Goal: Task Accomplishment & Management: Use online tool/utility

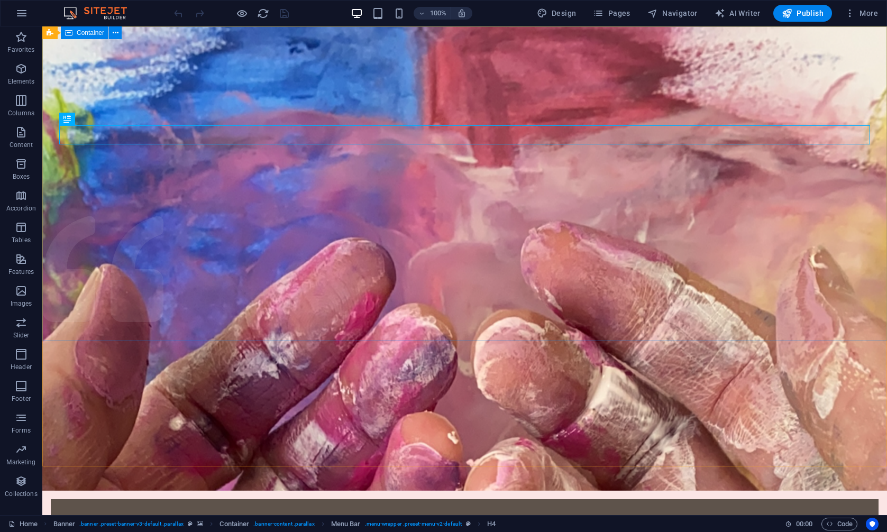
click at [72, 34] on div "Container" at bounding box center [85, 32] width 48 height 13
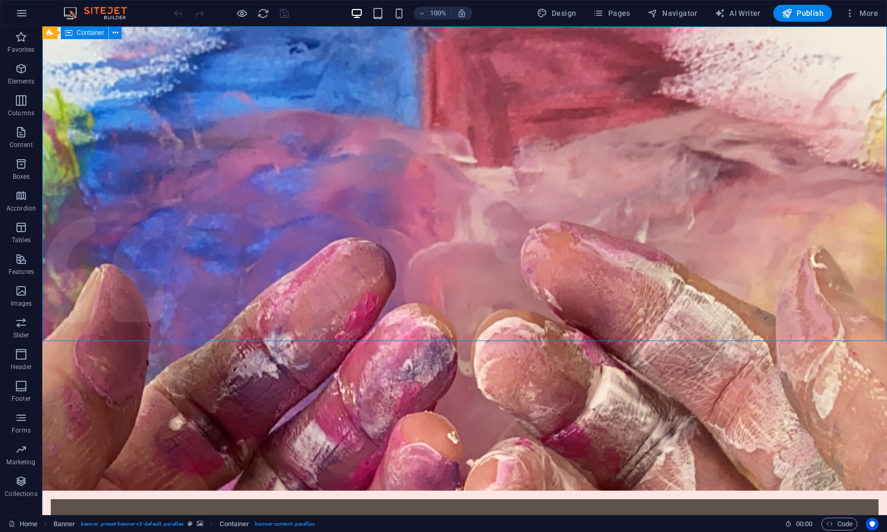
click at [72, 34] on div "Container" at bounding box center [85, 32] width 48 height 13
click at [116, 33] on icon at bounding box center [116, 32] width 6 height 11
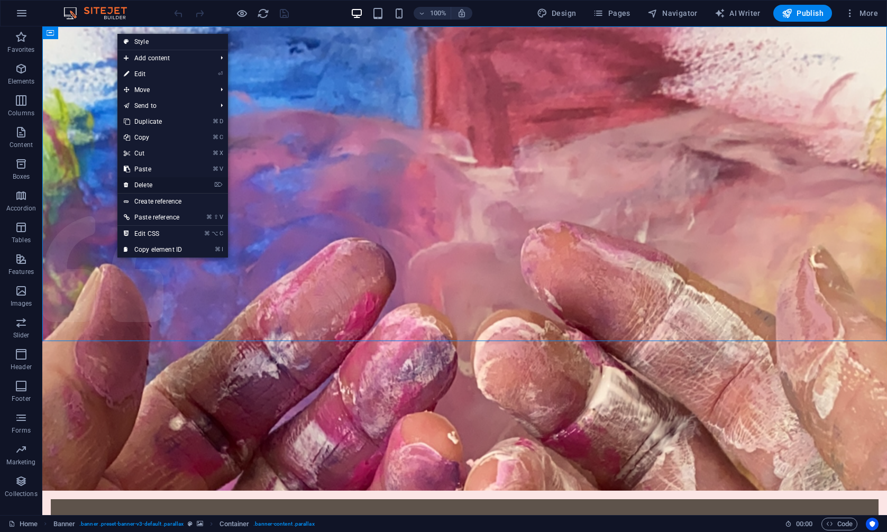
click at [136, 185] on link "⌦ Delete" at bounding box center [152, 185] width 71 height 16
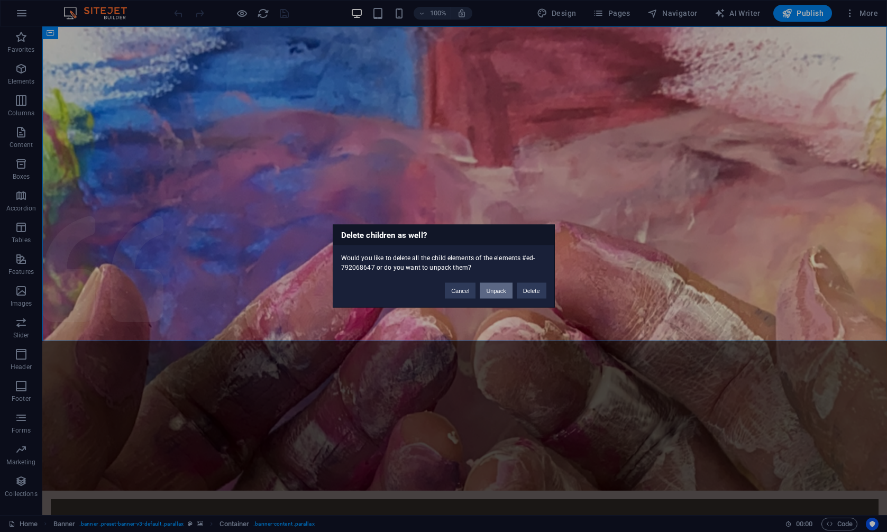
click at [489, 293] on button "Unpack" at bounding box center [496, 291] width 32 height 16
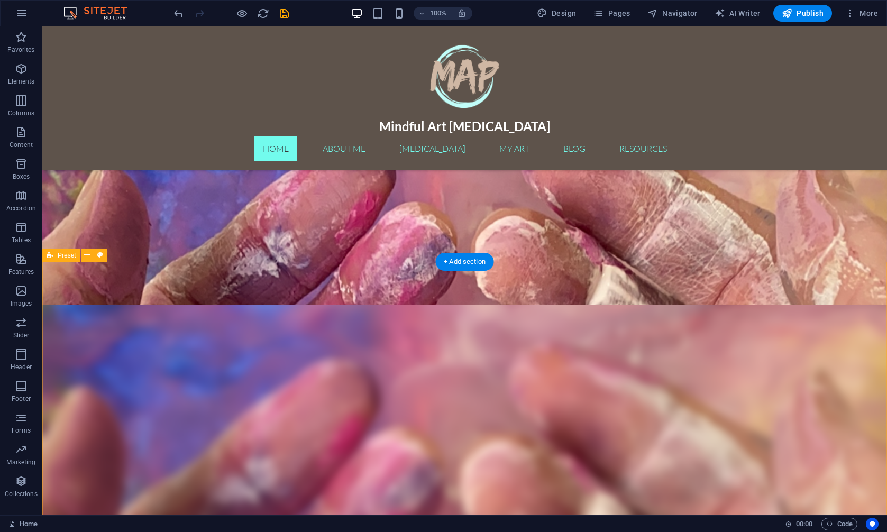
scroll to position [207, 0]
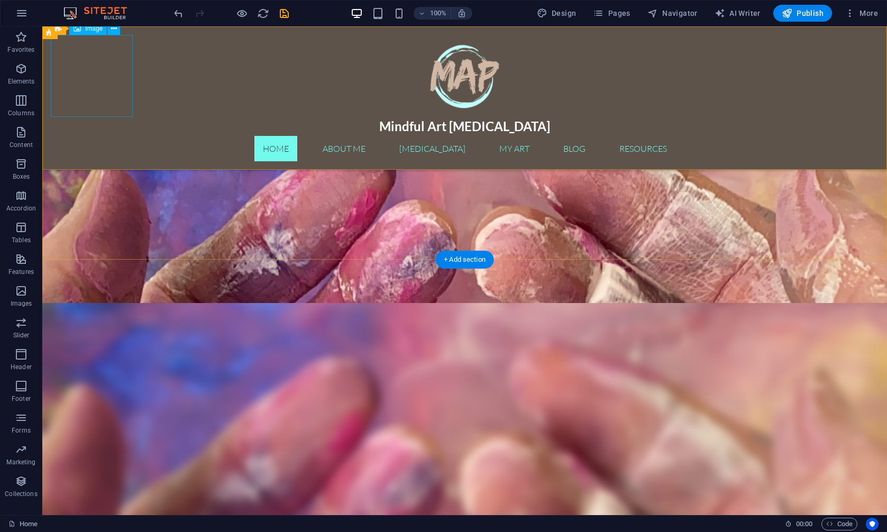
click at [109, 78] on figure at bounding box center [465, 76] width 828 height 82
select select "px"
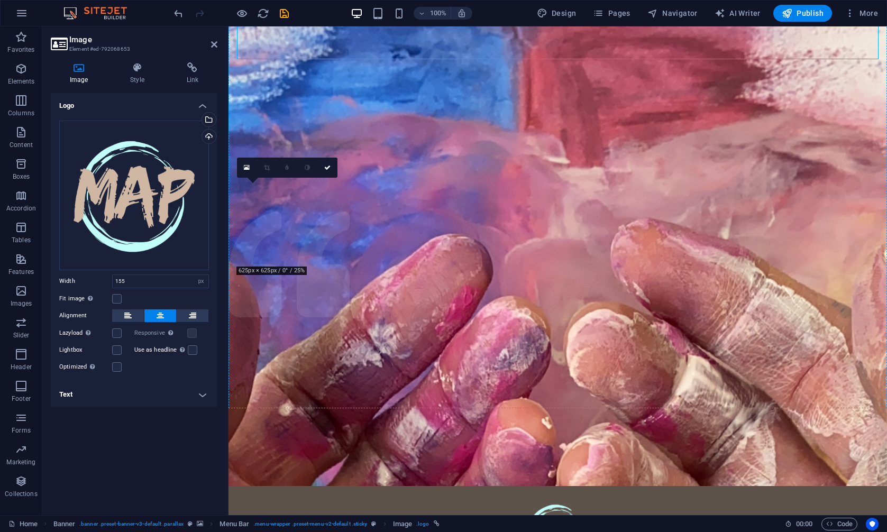
scroll to position [0, 0]
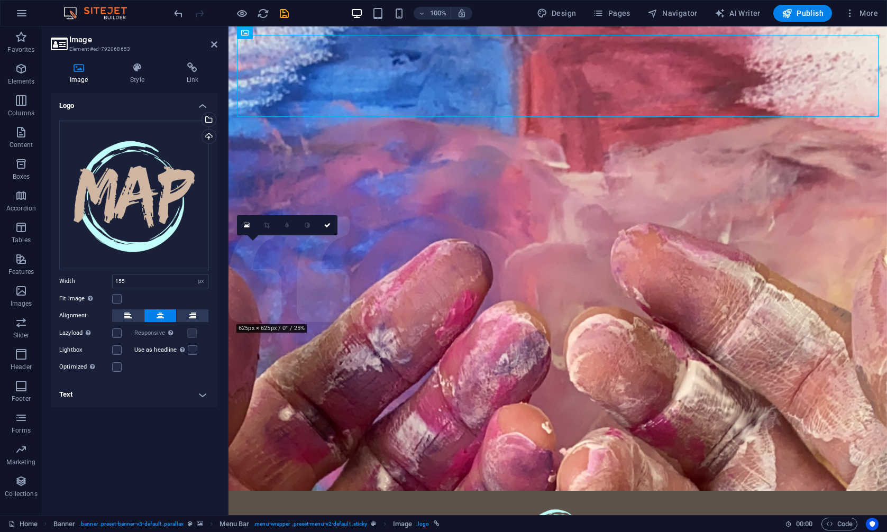
drag, startPoint x: 261, startPoint y: 69, endPoint x: 539, endPoint y: 81, distance: 278.4
click at [539, 499] on figure at bounding box center [557, 540] width 641 height 82
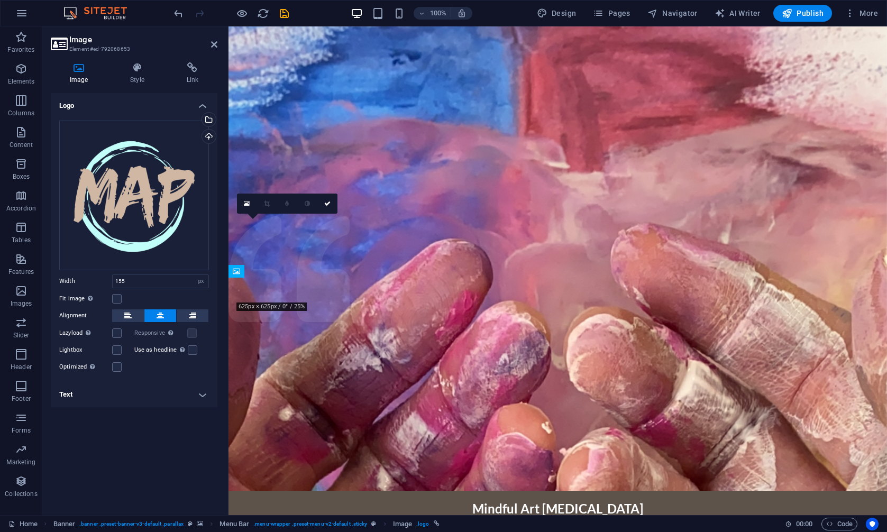
drag, startPoint x: 265, startPoint y: 65, endPoint x: 319, endPoint y: 58, distance: 54.8
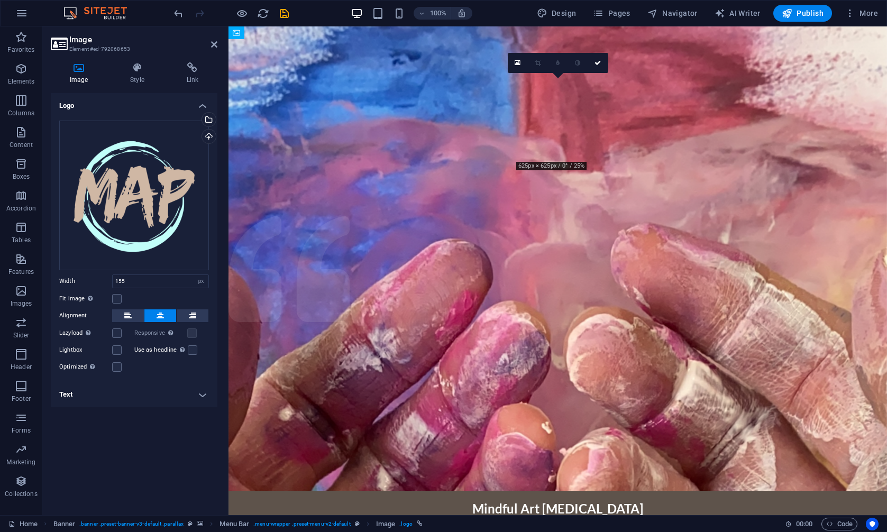
drag, startPoint x: 561, startPoint y: 113, endPoint x: 564, endPoint y: 68, distance: 45.6
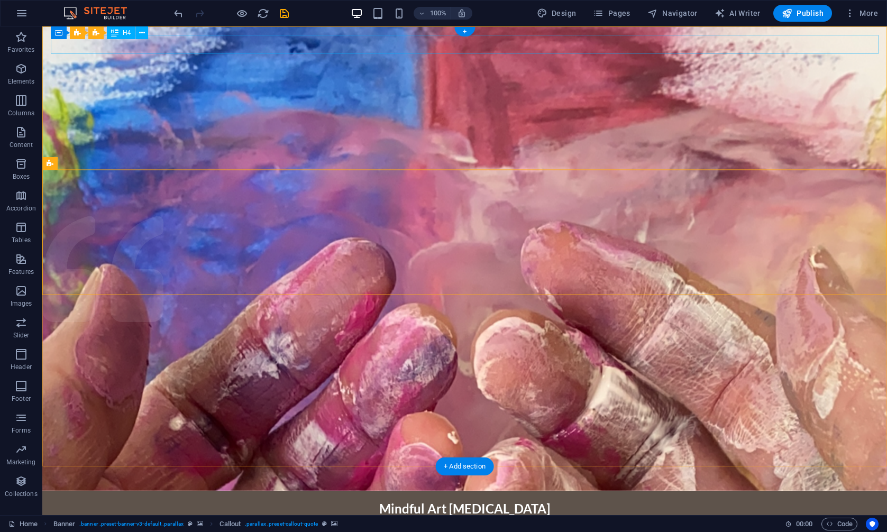
click at [444, 499] on div "Mindful Art [MEDICAL_DATA]" at bounding box center [465, 508] width 828 height 19
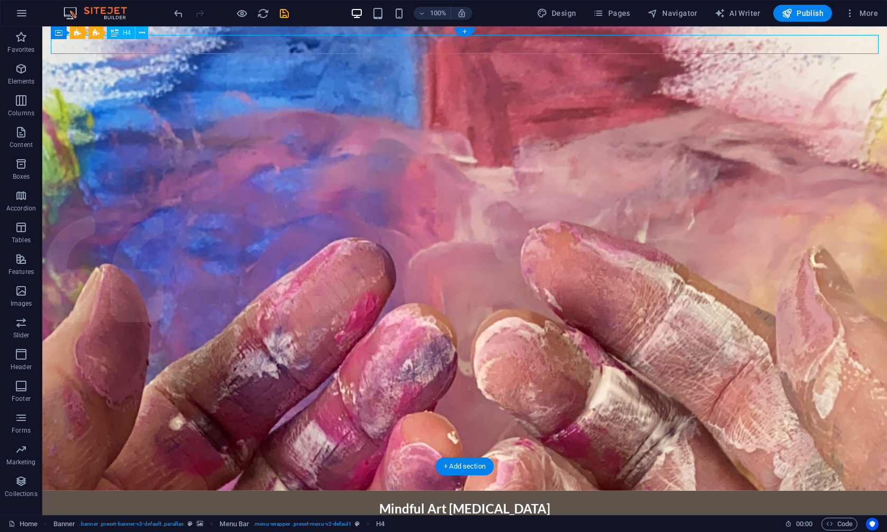
click at [444, 499] on div "Mindful Art [MEDICAL_DATA]" at bounding box center [465, 508] width 828 height 19
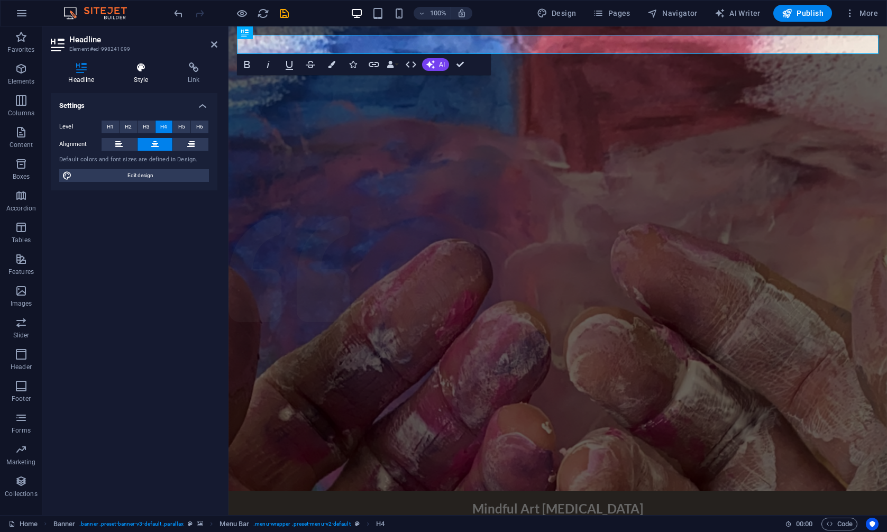
click at [140, 67] on icon at bounding box center [141, 67] width 50 height 11
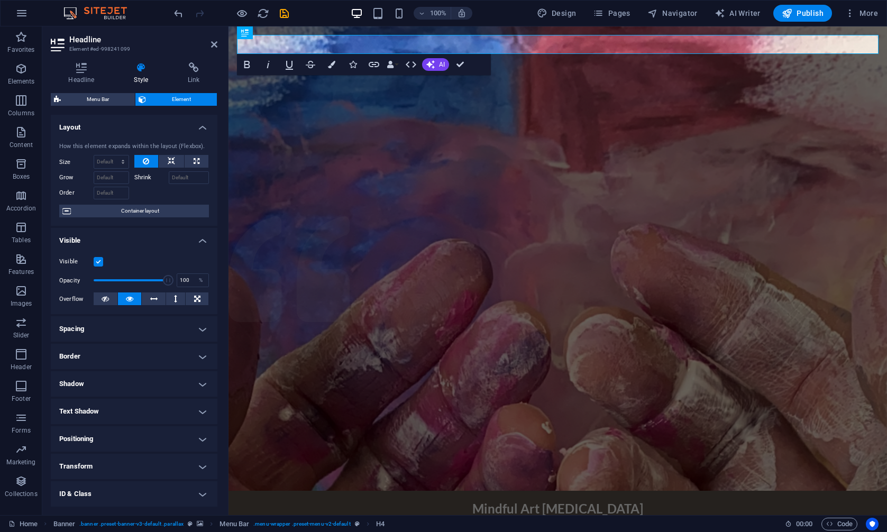
click at [140, 325] on h4 "Spacing" at bounding box center [134, 328] width 167 height 25
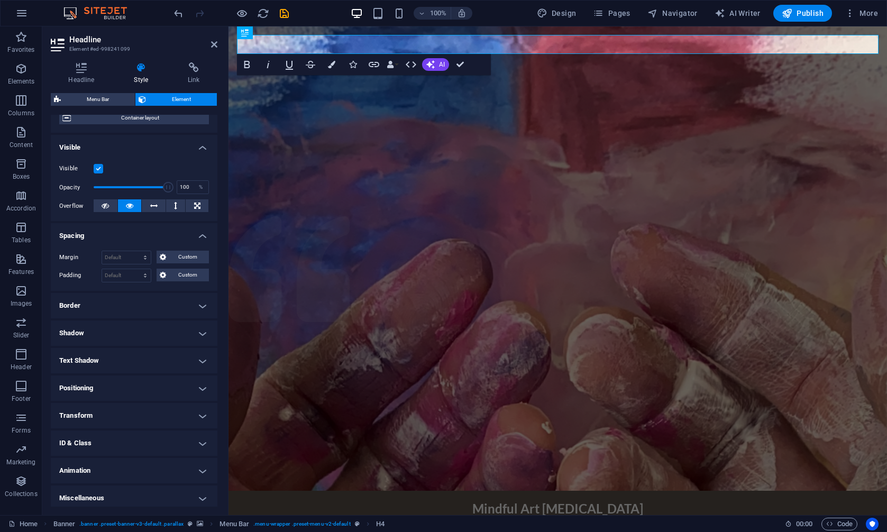
scroll to position [97, 0]
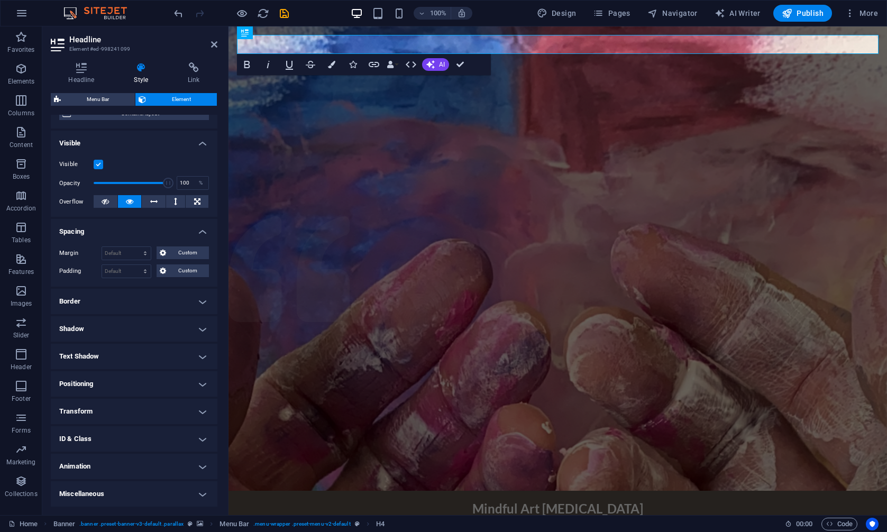
click at [133, 410] on h4 "Transform" at bounding box center [134, 411] width 167 height 25
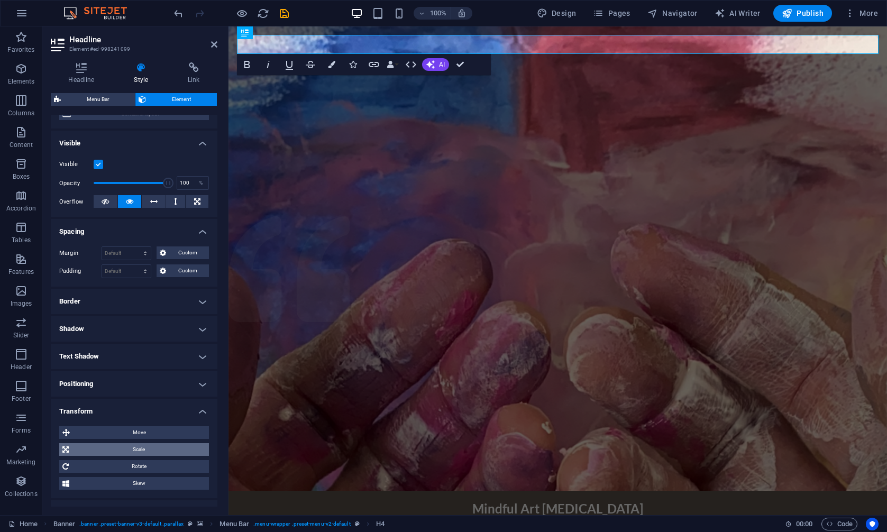
click at [138, 449] on span "Scale" at bounding box center [139, 449] width 134 height 13
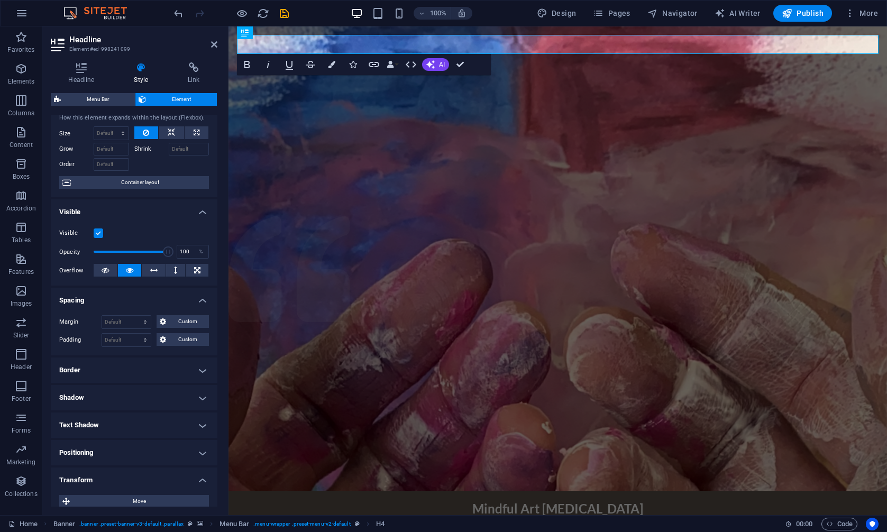
scroll to position [0, 0]
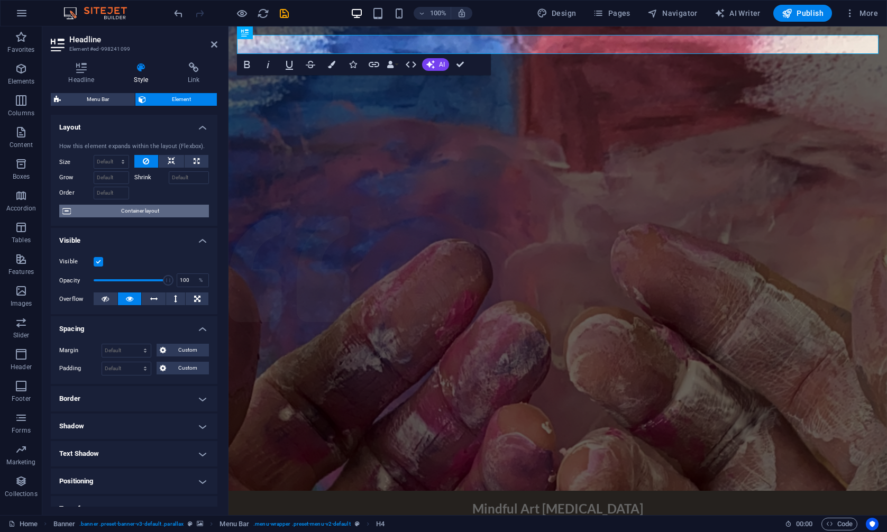
click at [134, 211] on span "Container layout" at bounding box center [140, 211] width 132 height 13
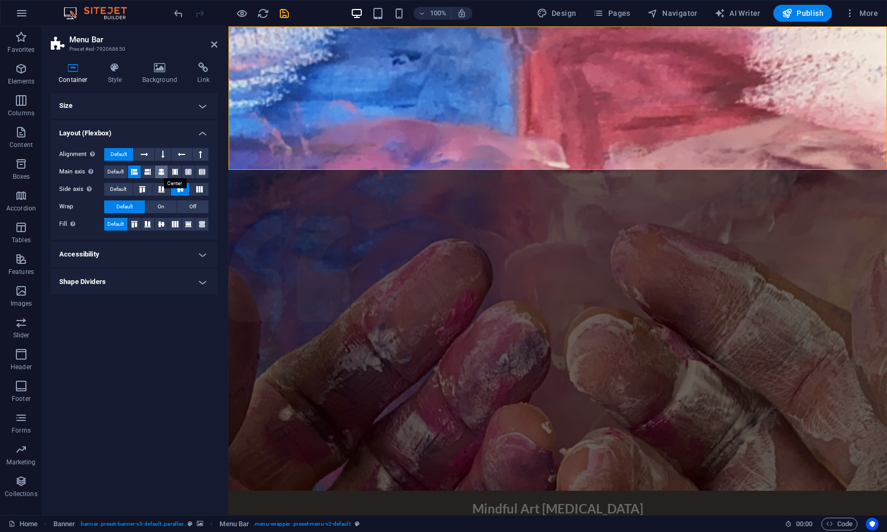
click at [160, 168] on icon at bounding box center [161, 172] width 6 height 13
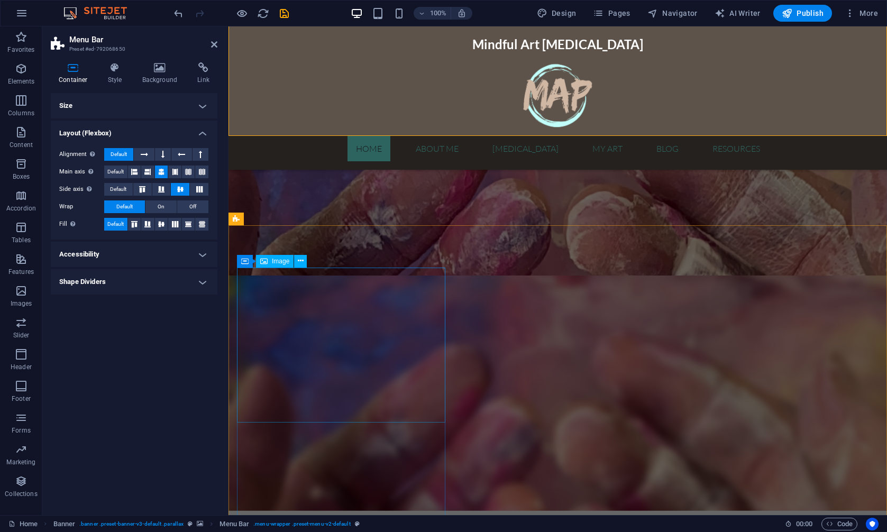
scroll to position [248, 0]
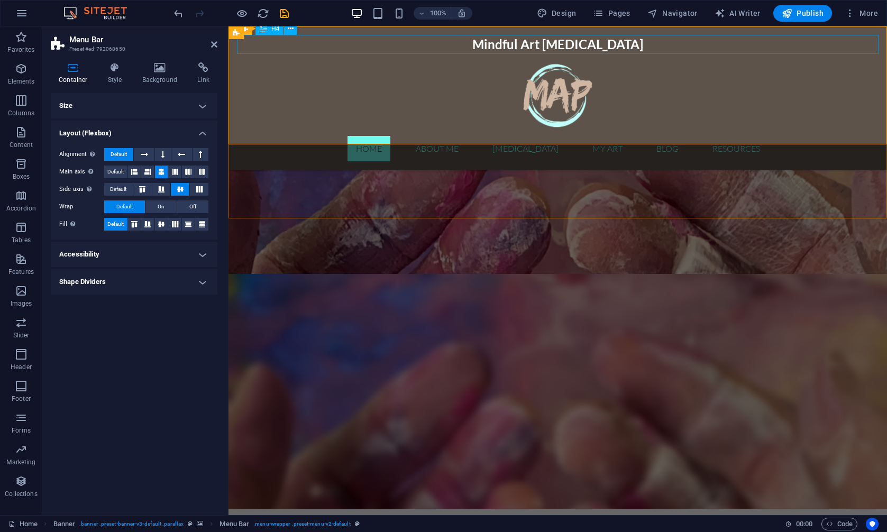
click at [549, 44] on div "Mindful Art [MEDICAL_DATA]" at bounding box center [557, 44] width 641 height 19
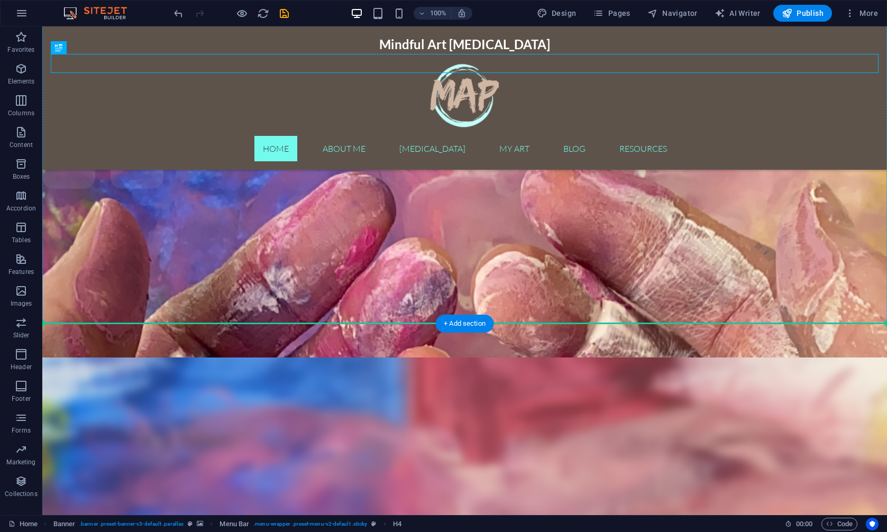
scroll to position [131, 0]
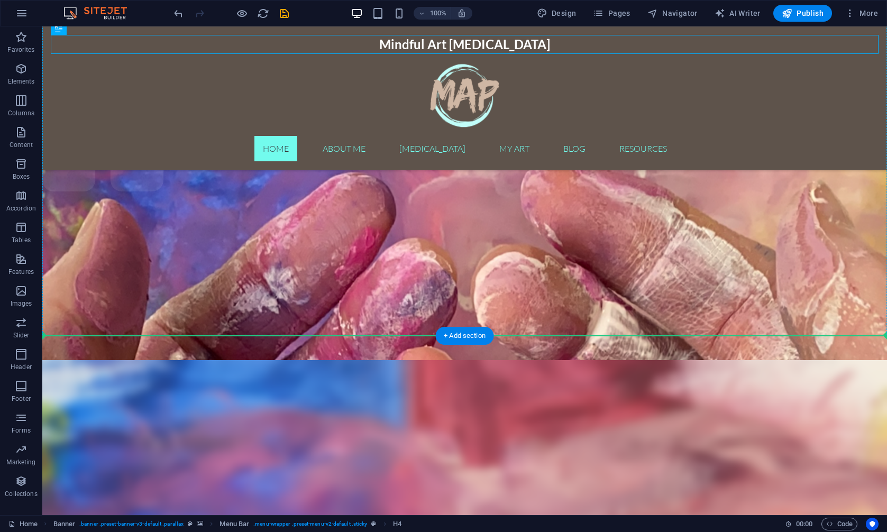
drag, startPoint x: 363, startPoint y: 44, endPoint x: 512, endPoint y: 127, distance: 170.5
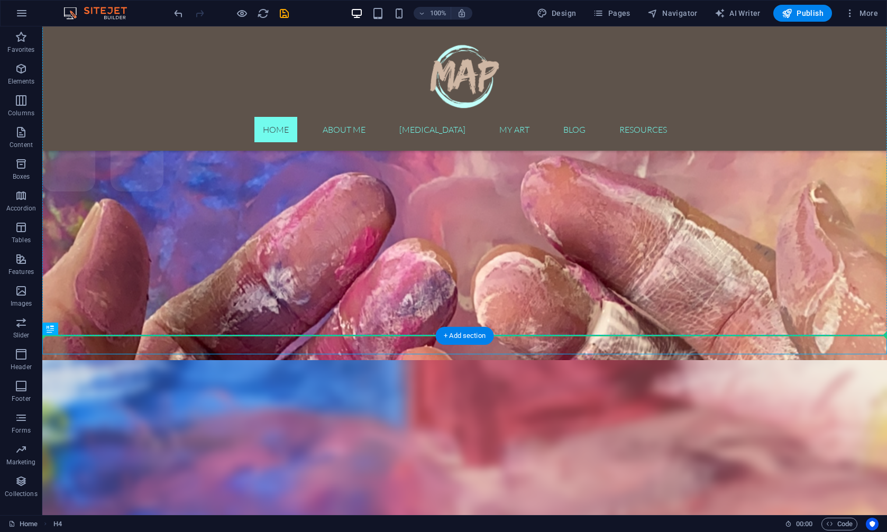
drag, startPoint x: 455, startPoint y: 344, endPoint x: 469, endPoint y: 118, distance: 225.7
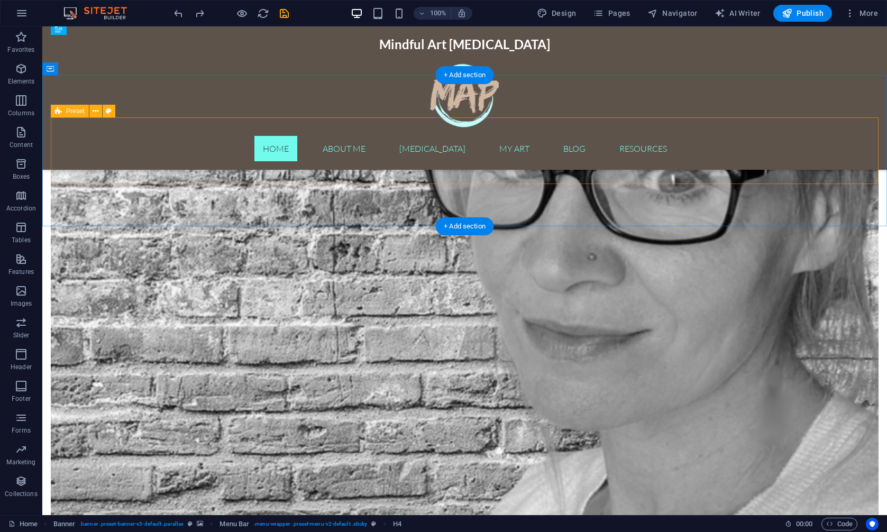
scroll to position [0, 0]
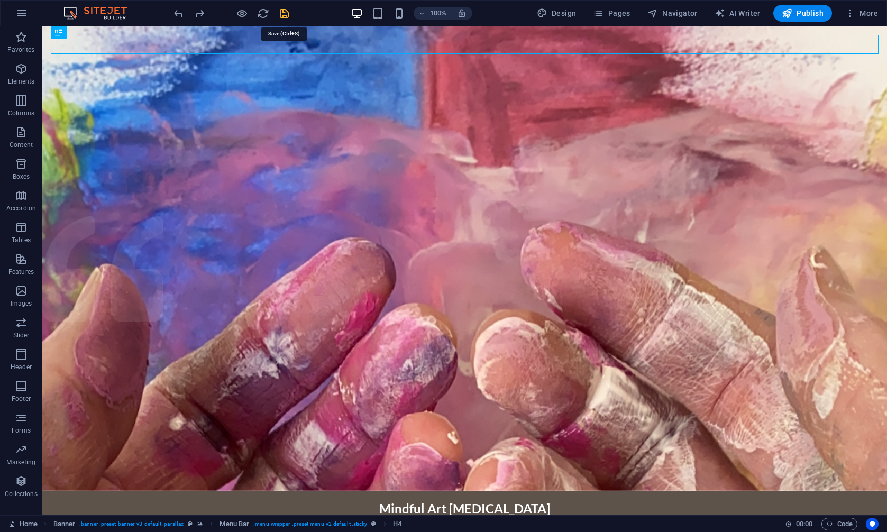
click at [284, 12] on icon "save" at bounding box center [284, 13] width 12 height 12
checkbox input "false"
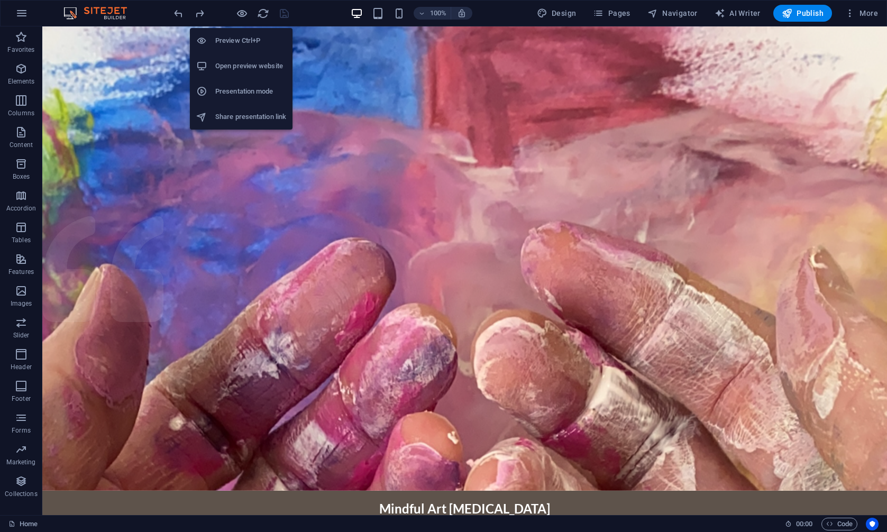
click at [232, 59] on li "Open preview website" at bounding box center [241, 65] width 103 height 25
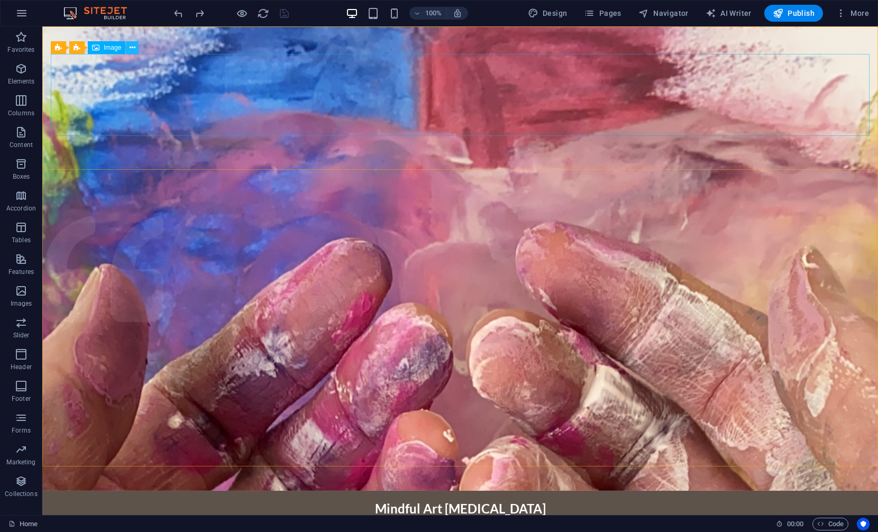
click at [127, 49] on button at bounding box center [132, 47] width 13 height 13
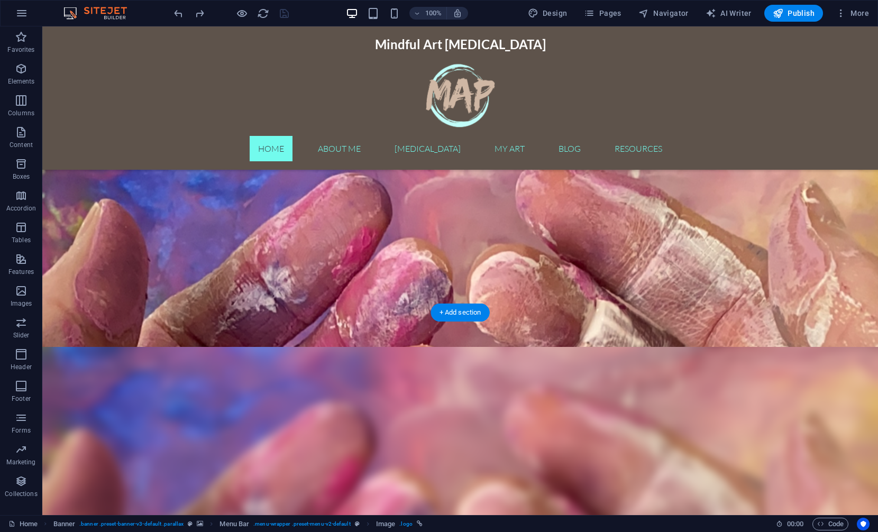
scroll to position [189, 0]
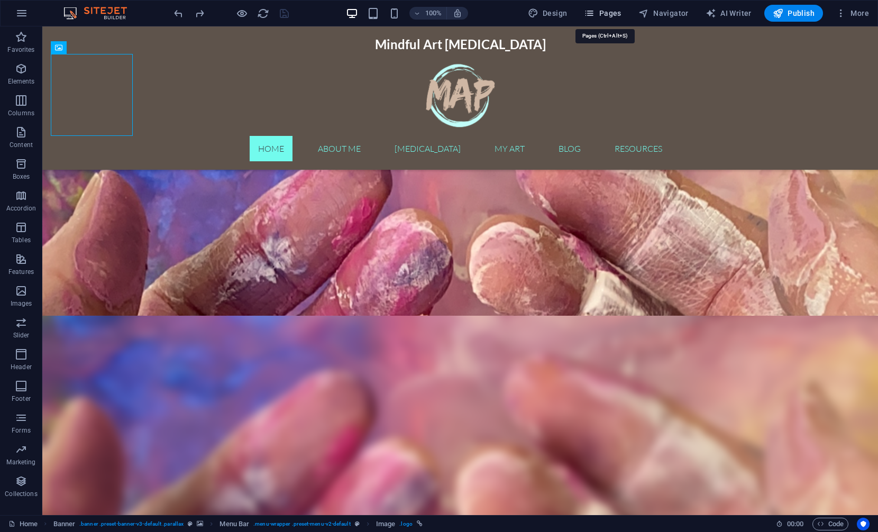
click at [594, 10] on icon "button" at bounding box center [589, 13] width 11 height 11
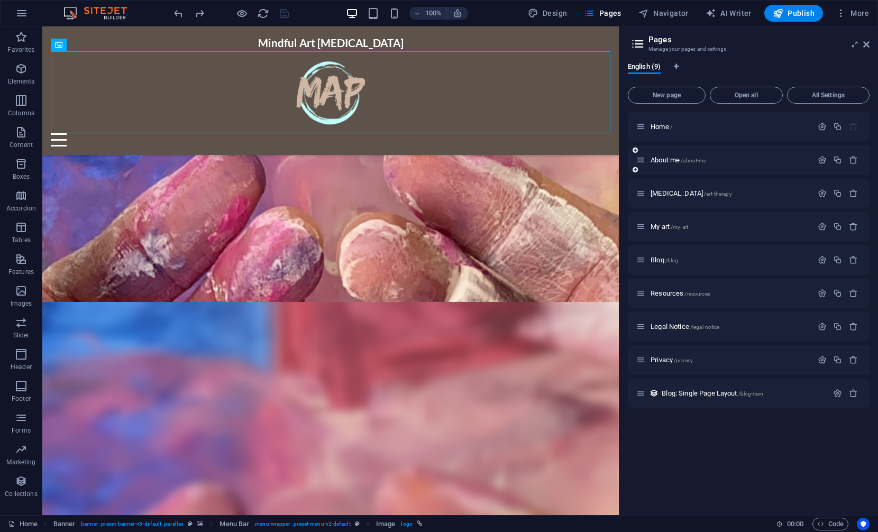
click at [671, 153] on div "About me /about-me" at bounding box center [749, 159] width 242 height 29
click at [670, 163] on div "About me /about-me" at bounding box center [724, 160] width 176 height 12
click at [670, 160] on span "About me /about-me" at bounding box center [678, 160] width 56 height 8
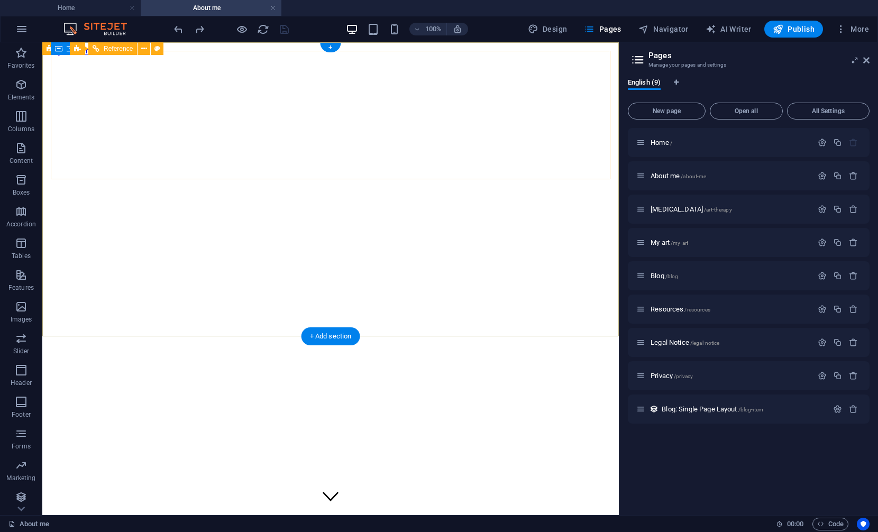
scroll to position [0, 0]
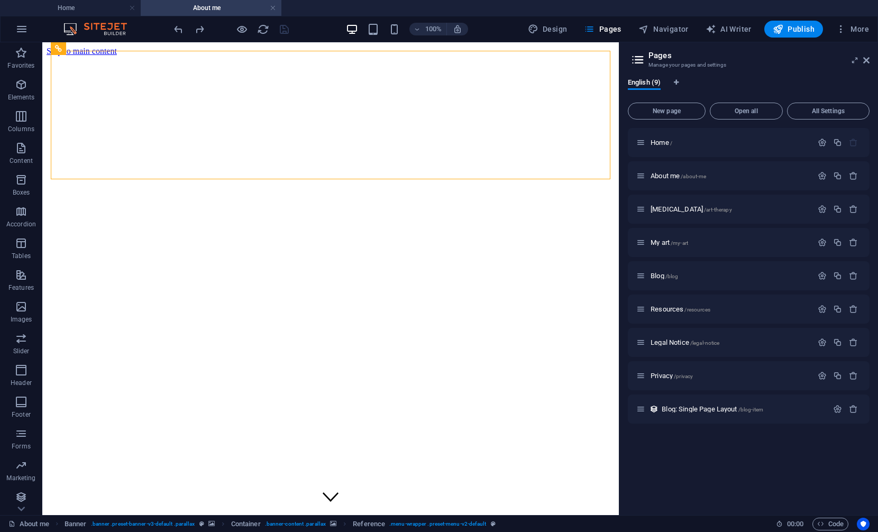
click at [873, 57] on aside "Pages Manage your pages and settings English (9) New page Open all All Settings…" at bounding box center [748, 278] width 259 height 473
click at [869, 59] on aside "Pages Manage your pages and settings English (9) New page Open all All Settings…" at bounding box center [748, 278] width 259 height 473
click at [866, 60] on icon at bounding box center [866, 60] width 6 height 8
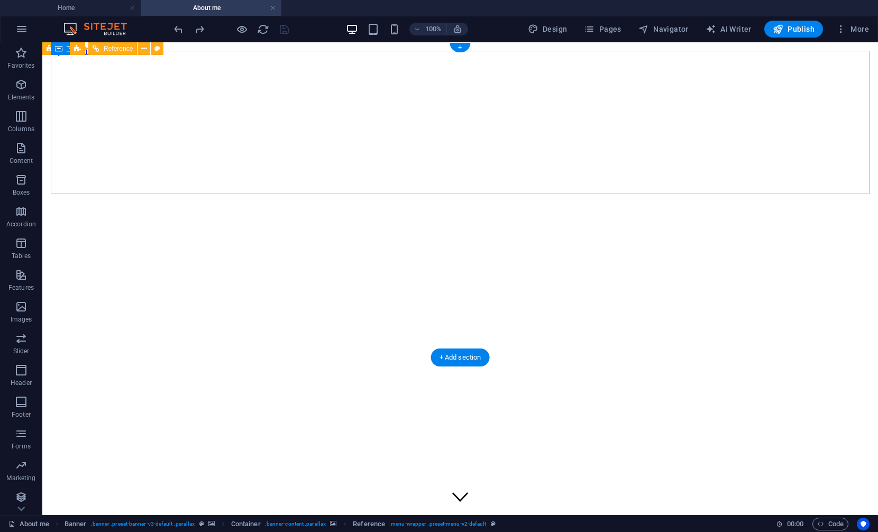
drag, startPoint x: 459, startPoint y: 67, endPoint x: 428, endPoint y: 65, distance: 30.7
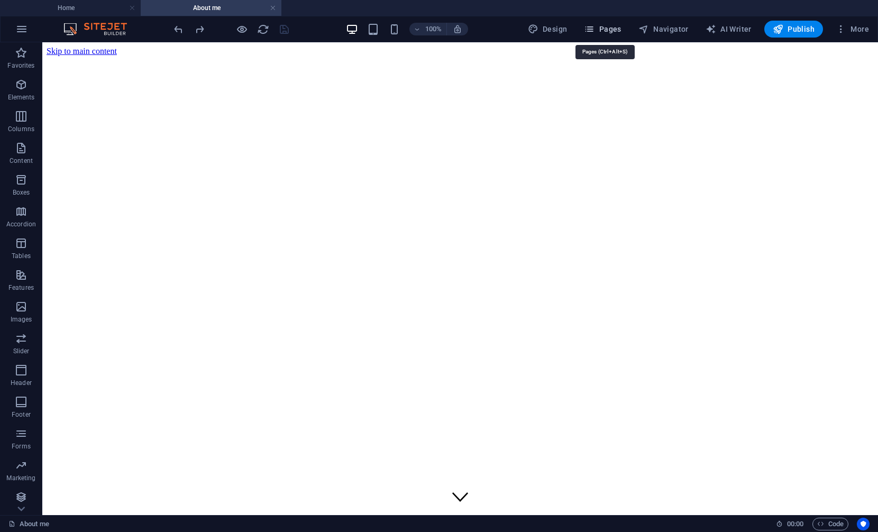
click at [600, 29] on span "Pages" at bounding box center [602, 29] width 37 height 11
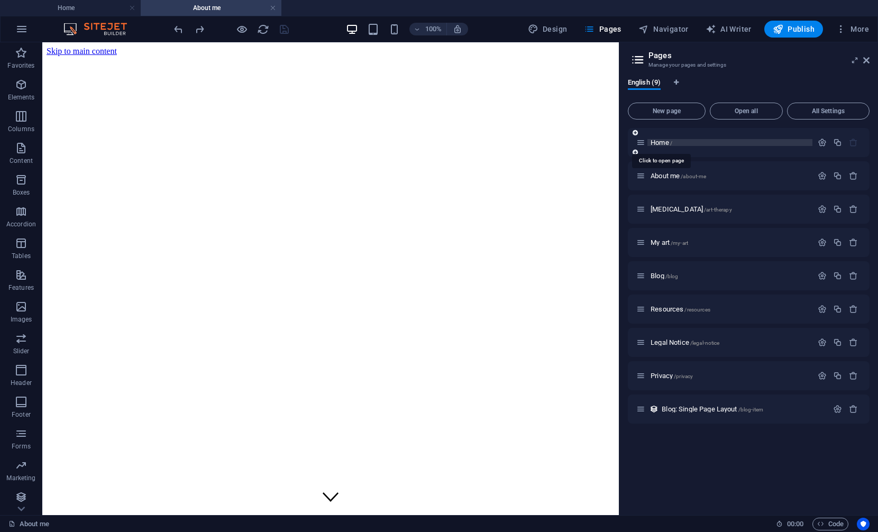
click at [661, 139] on span "Home /" at bounding box center [661, 143] width 22 height 8
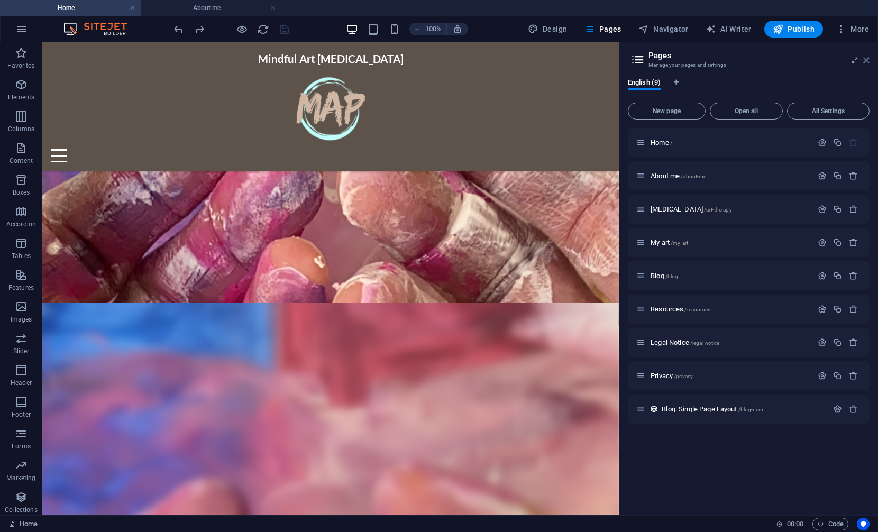
click at [865, 59] on icon at bounding box center [866, 60] width 6 height 8
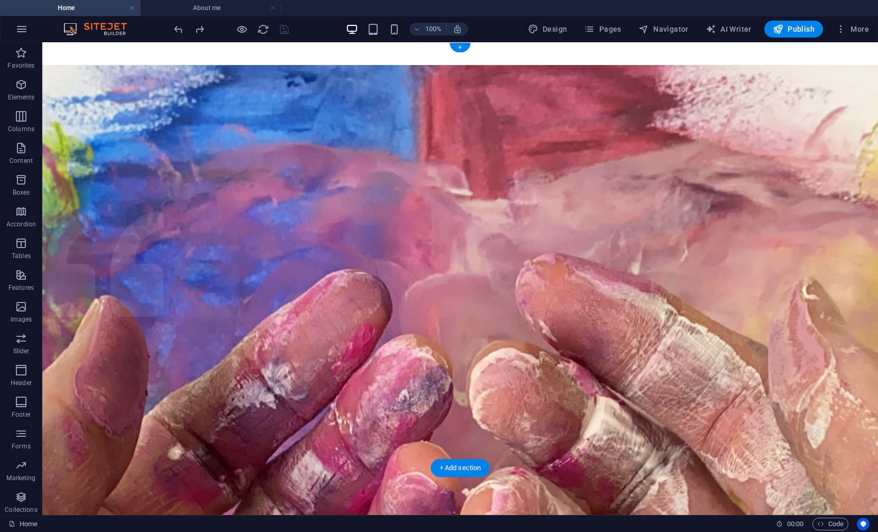
scroll to position [0, 0]
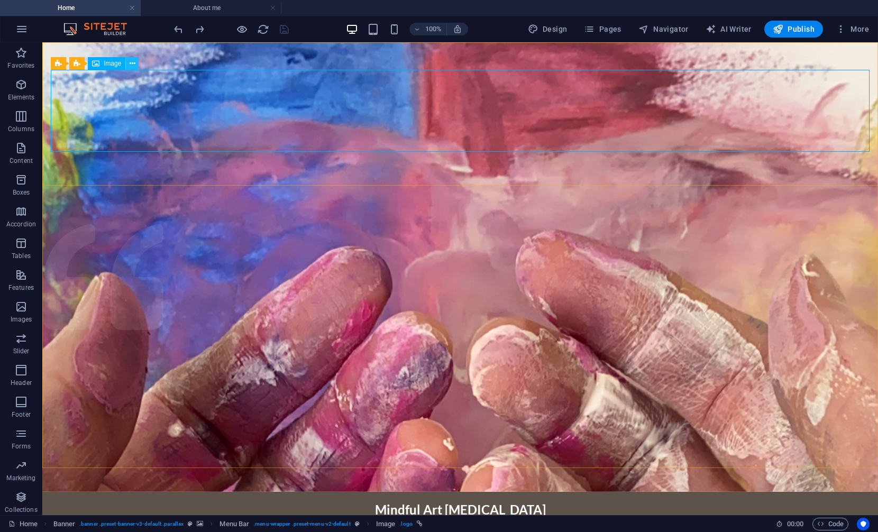
click at [130, 65] on icon at bounding box center [133, 63] width 6 height 11
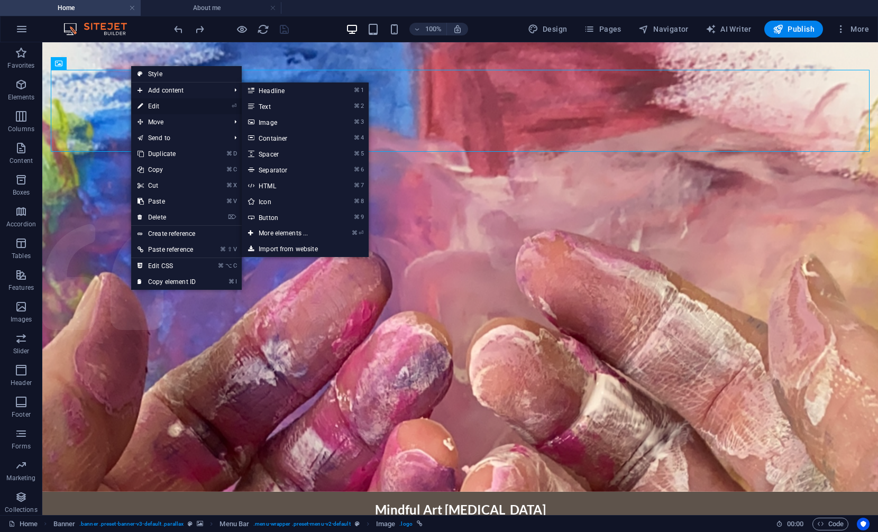
click at [151, 103] on link "⏎ Edit" at bounding box center [166, 106] width 71 height 16
select select "px"
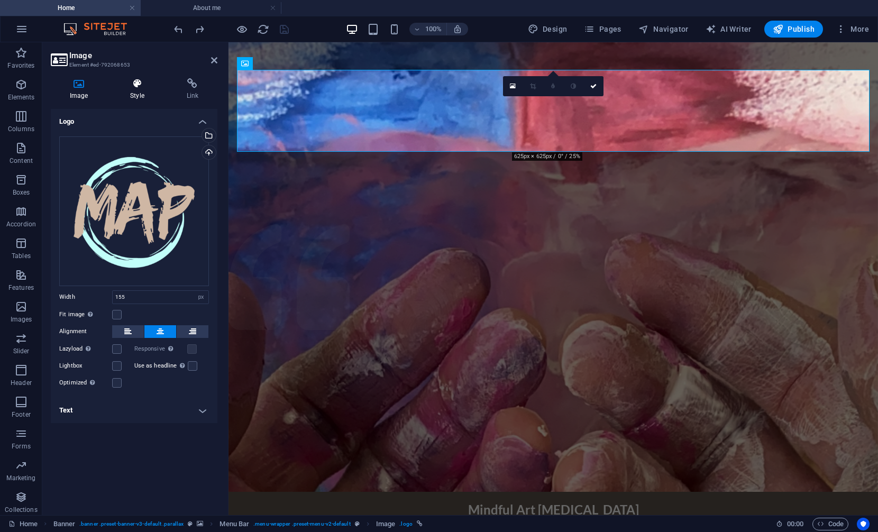
click at [133, 95] on h4 "Style" at bounding box center [139, 89] width 56 height 22
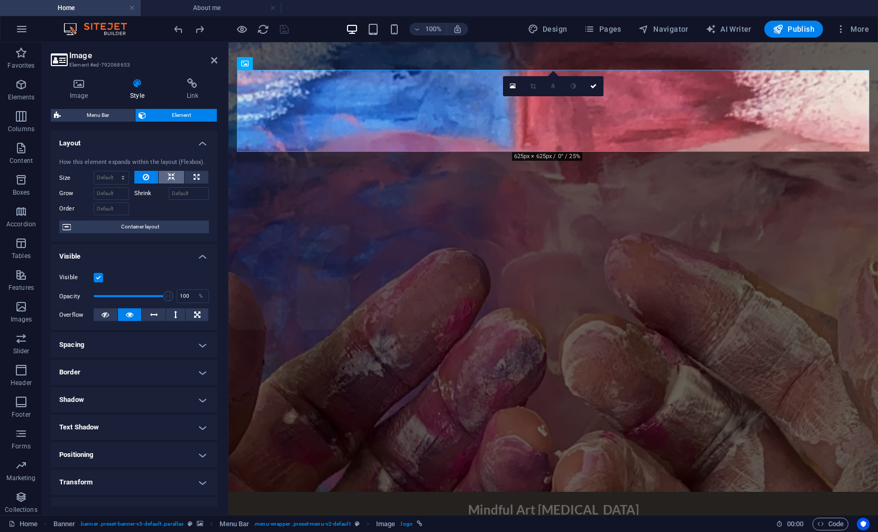
click at [168, 177] on icon at bounding box center [171, 177] width 7 height 13
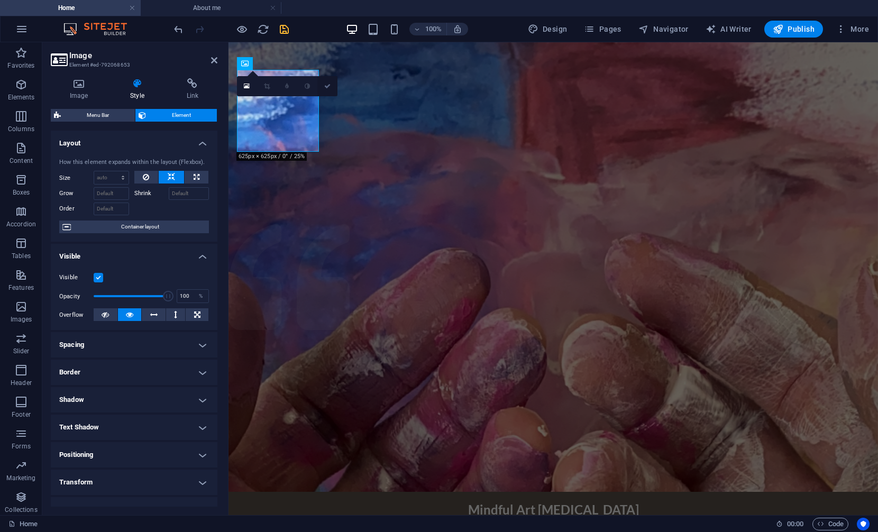
click at [326, 85] on icon at bounding box center [327, 86] width 6 height 6
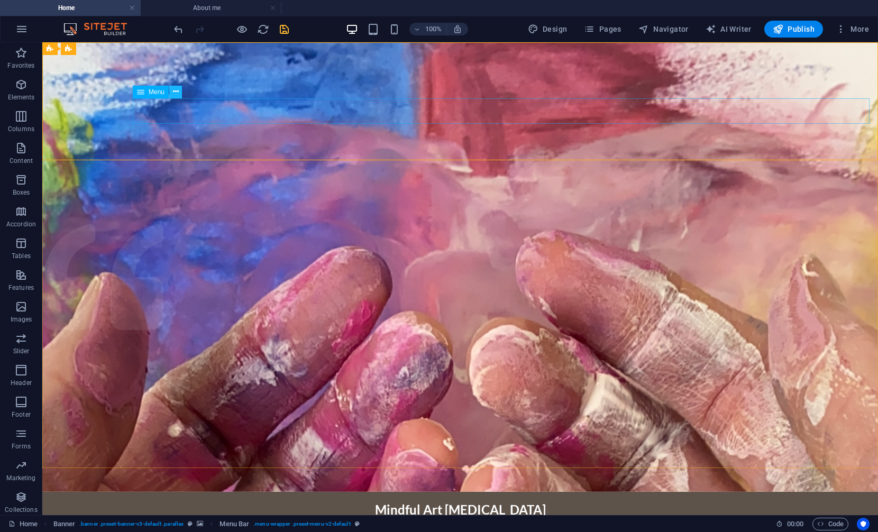
click at [174, 94] on icon at bounding box center [176, 91] width 6 height 11
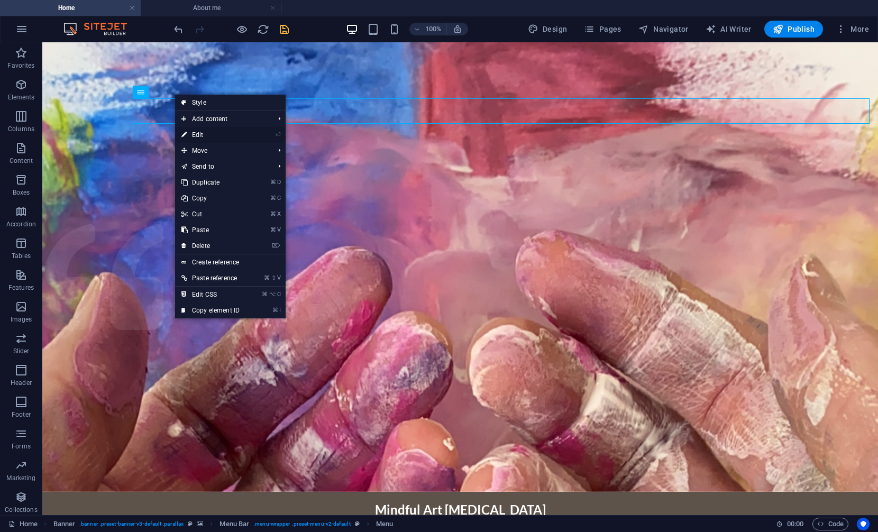
click at [206, 135] on link "⏎ Edit" at bounding box center [210, 135] width 71 height 16
select select
select select "1"
select select
select select "2"
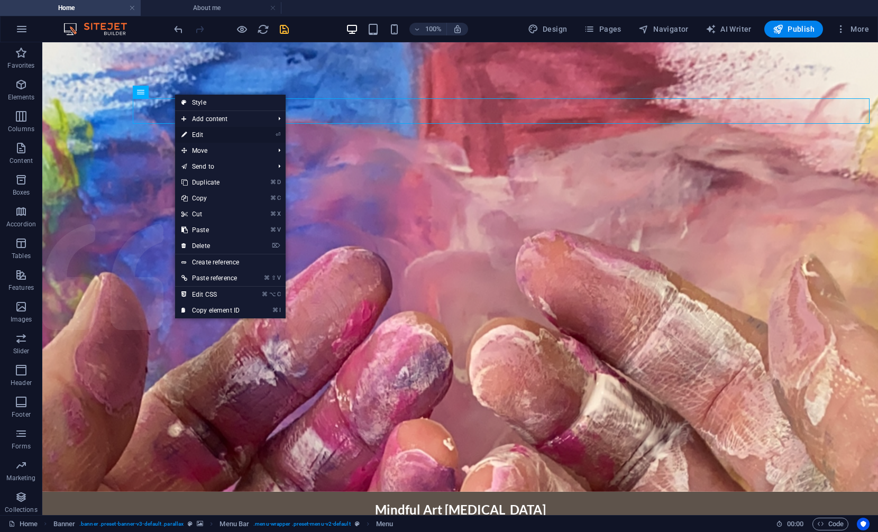
select select
select select "3"
select select
select select "4"
select select
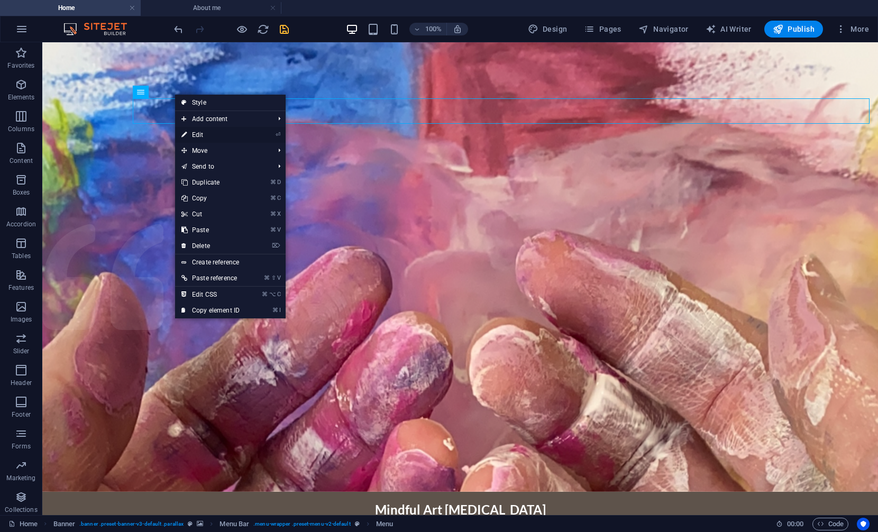
select select "5"
select select
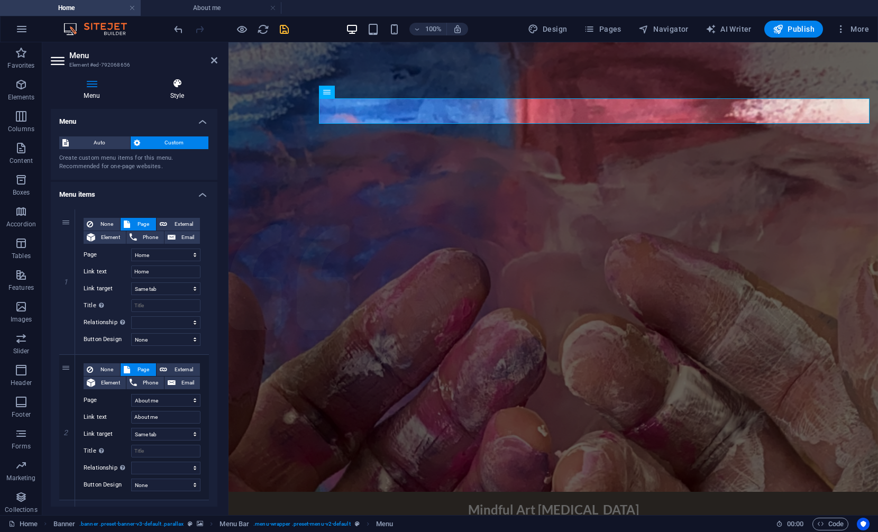
click at [181, 86] on icon at bounding box center [177, 83] width 80 height 11
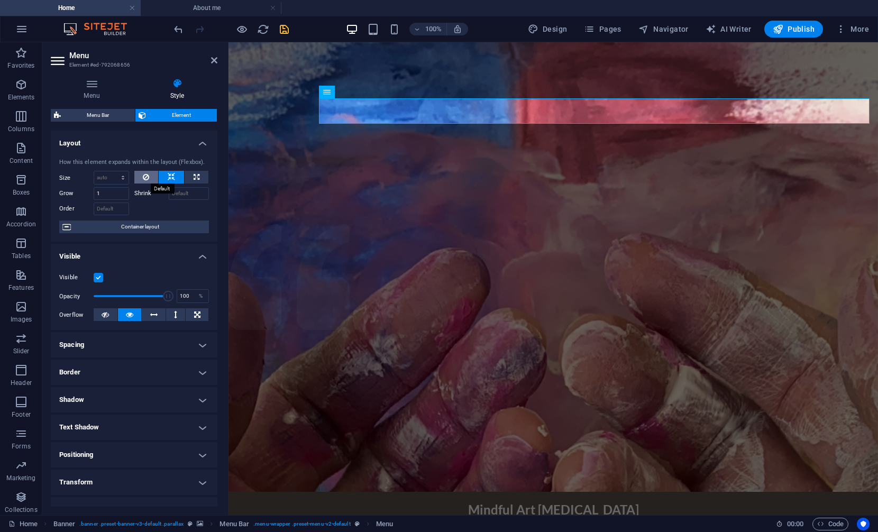
click at [145, 178] on icon at bounding box center [146, 177] width 6 height 13
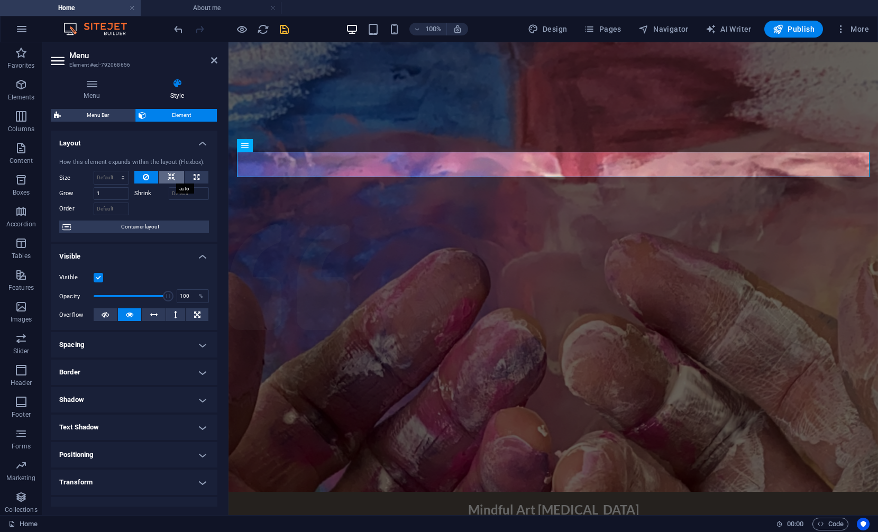
click at [171, 177] on icon at bounding box center [171, 177] width 7 height 13
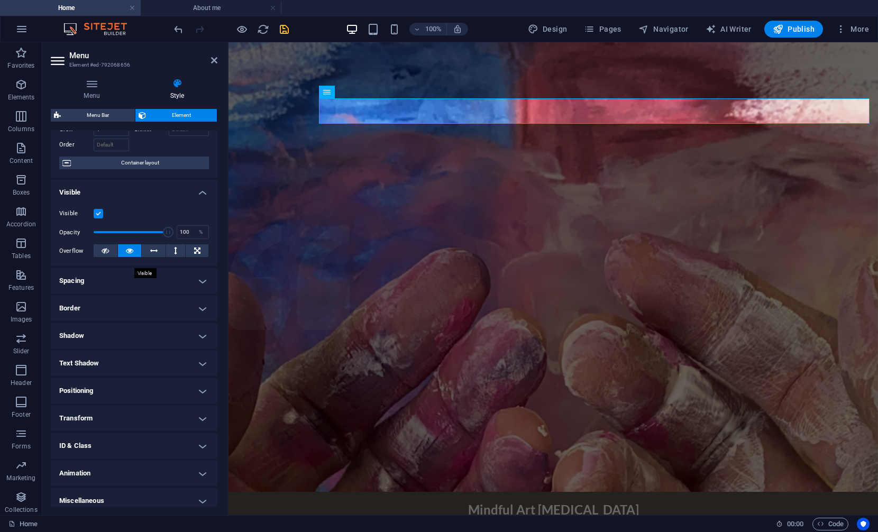
scroll to position [71, 0]
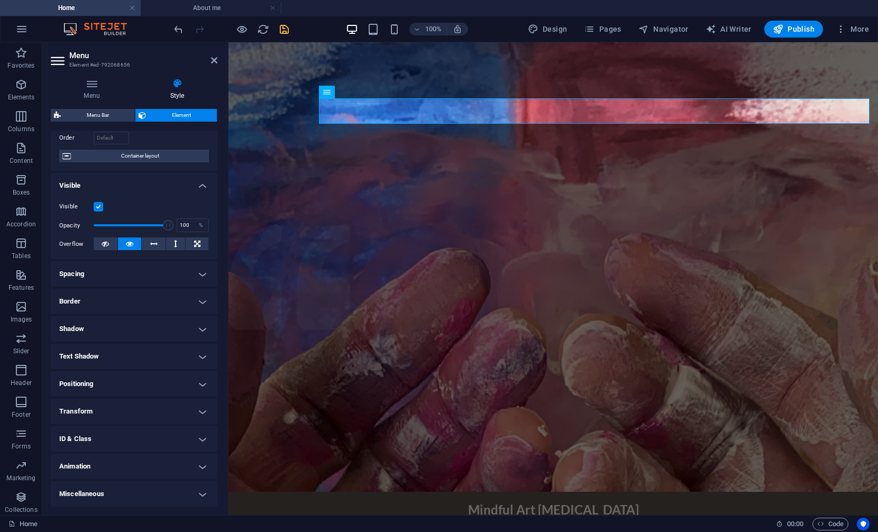
click at [124, 271] on h4 "Spacing" at bounding box center [134, 273] width 167 height 25
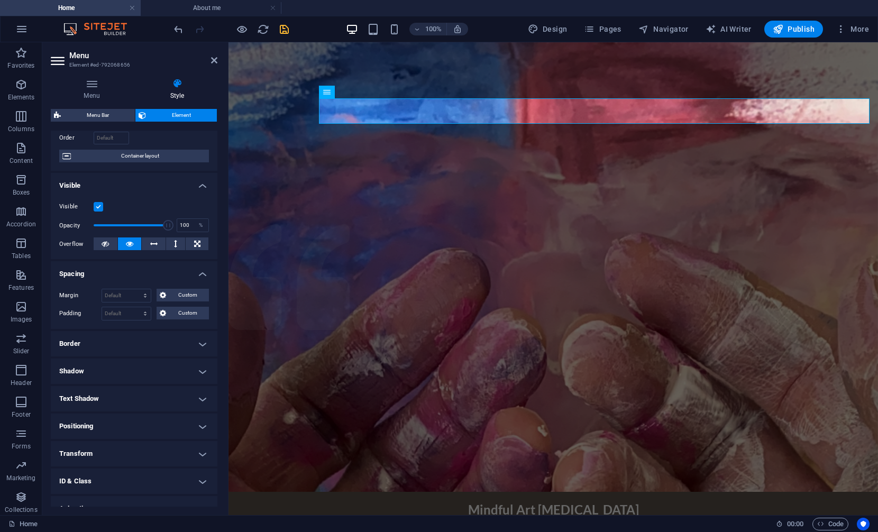
click at [124, 271] on h4 "Spacing" at bounding box center [134, 270] width 167 height 19
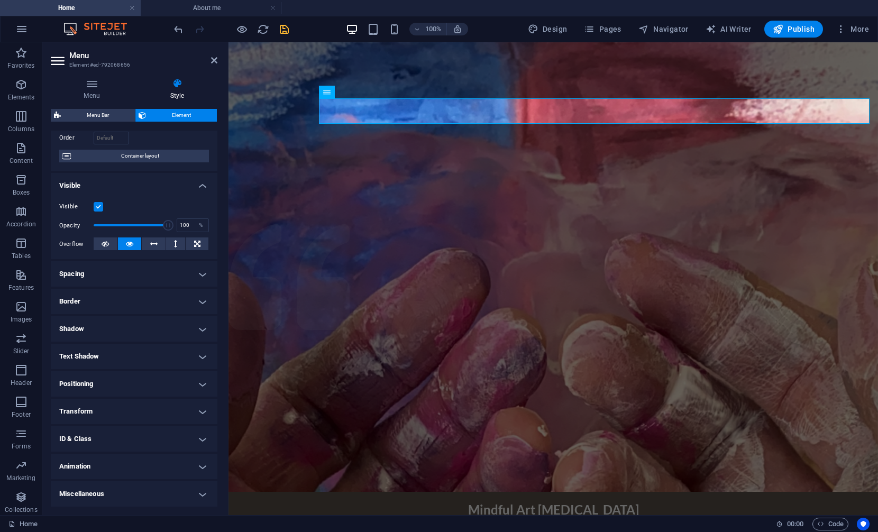
click at [134, 382] on h4 "Positioning" at bounding box center [134, 383] width 167 height 25
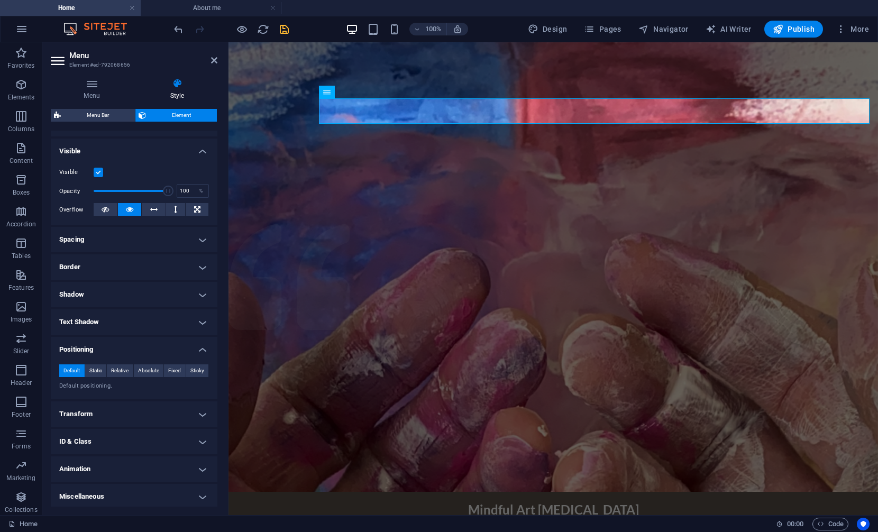
scroll to position [107, 0]
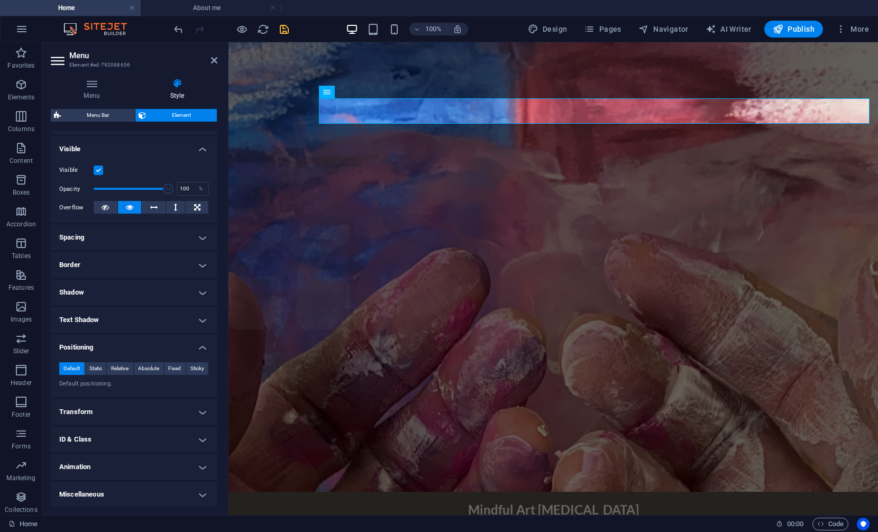
click at [135, 412] on h4 "Transform" at bounding box center [134, 411] width 167 height 25
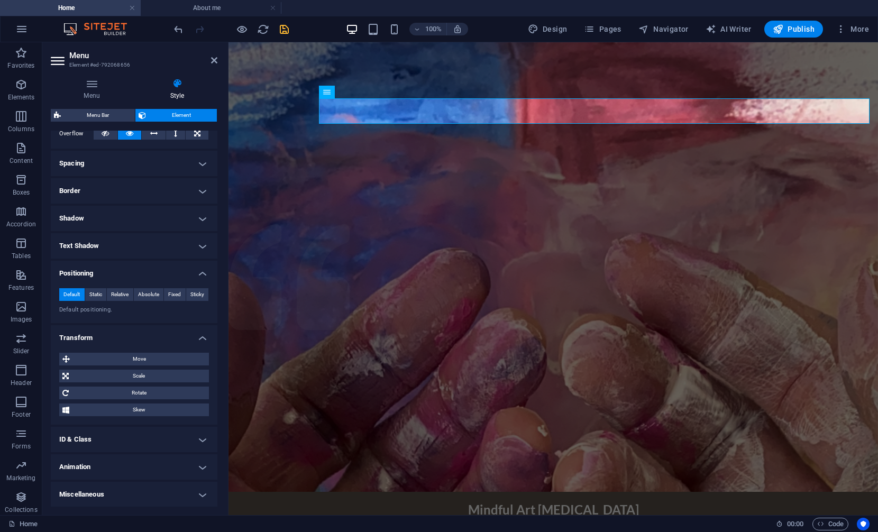
scroll to position [0, 0]
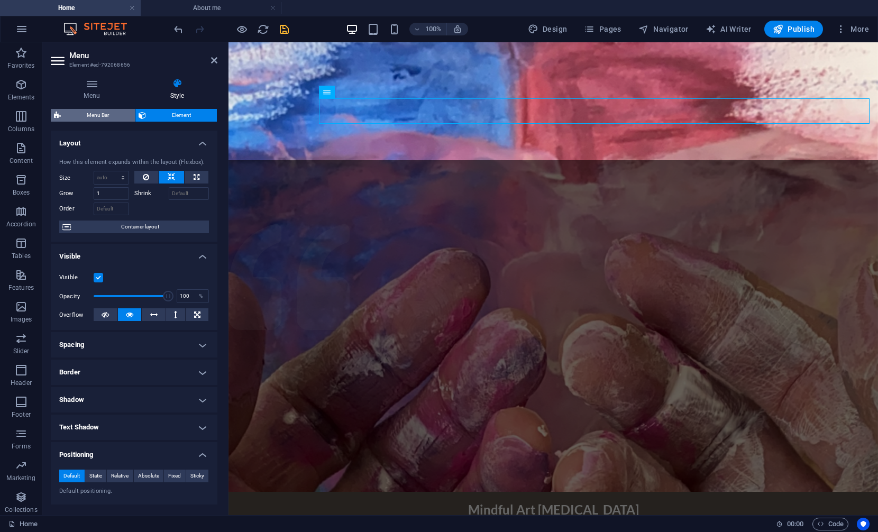
click at [93, 114] on span "Menu Bar" at bounding box center [98, 115] width 68 height 13
select select "rem"
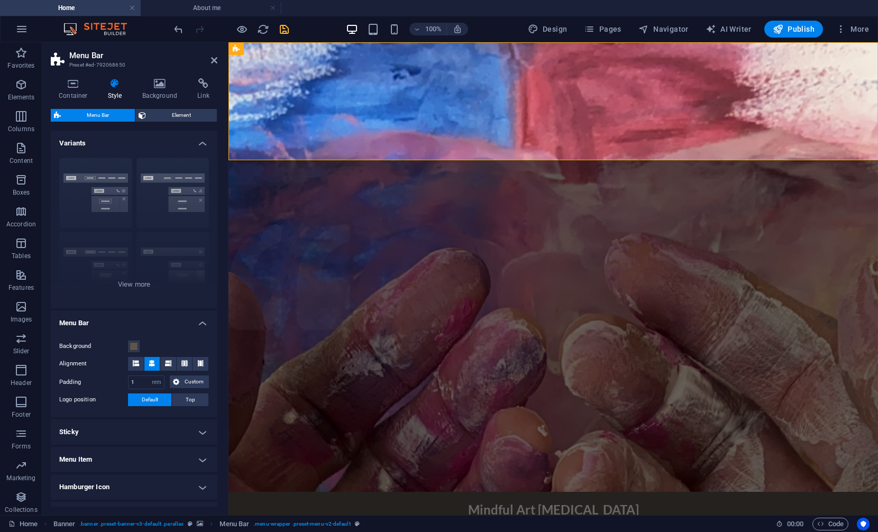
click at [121, 435] on h4 "Sticky" at bounding box center [134, 431] width 167 height 25
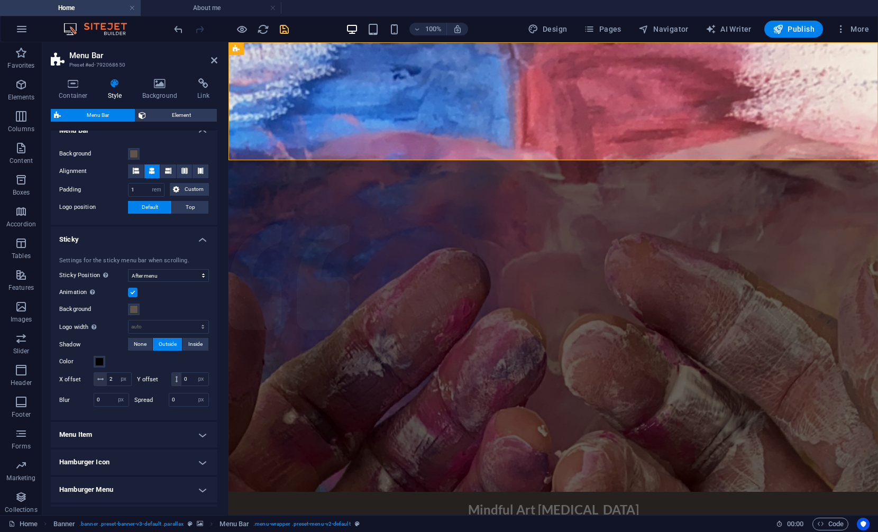
scroll to position [212, 0]
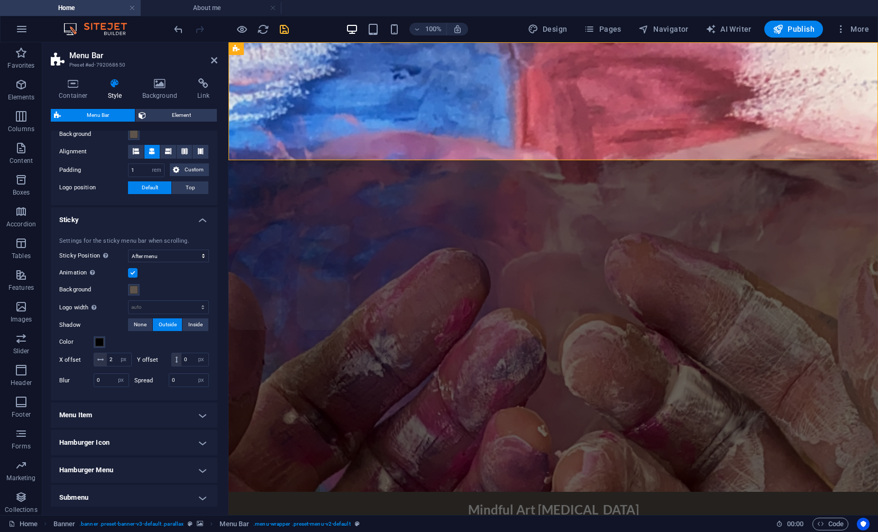
click at [157, 428] on h4 "Menu Item" at bounding box center [134, 414] width 167 height 25
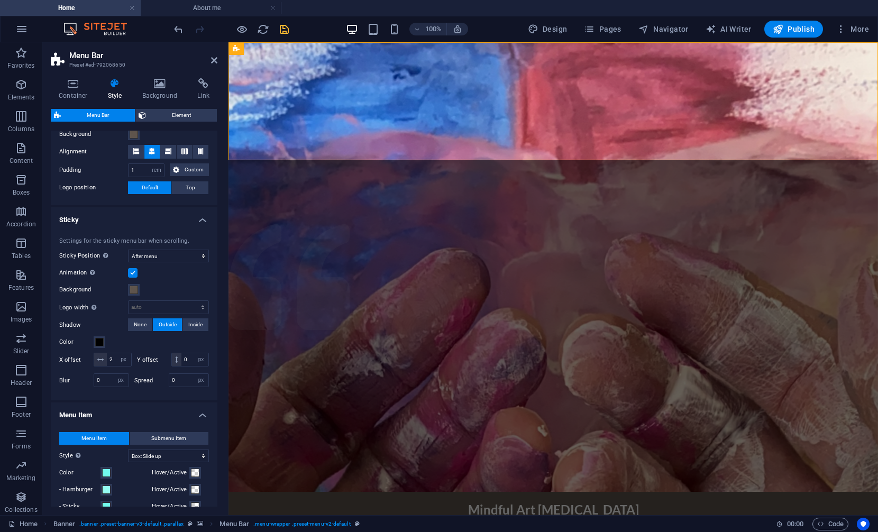
click at [157, 421] on h4 "Menu Item" at bounding box center [134, 411] width 167 height 19
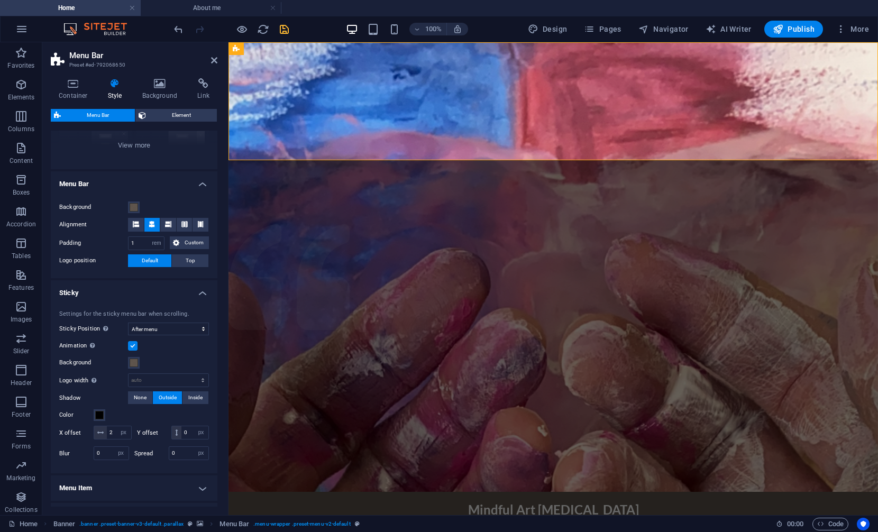
scroll to position [136, 0]
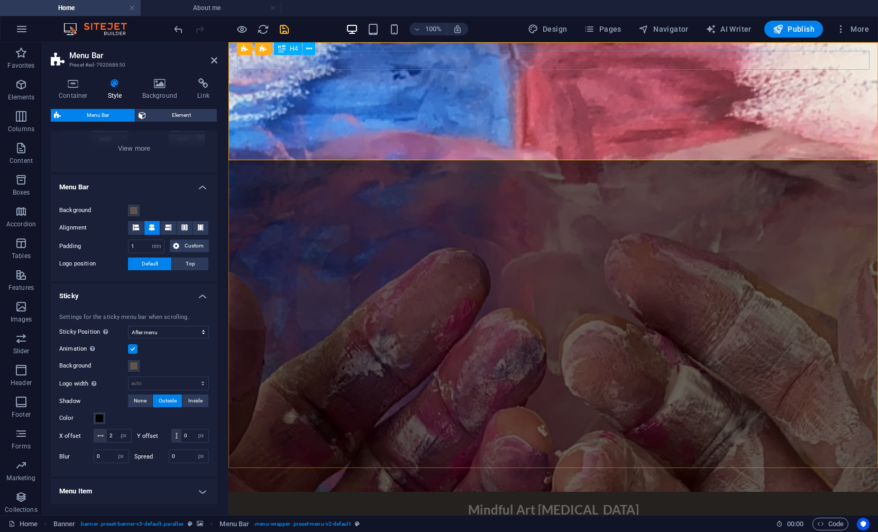
click at [530, 500] on div "Mindful Art [MEDICAL_DATA]" at bounding box center [553, 509] width 632 height 19
click at [307, 47] on icon at bounding box center [309, 48] width 6 height 11
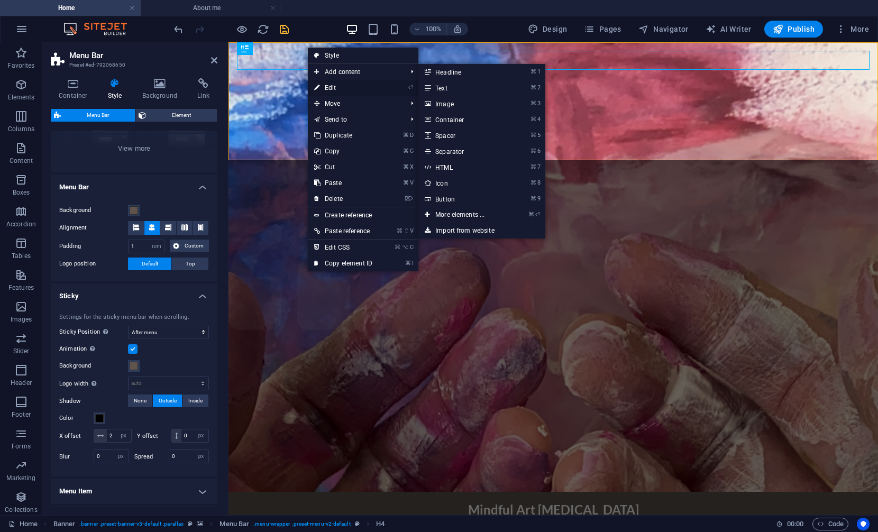
click at [330, 90] on link "⏎ Edit" at bounding box center [343, 88] width 71 height 16
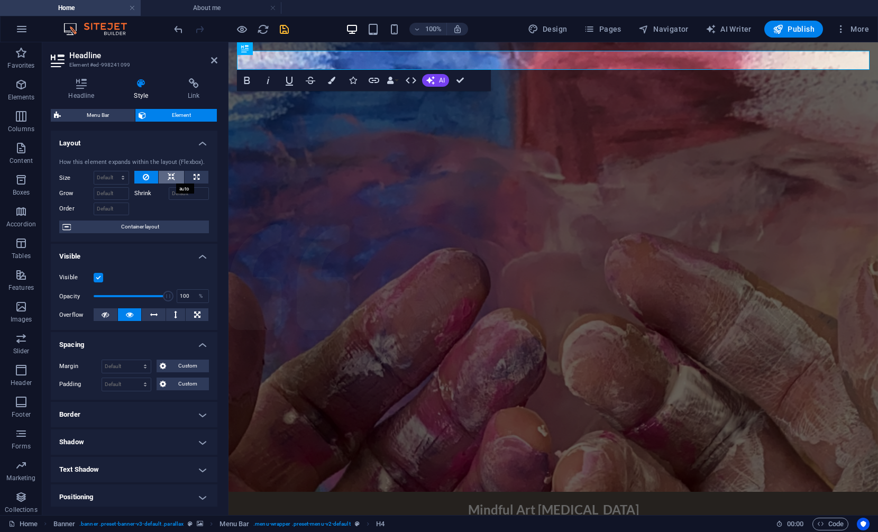
click at [162, 177] on button at bounding box center [171, 177] width 25 height 13
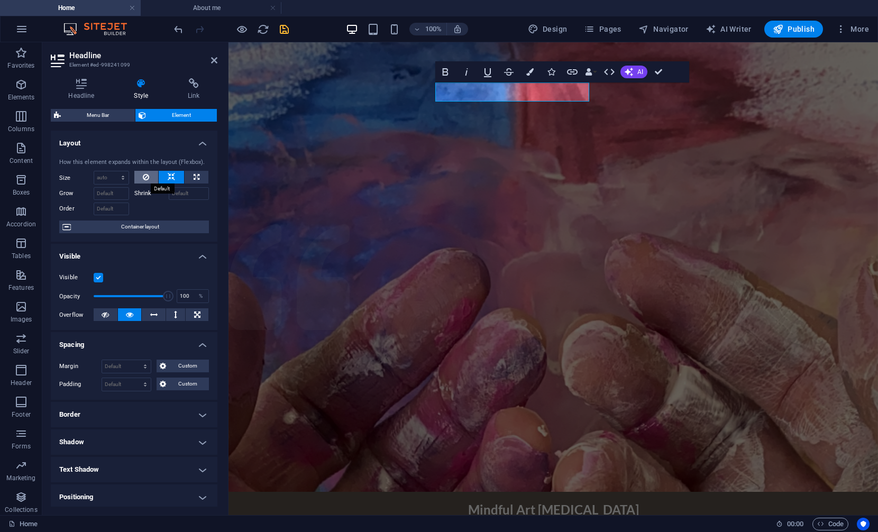
click at [148, 171] on button at bounding box center [146, 177] width 24 height 13
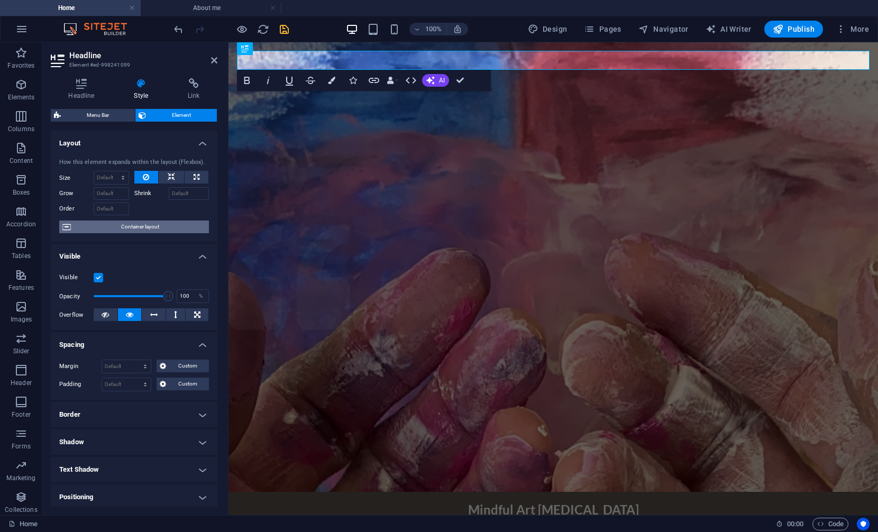
click at [137, 228] on span "Container layout" at bounding box center [140, 227] width 132 height 13
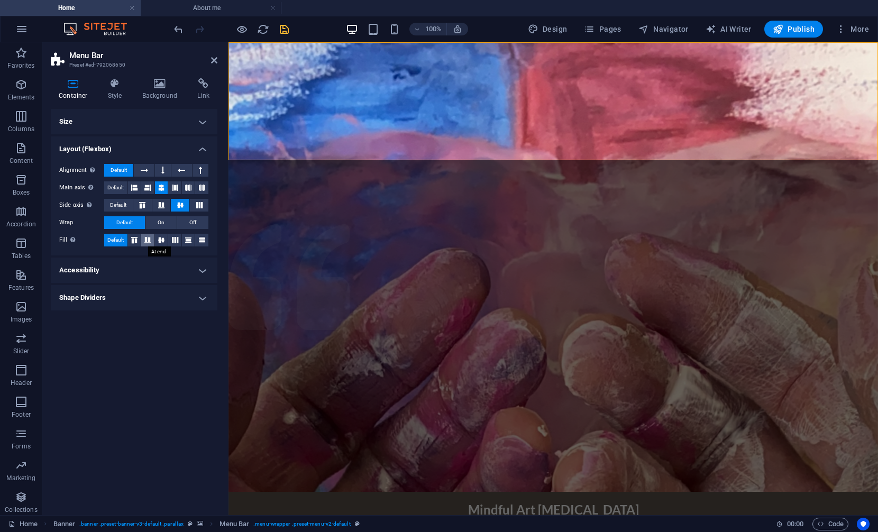
click at [148, 243] on icon at bounding box center [147, 240] width 13 height 6
click at [159, 243] on icon at bounding box center [161, 240] width 13 height 6
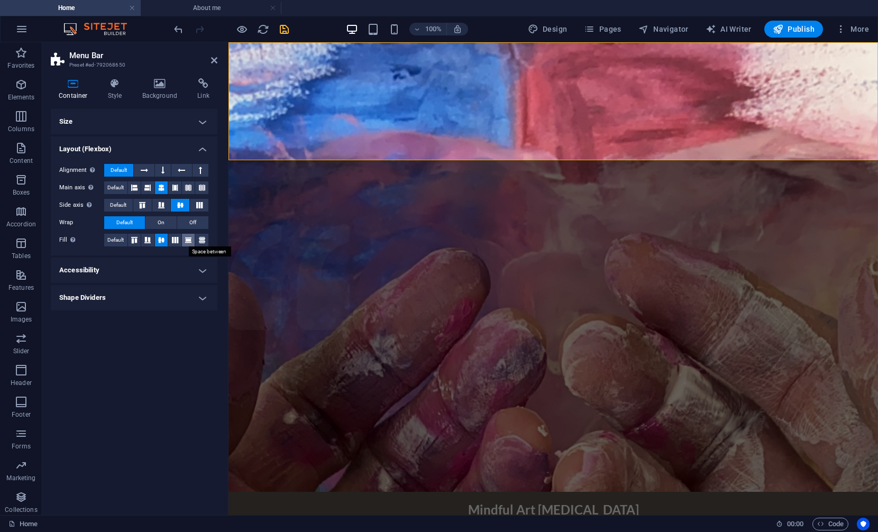
click at [187, 242] on icon at bounding box center [188, 240] width 13 height 6
click at [198, 242] on icon at bounding box center [202, 240] width 13 height 6
click at [135, 237] on icon at bounding box center [134, 240] width 13 height 6
click at [116, 235] on span "Default" at bounding box center [115, 240] width 16 height 13
click at [160, 168] on button at bounding box center [163, 170] width 16 height 13
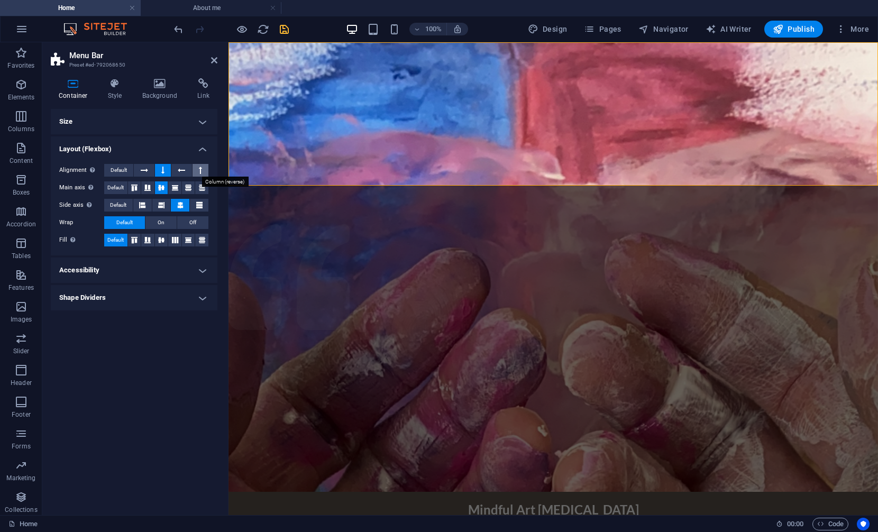
click at [198, 169] on button at bounding box center [200, 170] width 16 height 13
click at [141, 172] on icon at bounding box center [144, 170] width 7 height 13
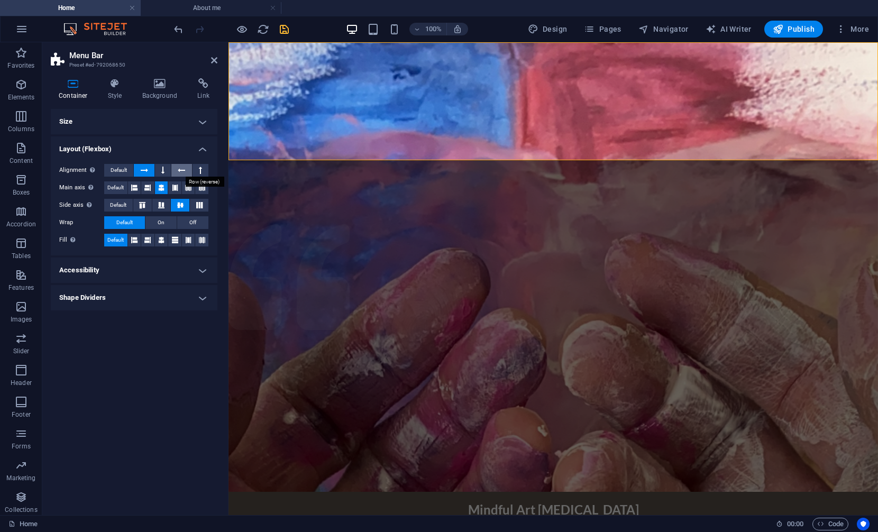
click at [178, 169] on icon at bounding box center [181, 170] width 7 height 13
click at [140, 167] on button at bounding box center [144, 170] width 20 height 13
click at [121, 167] on span "Default" at bounding box center [119, 170] width 16 height 13
click at [162, 203] on icon at bounding box center [161, 205] width 13 height 6
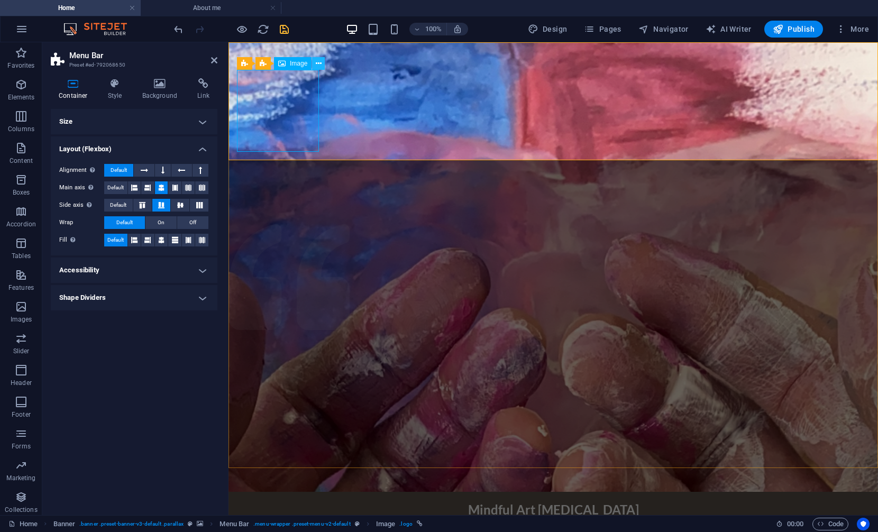
click at [318, 63] on icon at bounding box center [319, 63] width 6 height 11
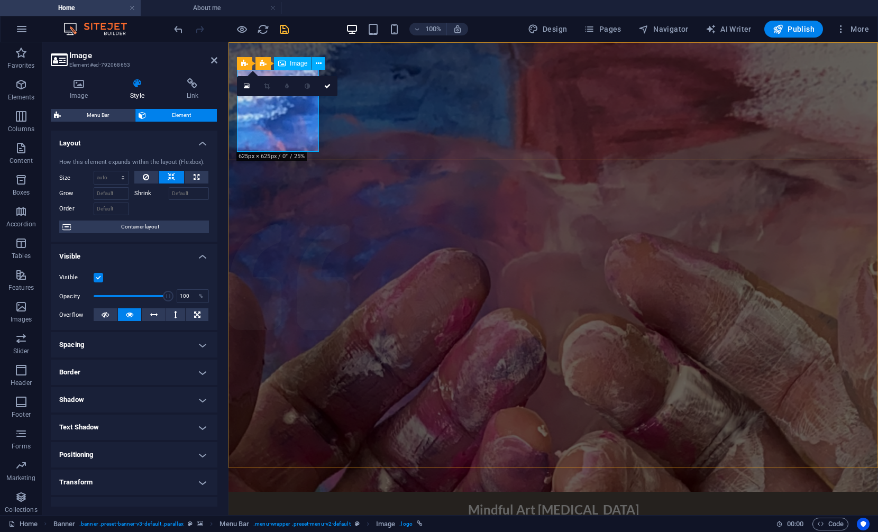
click at [245, 87] on icon at bounding box center [247, 85] width 6 height 7
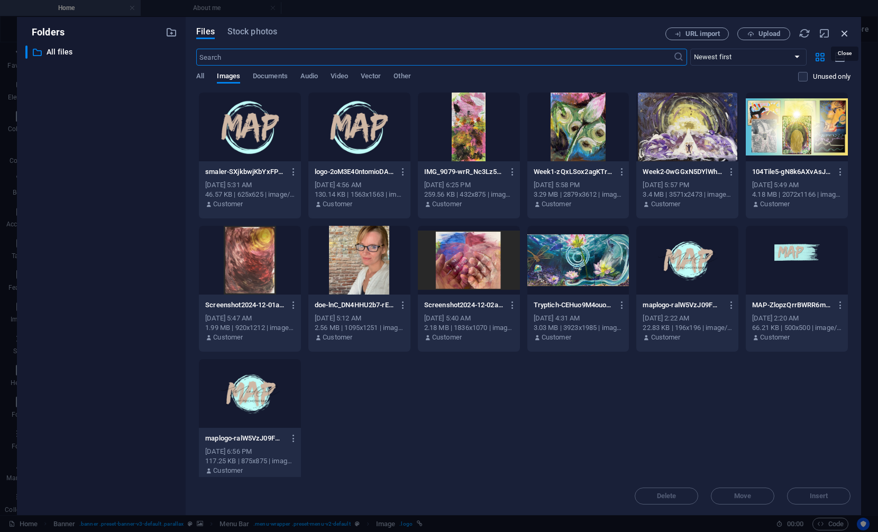
click at [841, 34] on icon "button" at bounding box center [845, 33] width 12 height 12
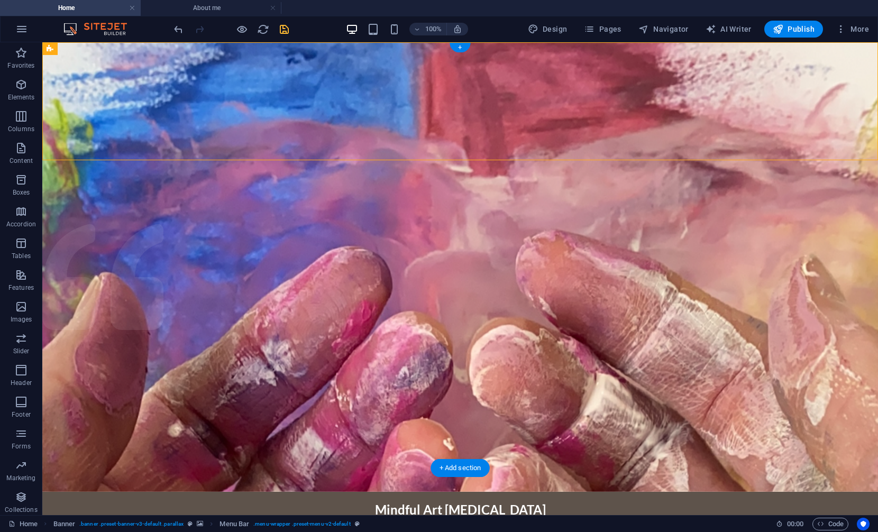
drag, startPoint x: 93, startPoint y: 152, endPoint x: 279, endPoint y: 150, distance: 186.2
click at [433, 500] on div "Mindful Art [MEDICAL_DATA]" at bounding box center [460, 509] width 819 height 19
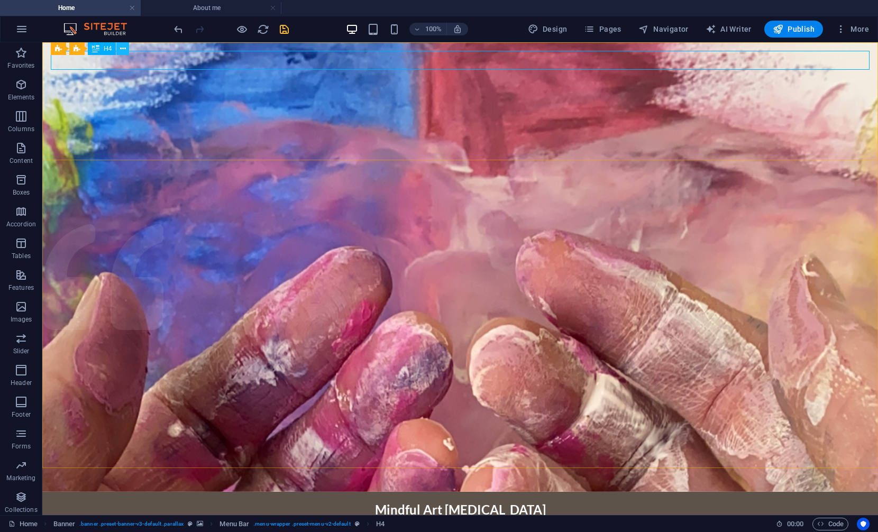
click at [123, 50] on icon at bounding box center [123, 48] width 6 height 11
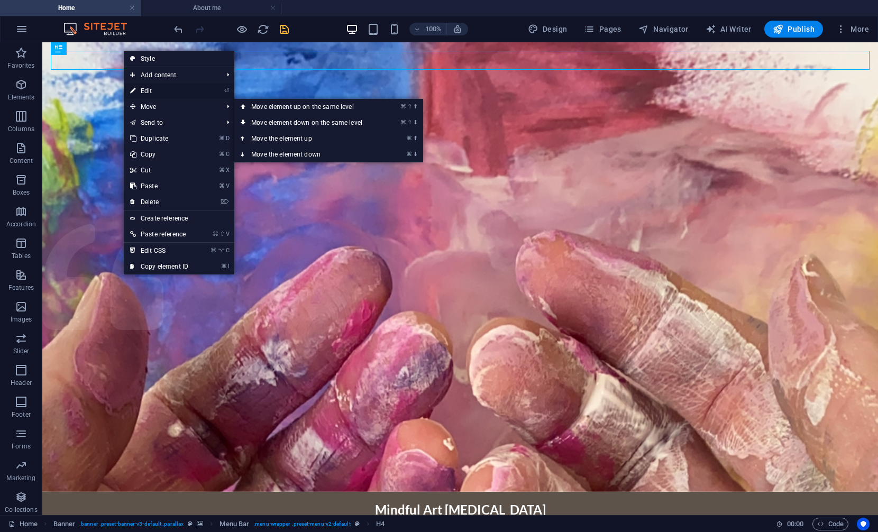
click at [150, 90] on link "⏎ Edit" at bounding box center [159, 91] width 71 height 16
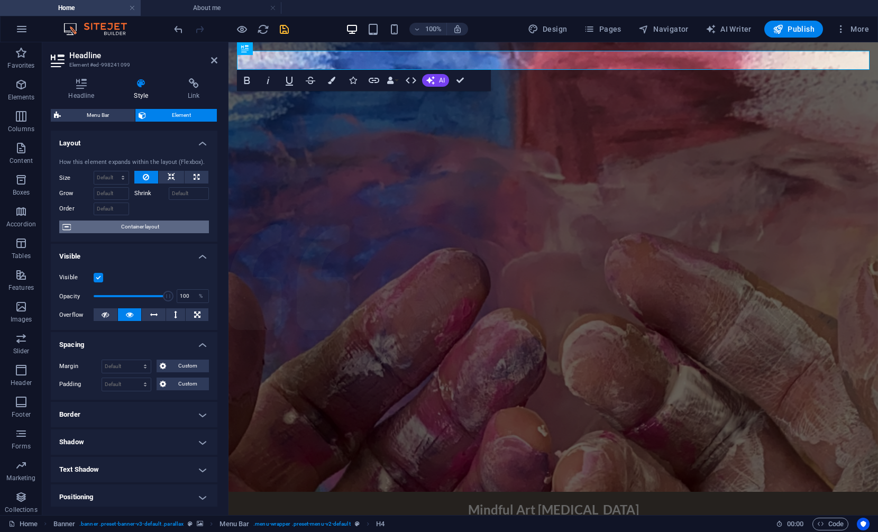
click at [132, 226] on span "Container layout" at bounding box center [140, 227] width 132 height 13
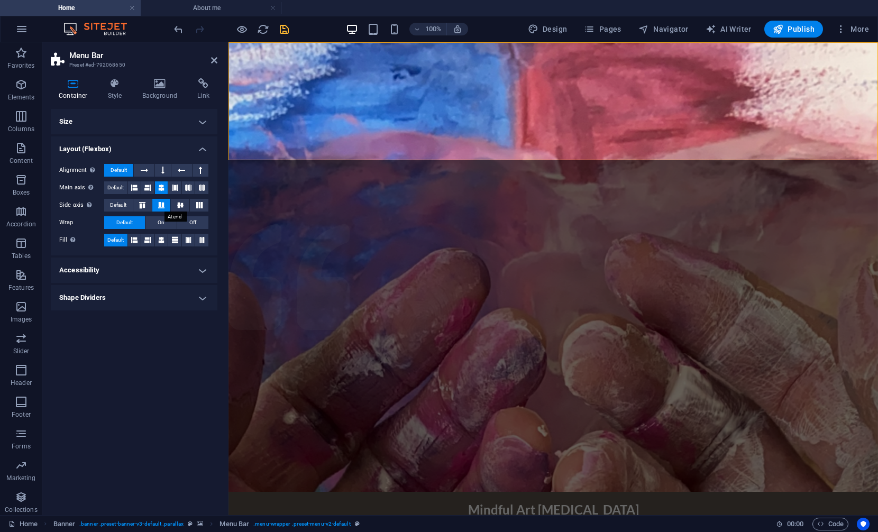
click at [161, 204] on icon at bounding box center [161, 205] width 13 height 6
click at [111, 88] on icon at bounding box center [115, 83] width 30 height 11
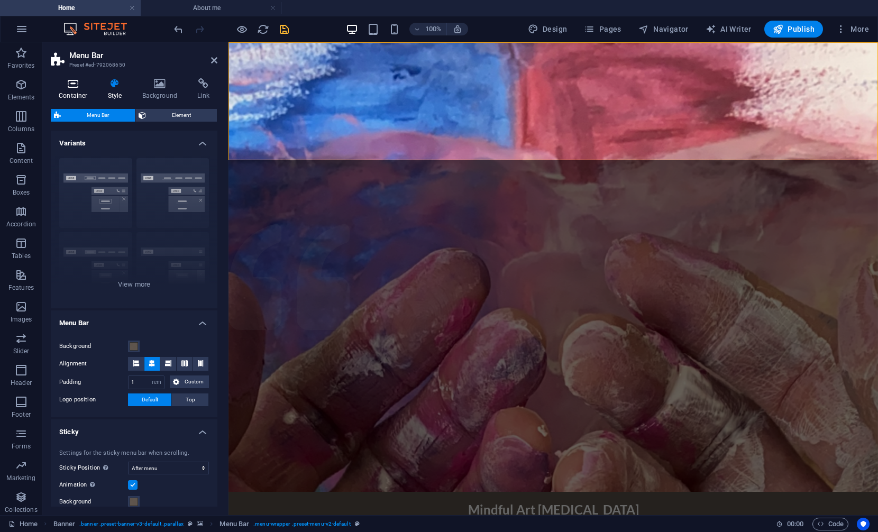
click at [75, 83] on icon at bounding box center [73, 83] width 45 height 11
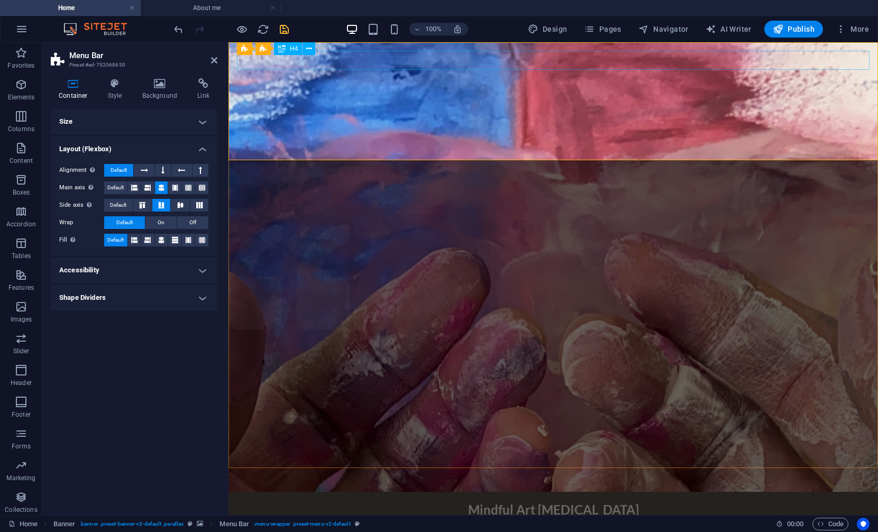
click at [554, 500] on div "Mindful Art [MEDICAL_DATA]" at bounding box center [553, 509] width 632 height 19
click at [302, 49] on icon at bounding box center [301, 48] width 6 height 11
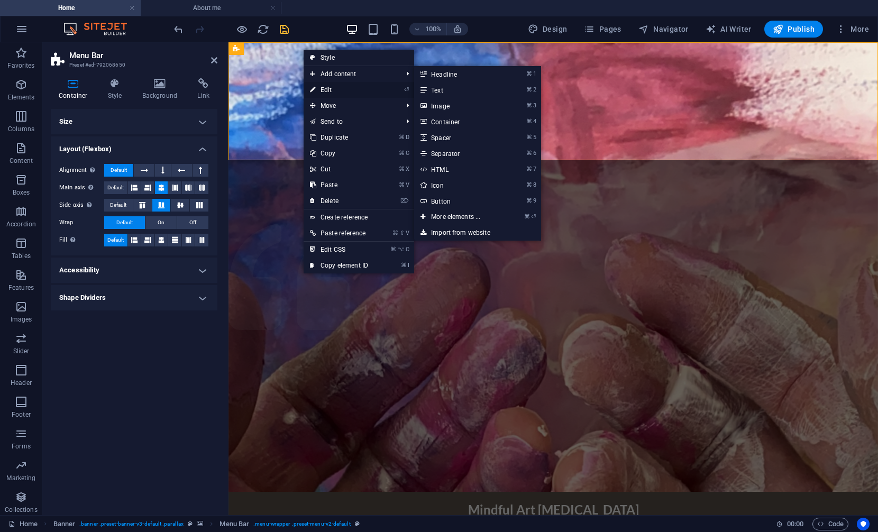
click at [329, 90] on link "⏎ Edit" at bounding box center [339, 90] width 71 height 16
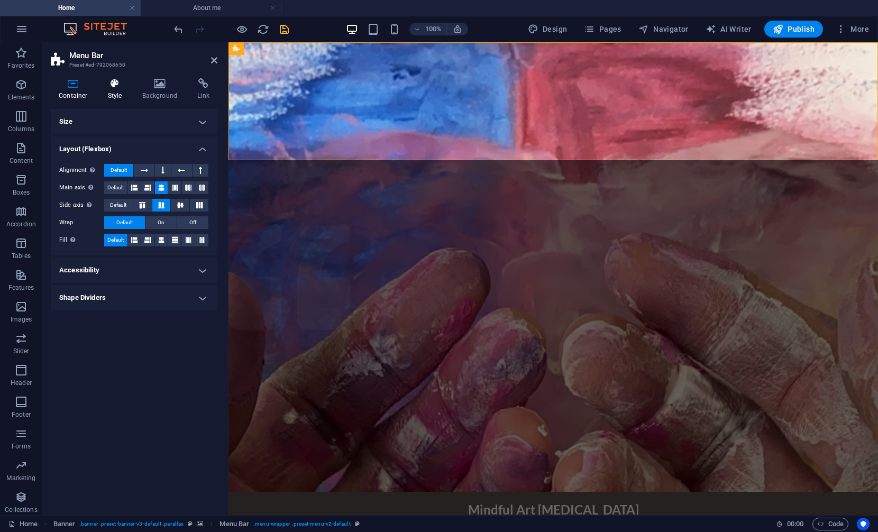
click at [112, 91] on h4 "Style" at bounding box center [117, 89] width 34 height 22
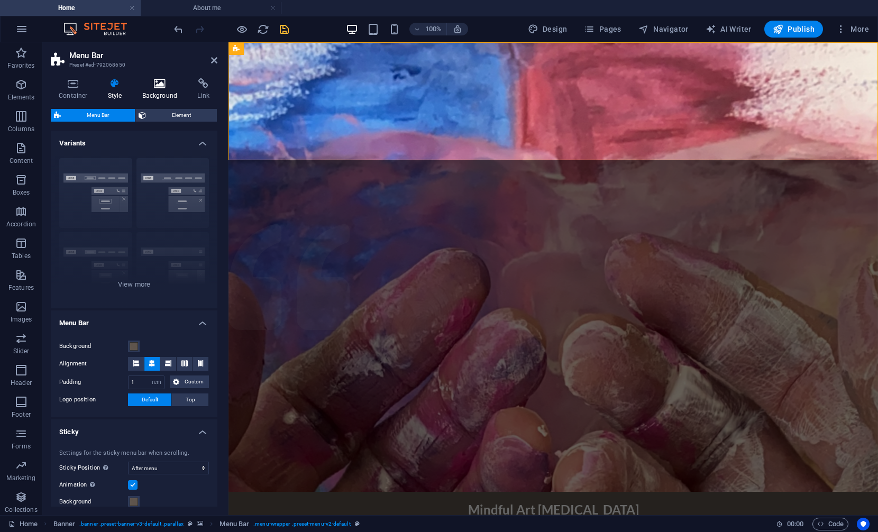
click at [153, 85] on icon at bounding box center [159, 83] width 51 height 11
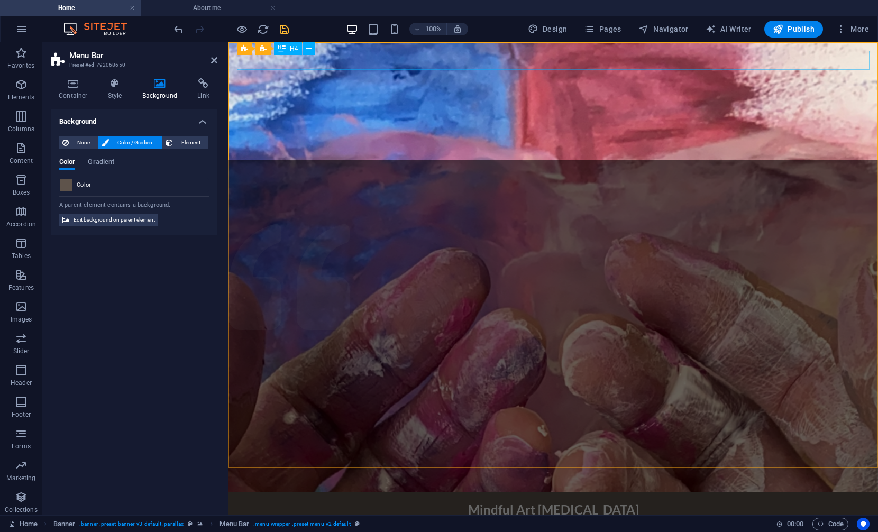
click at [526, 500] on div "Mindful Art [MEDICAL_DATA]" at bounding box center [553, 509] width 632 height 19
click at [308, 52] on icon at bounding box center [309, 48] width 6 height 11
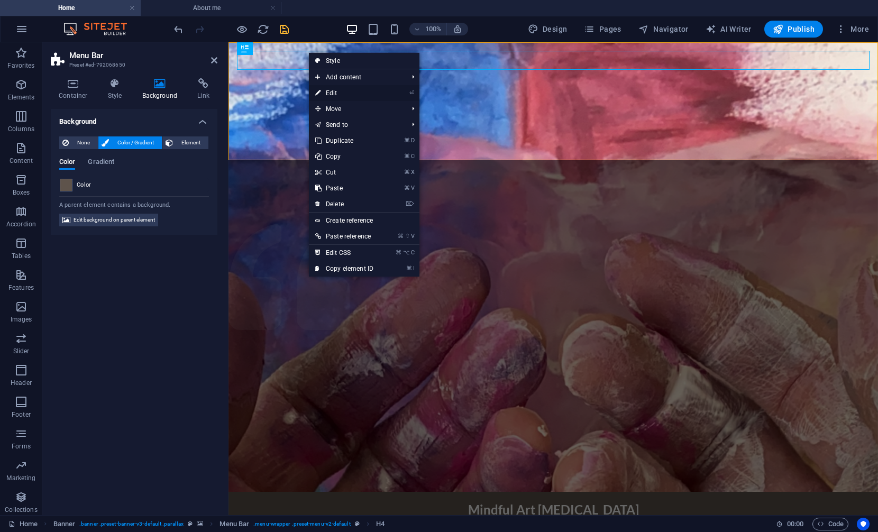
click at [334, 90] on link "⏎ Edit" at bounding box center [344, 93] width 71 height 16
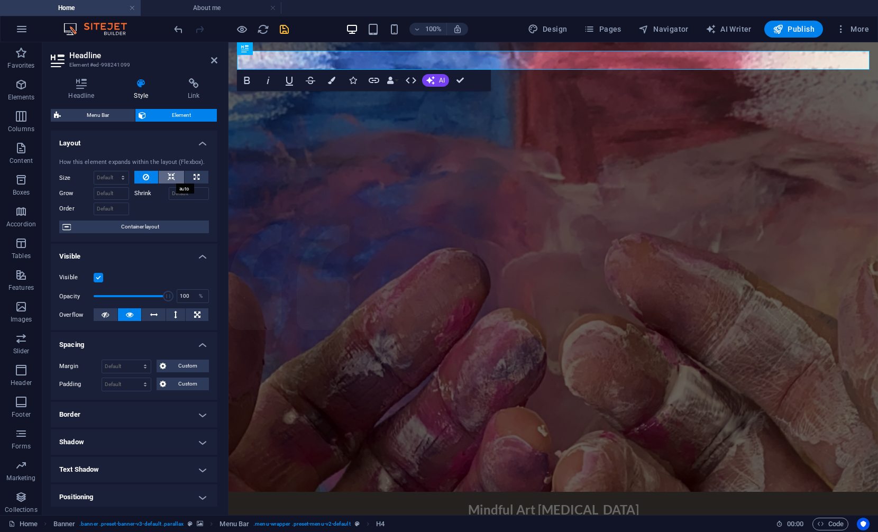
click at [169, 172] on icon at bounding box center [171, 177] width 7 height 13
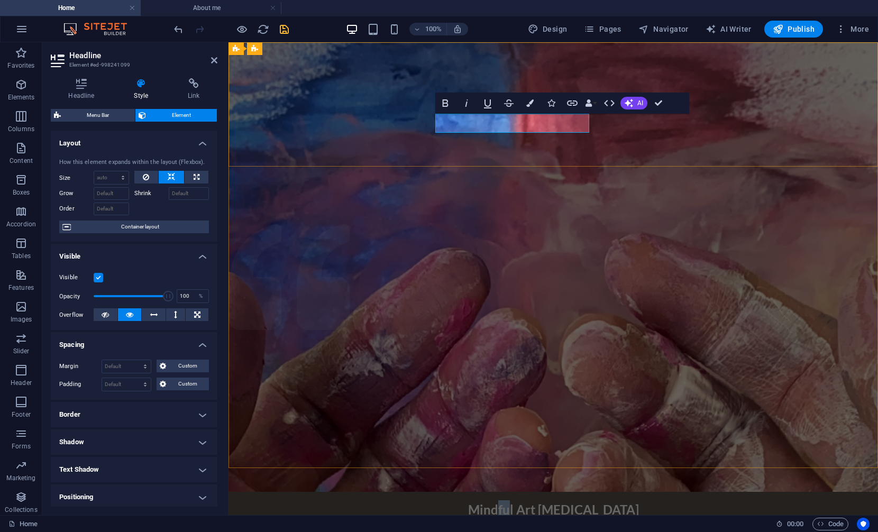
drag, startPoint x: 463, startPoint y: 123, endPoint x: 479, endPoint y: 126, distance: 15.7
click at [478, 500] on h4 "Mindful Art [MEDICAL_DATA]" at bounding box center [553, 509] width 632 height 19
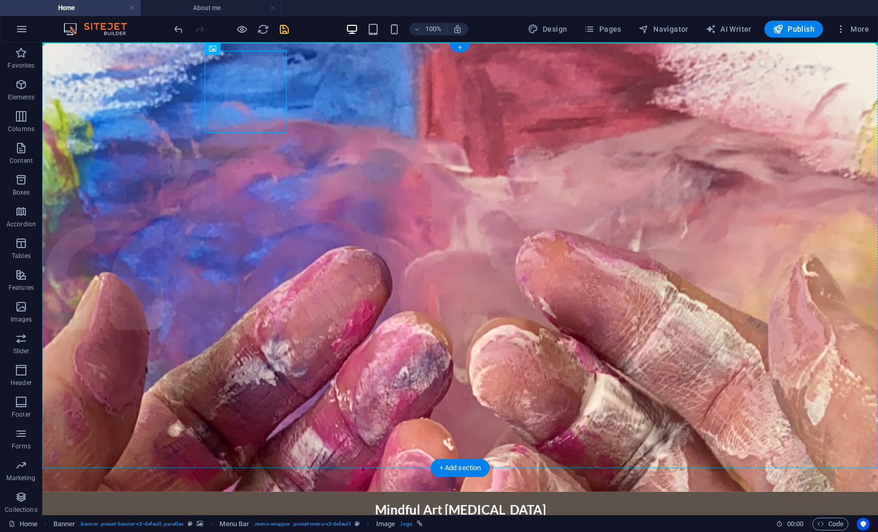
drag, startPoint x: 220, startPoint y: 112, endPoint x: 191, endPoint y: 107, distance: 29.5
drag, startPoint x: 125, startPoint y: 126, endPoint x: 377, endPoint y: 86, distance: 254.9
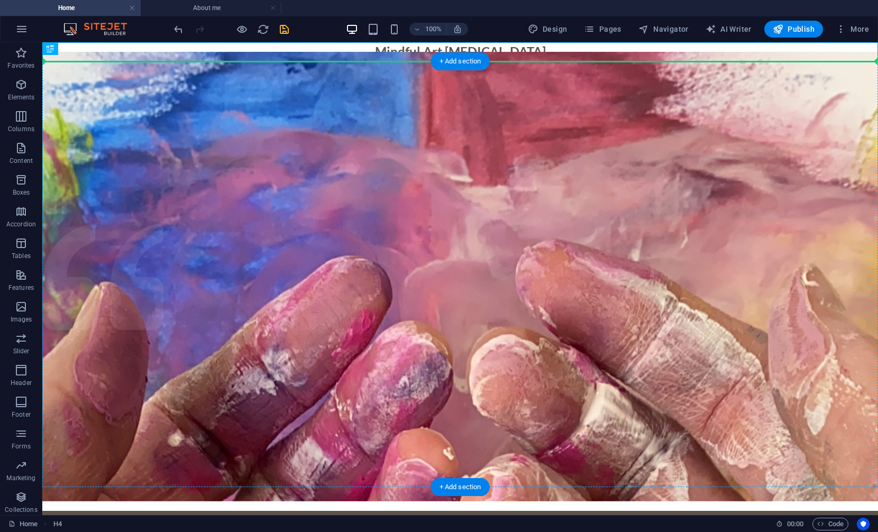
drag, startPoint x: 401, startPoint y: 50, endPoint x: 410, endPoint y: 82, distance: 33.5
drag, startPoint x: 425, startPoint y: 51, endPoint x: 420, endPoint y: 89, distance: 39.0
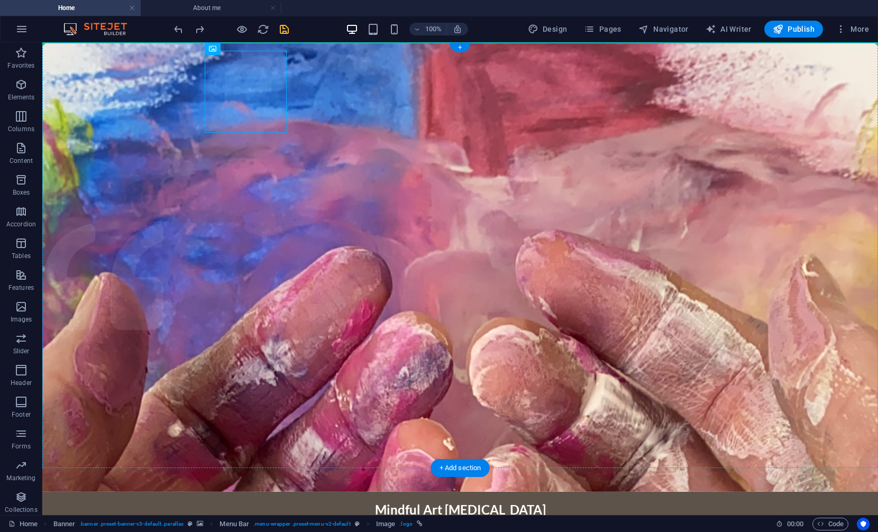
drag, startPoint x: 227, startPoint y: 99, endPoint x: 644, endPoint y: 134, distance: 418.7
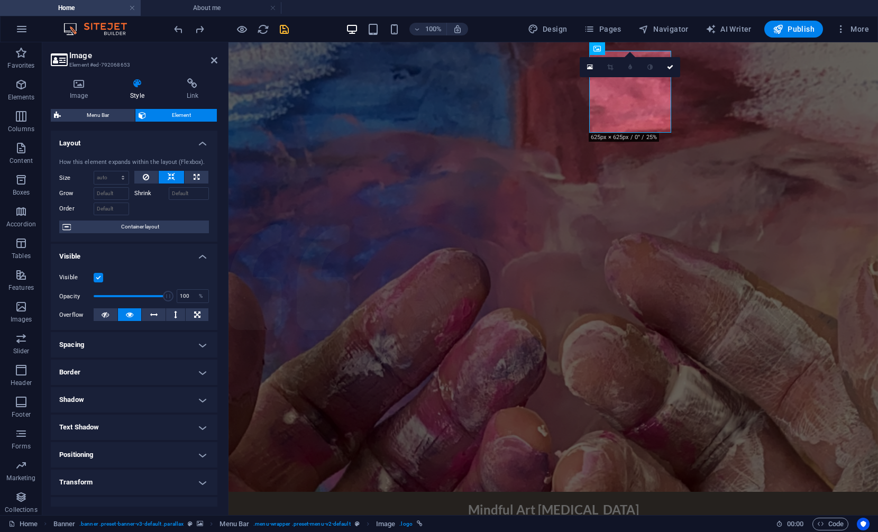
click at [609, 68] on icon at bounding box center [610, 67] width 6 height 6
click at [594, 71] on link at bounding box center [590, 67] width 20 height 20
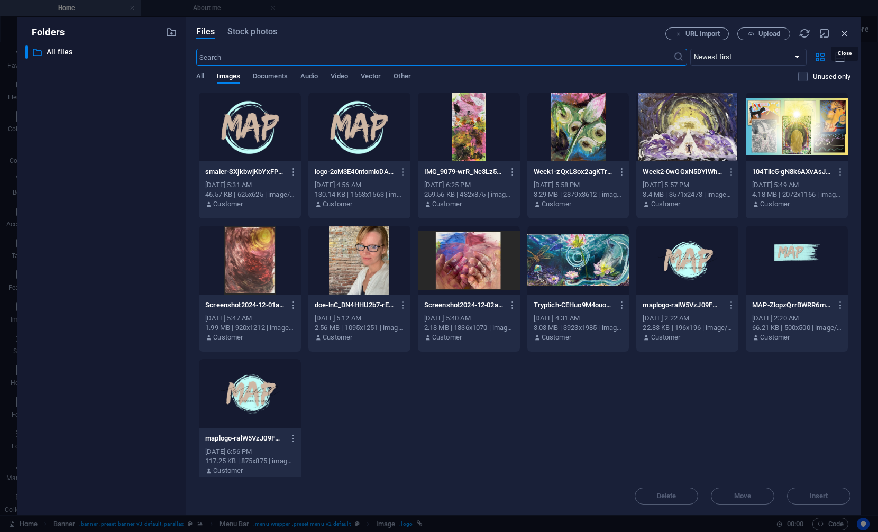
click at [846, 33] on icon "button" at bounding box center [845, 33] width 12 height 12
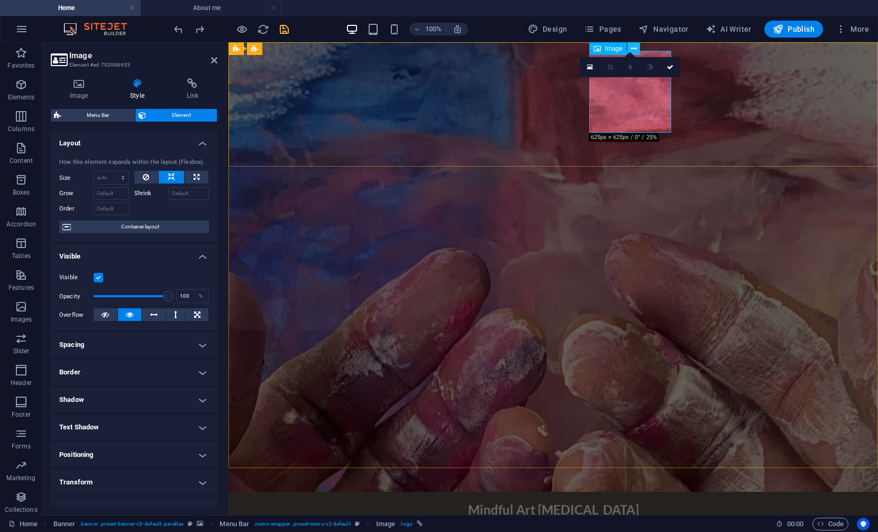
click at [636, 50] on icon at bounding box center [634, 48] width 6 height 11
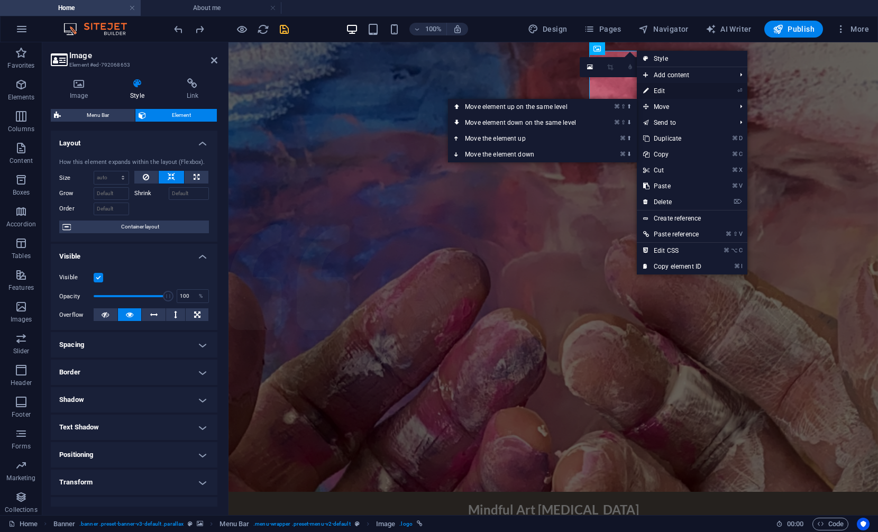
click at [664, 94] on link "⏎ Edit" at bounding box center [672, 91] width 71 height 16
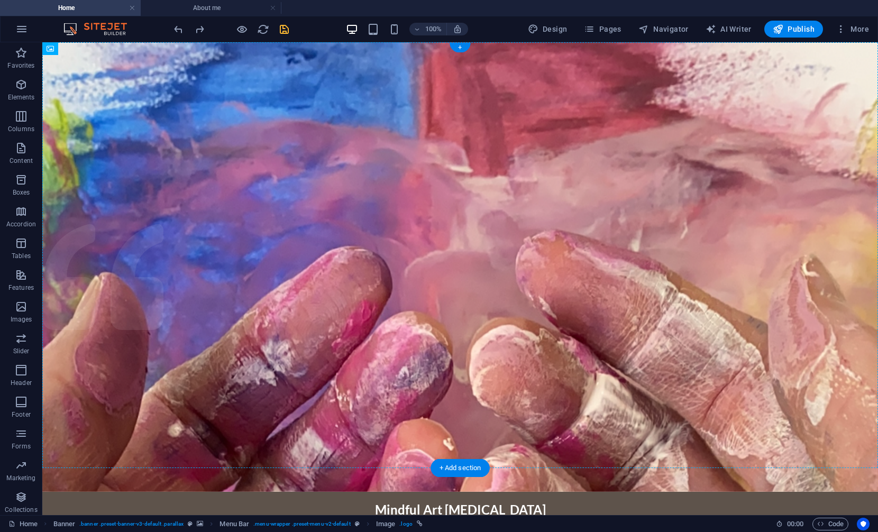
drag, startPoint x: 261, startPoint y: 96, endPoint x: 604, endPoint y: 126, distance: 344.5
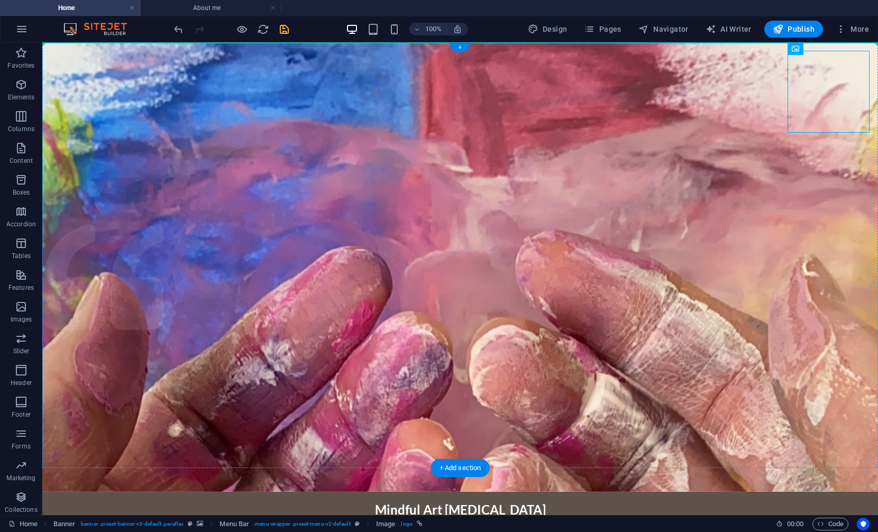
drag, startPoint x: 821, startPoint y: 94, endPoint x: 224, endPoint y: 68, distance: 598.1
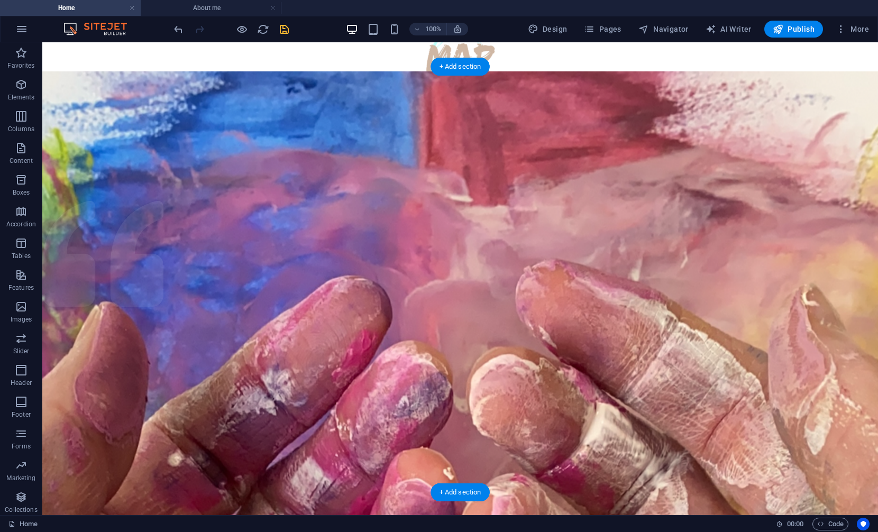
scroll to position [0, 0]
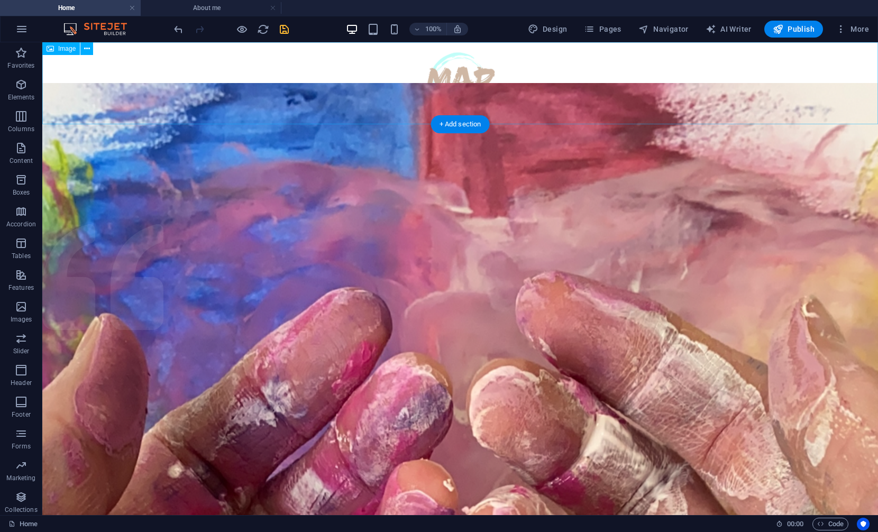
click at [183, 82] on figure at bounding box center [460, 83] width 836 height 82
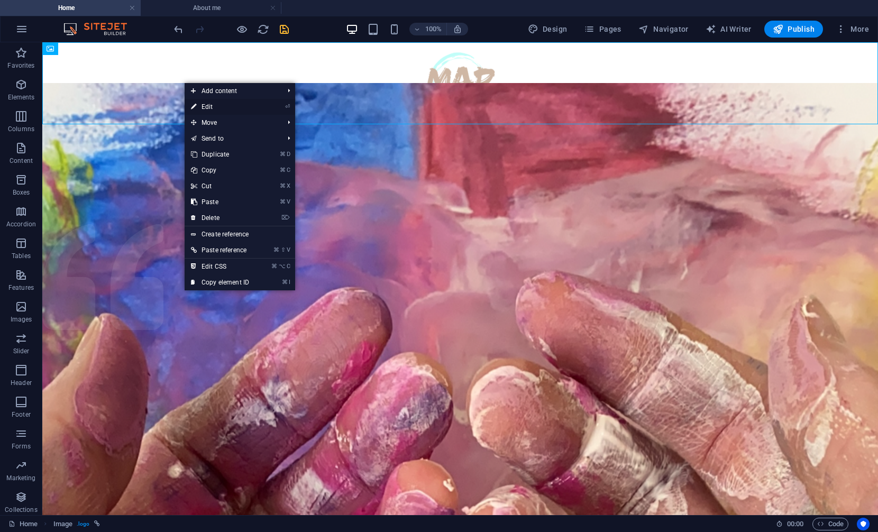
click at [208, 104] on link "⏎ Edit" at bounding box center [220, 107] width 71 height 16
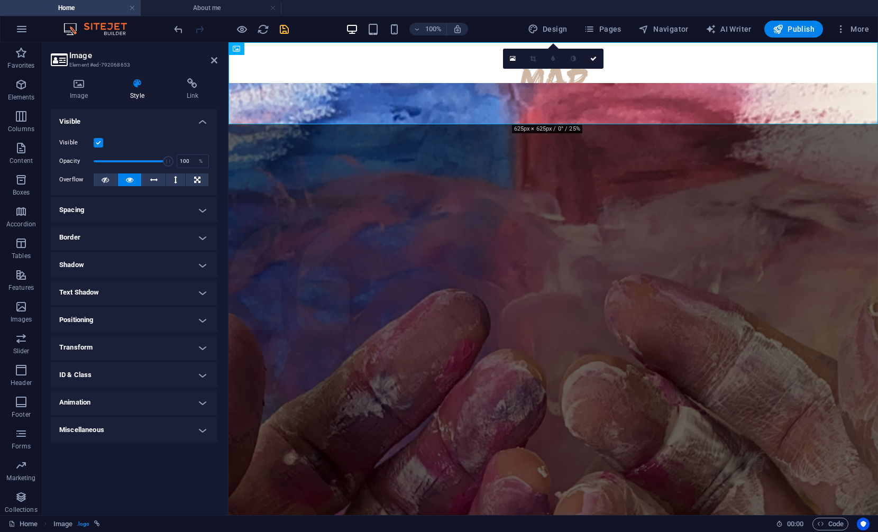
click at [136, 88] on icon at bounding box center [137, 83] width 52 height 11
click at [82, 86] on icon at bounding box center [79, 83] width 56 height 11
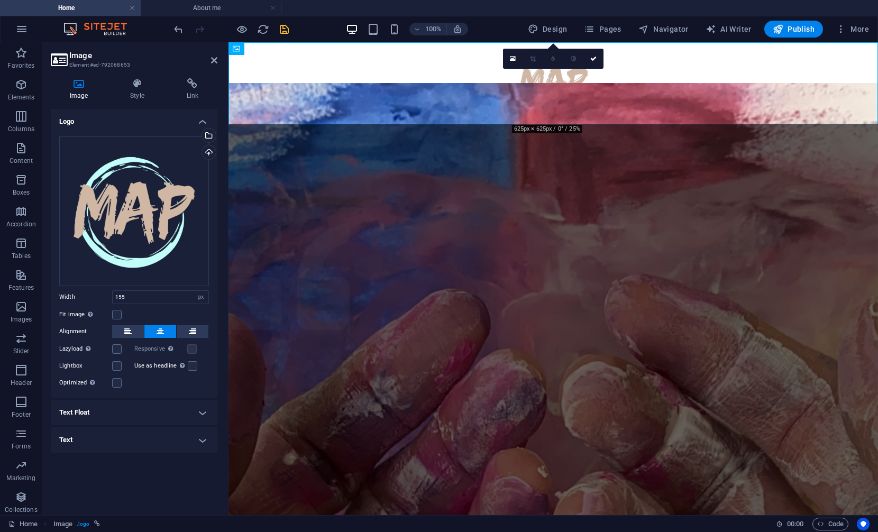
click at [131, 413] on h4 "Text Float" at bounding box center [134, 412] width 167 height 25
click at [78, 433] on span "No float" at bounding box center [87, 433] width 29 height 13
click at [129, 482] on h4 "Text" at bounding box center [134, 476] width 167 height 25
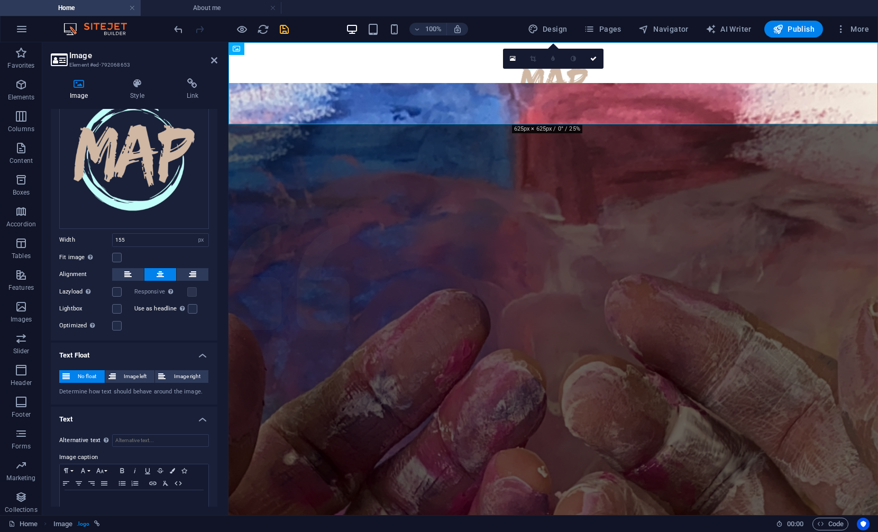
scroll to position [80, 0]
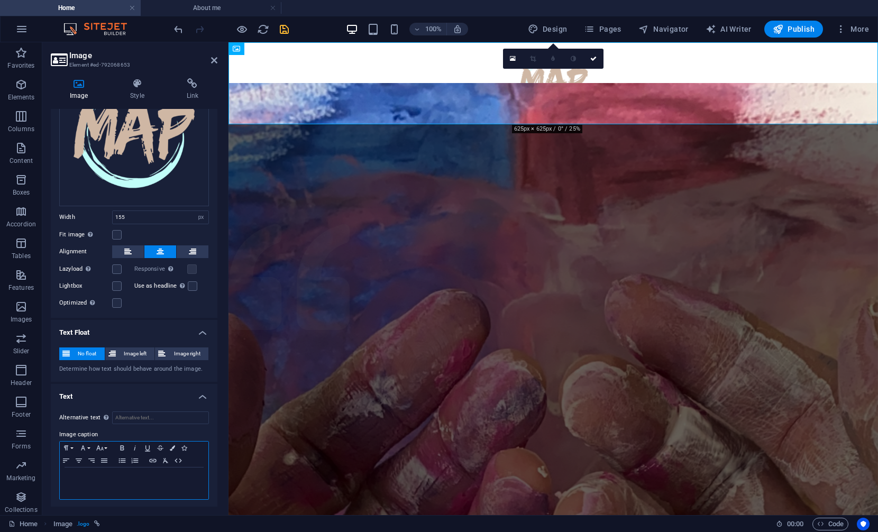
click at [129, 482] on div at bounding box center [134, 483] width 149 height 32
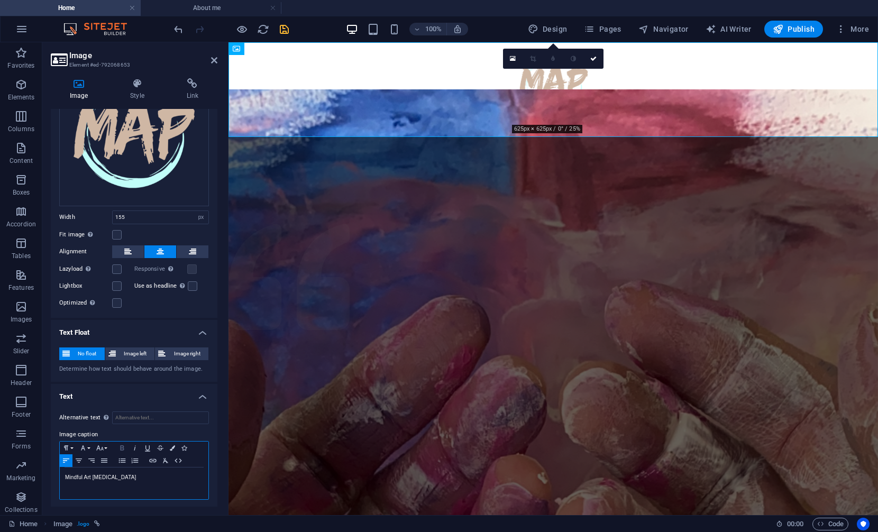
click at [120, 445] on icon "button" at bounding box center [122, 448] width 13 height 8
click at [111, 473] on p "Mindful Art [MEDICAL_DATA] ​" at bounding box center [134, 478] width 138 height 10
click at [123, 448] on icon "button" at bounding box center [122, 448] width 13 height 8
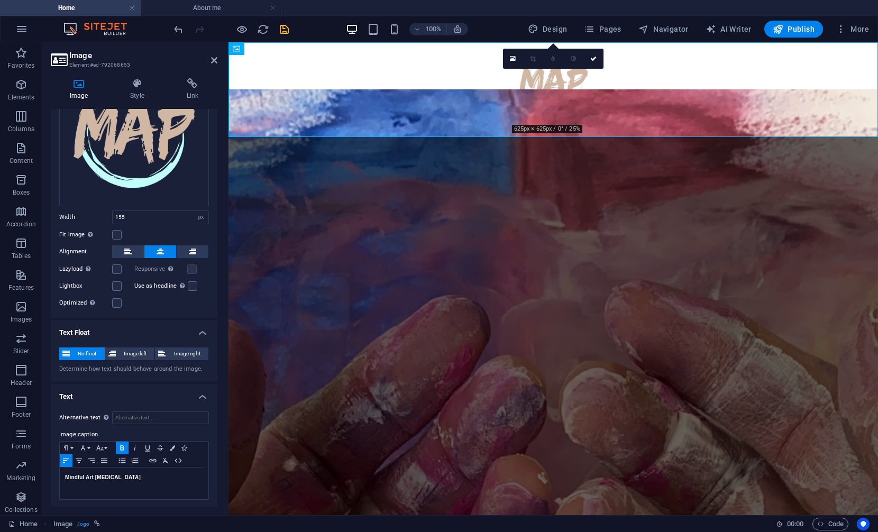
click at [502, 342] on figure at bounding box center [552, 314] width 649 height 449
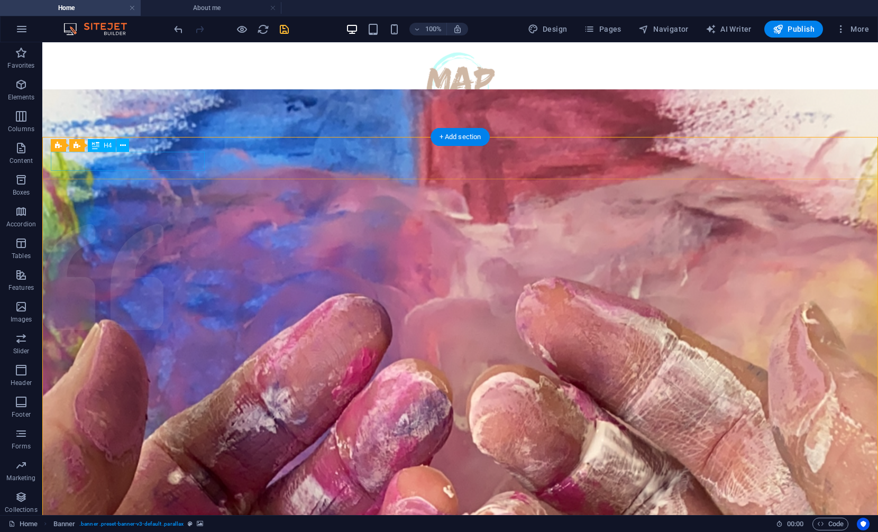
click at [121, 147] on icon at bounding box center [123, 145] width 6 height 11
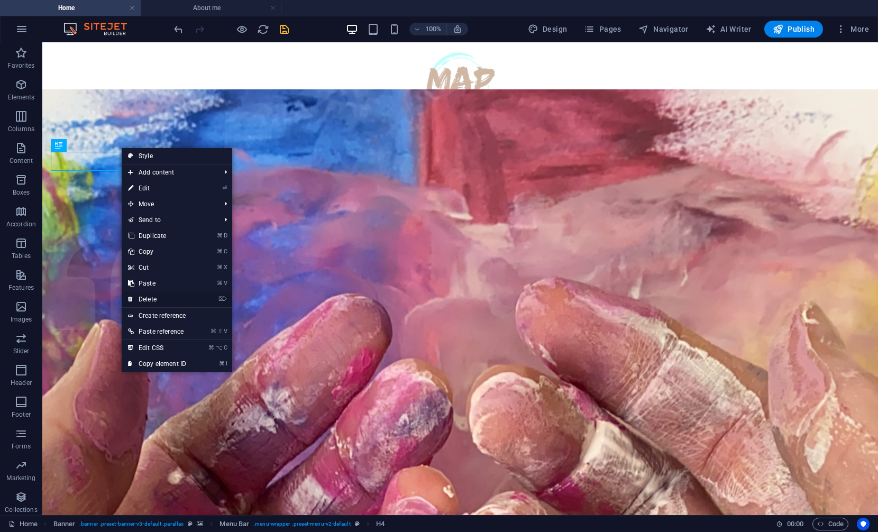
click at [150, 300] on link "⌦ Delete" at bounding box center [157, 299] width 71 height 16
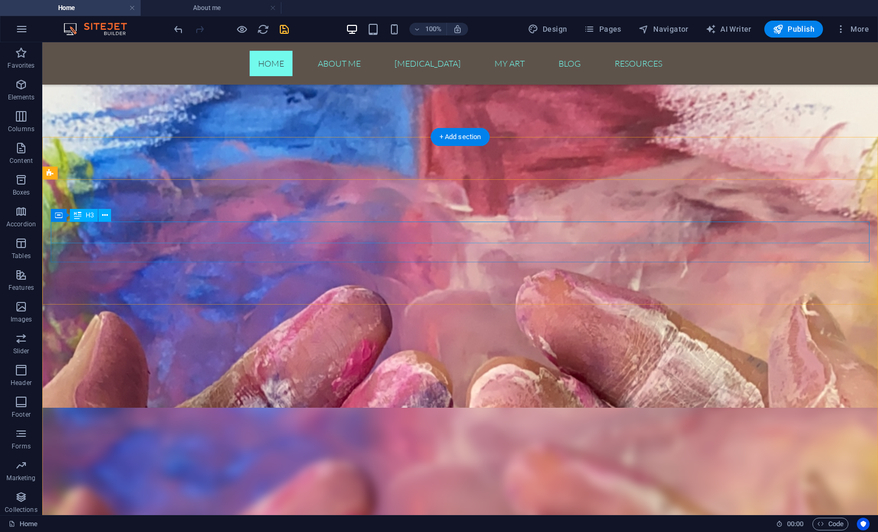
scroll to position [0, 0]
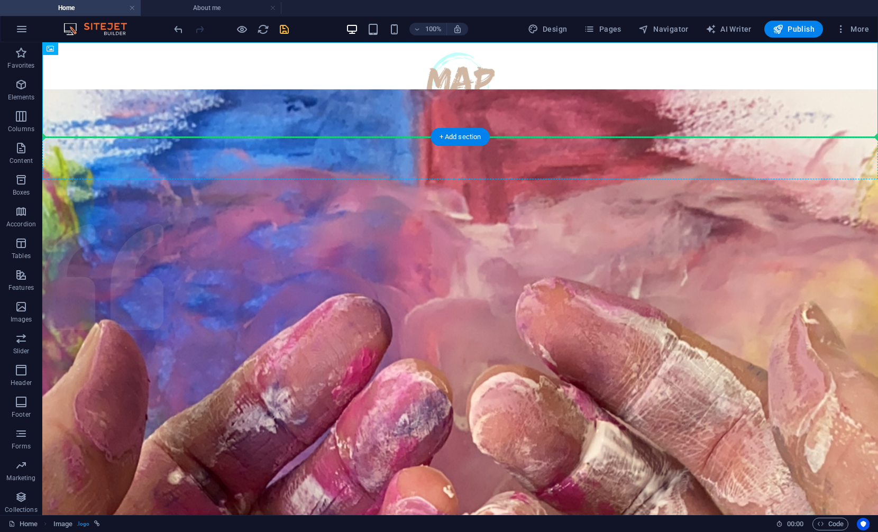
drag, startPoint x: 462, startPoint y: 80, endPoint x: 207, endPoint y: 161, distance: 268.1
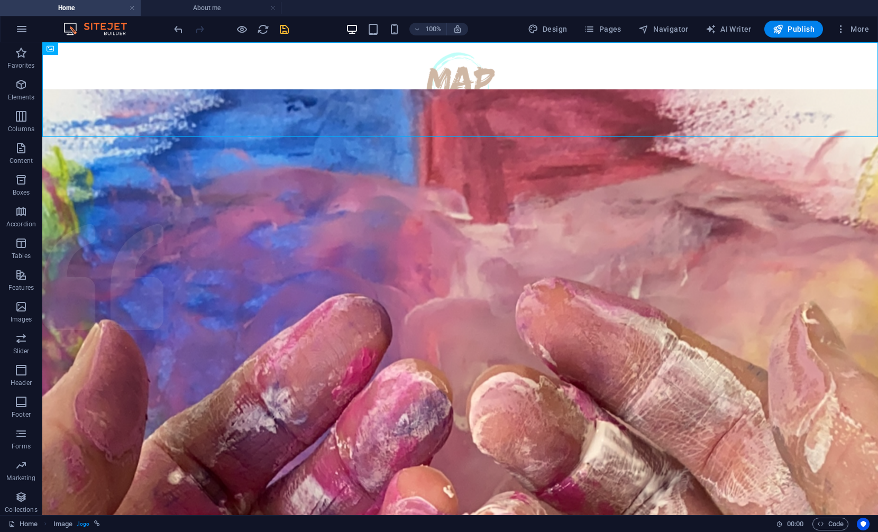
drag, startPoint x: 472, startPoint y: 73, endPoint x: 496, endPoint y: 65, distance: 25.1
click at [496, 65] on figure "Mindful Art [MEDICAL_DATA]" at bounding box center [460, 89] width 836 height 95
click at [461, 79] on figure "Mindful Art [MEDICAL_DATA]" at bounding box center [460, 89] width 836 height 95
click at [433, 69] on figure "Mindful Art [MEDICAL_DATA]" at bounding box center [460, 89] width 836 height 95
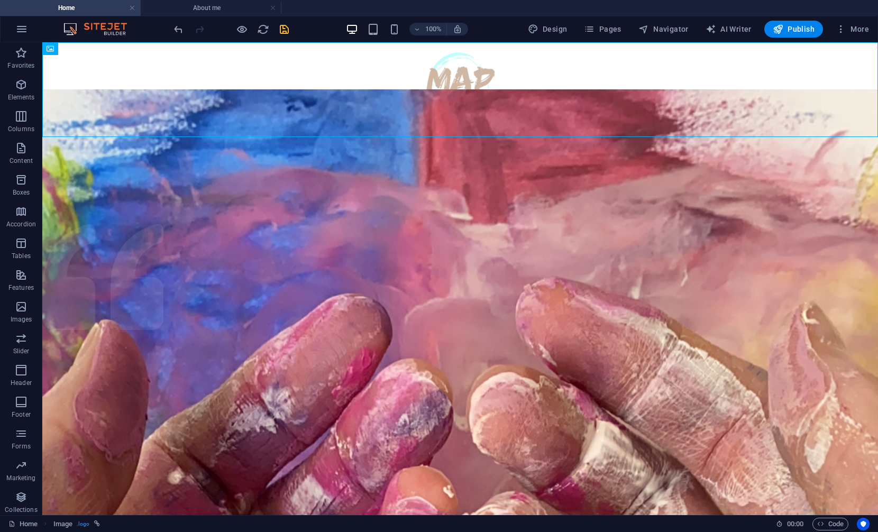
select select "px"
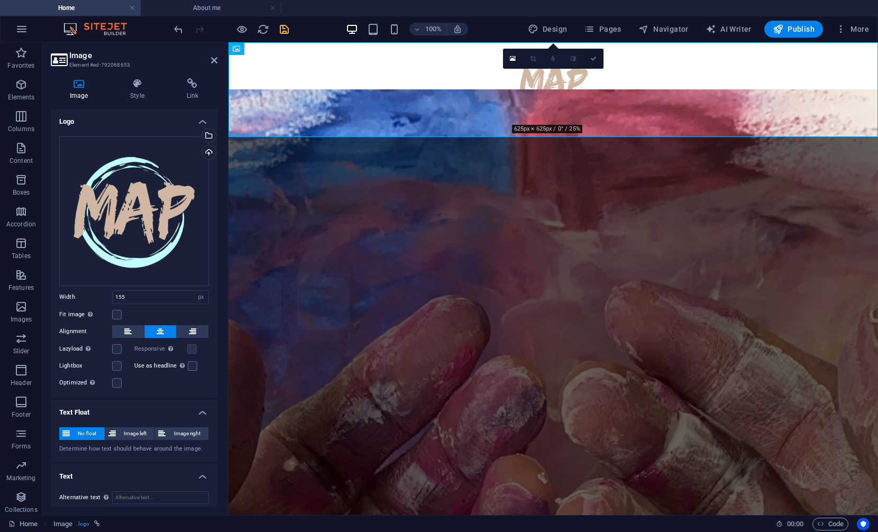
click at [592, 57] on icon at bounding box center [593, 59] width 6 height 6
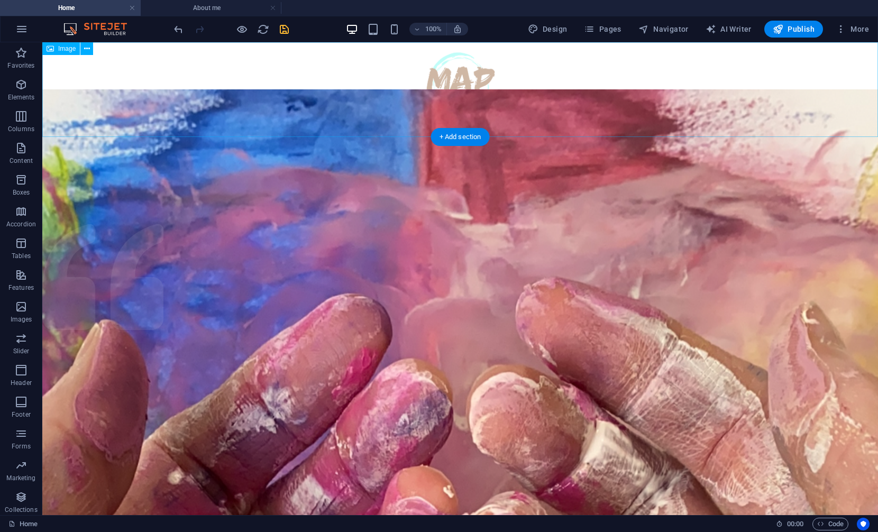
click at [469, 90] on figure "Mindful Art [MEDICAL_DATA]" at bounding box center [460, 89] width 836 height 95
click at [88, 54] on icon at bounding box center [87, 48] width 6 height 11
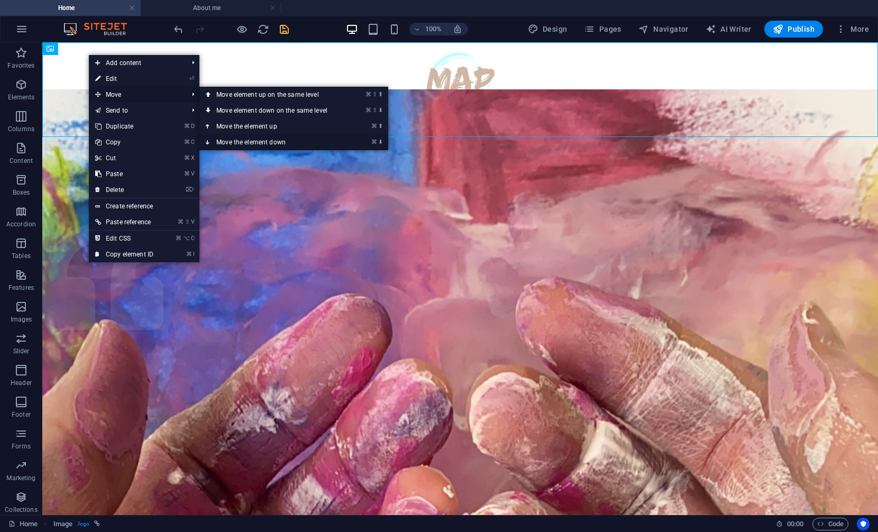
click at [238, 137] on link "⌘ ⬇ Move the element down" at bounding box center [273, 142] width 149 height 16
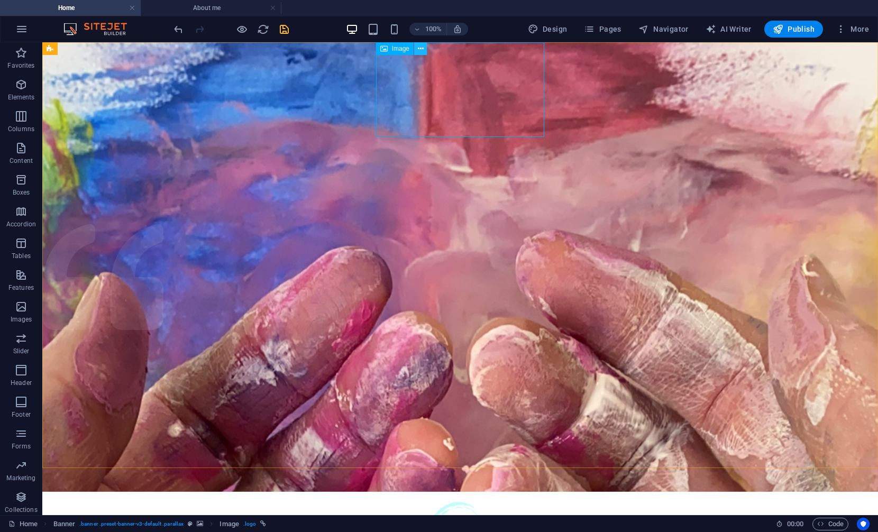
click at [423, 49] on icon at bounding box center [421, 48] width 6 height 11
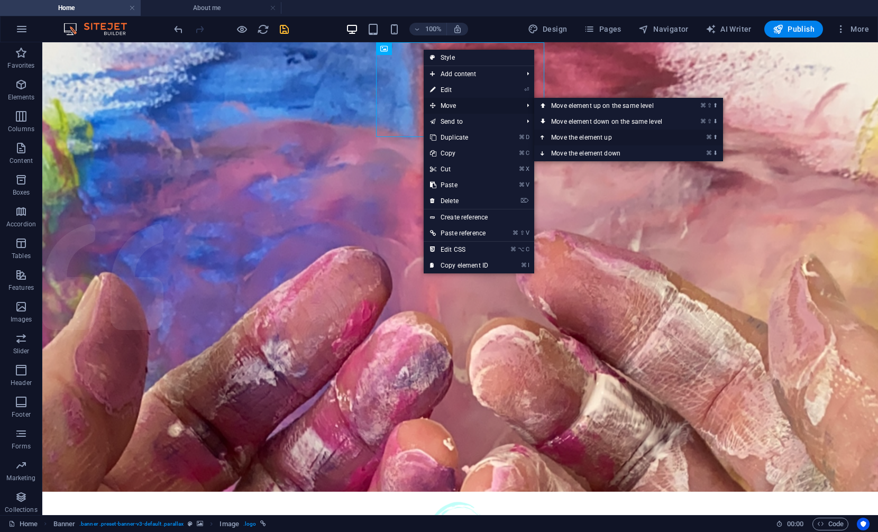
click at [580, 139] on link "⌘ ⬆ Move the element up" at bounding box center [608, 138] width 149 height 16
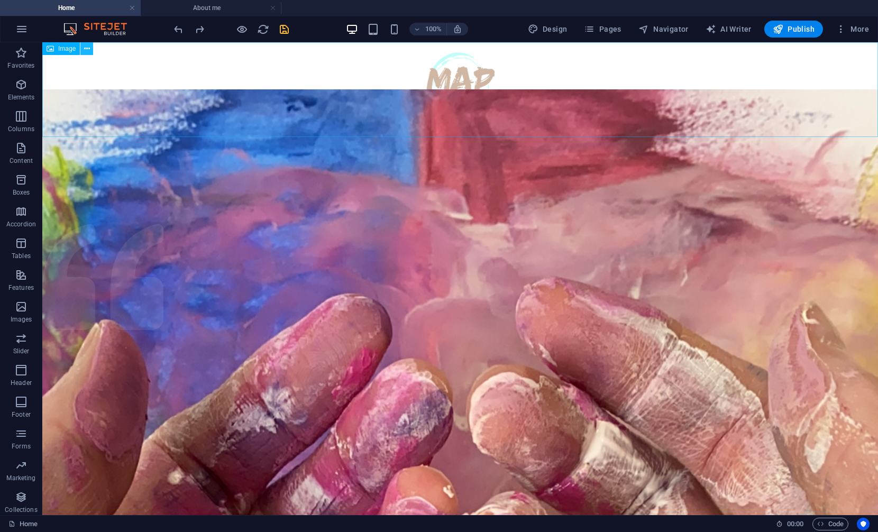
click at [82, 49] on button at bounding box center [86, 48] width 13 height 13
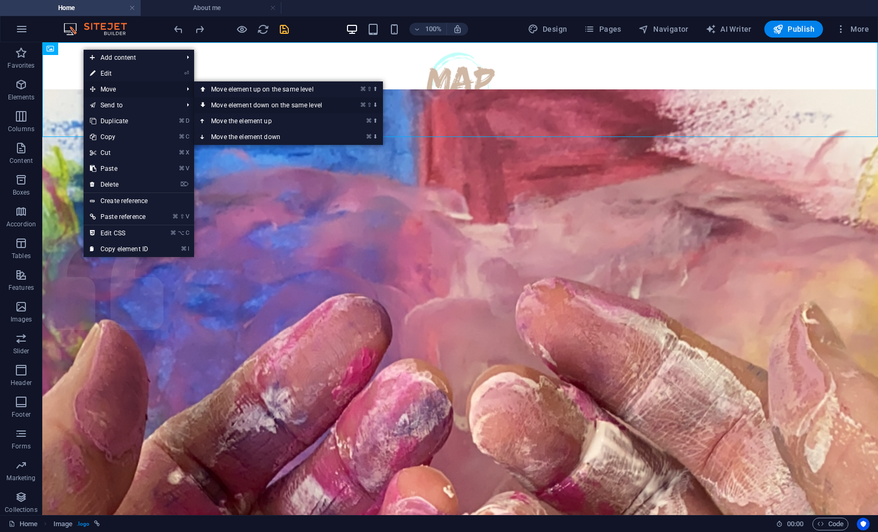
click at [230, 105] on link "⌘ ⇧ ⬇ Move element down on the same level" at bounding box center [268, 105] width 149 height 16
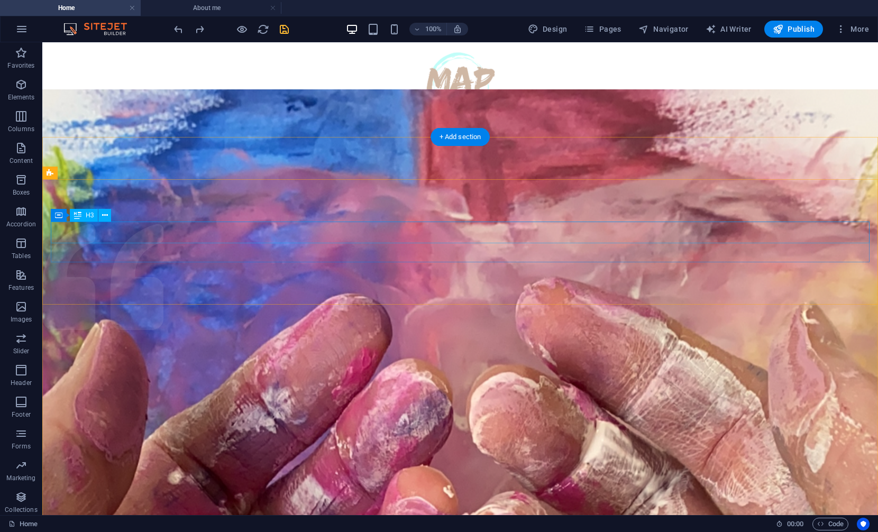
drag, startPoint x: 457, startPoint y: 228, endPoint x: 459, endPoint y: 216, distance: 11.8
drag, startPoint x: 456, startPoint y: 201, endPoint x: 453, endPoint y: 231, distance: 29.2
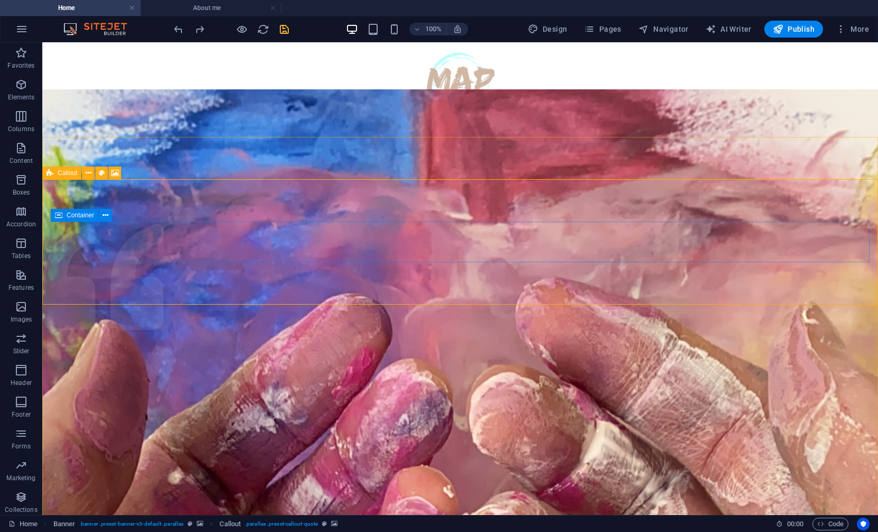
click at [56, 174] on div "Callout" at bounding box center [61, 173] width 39 height 13
click at [86, 171] on icon at bounding box center [89, 173] width 6 height 11
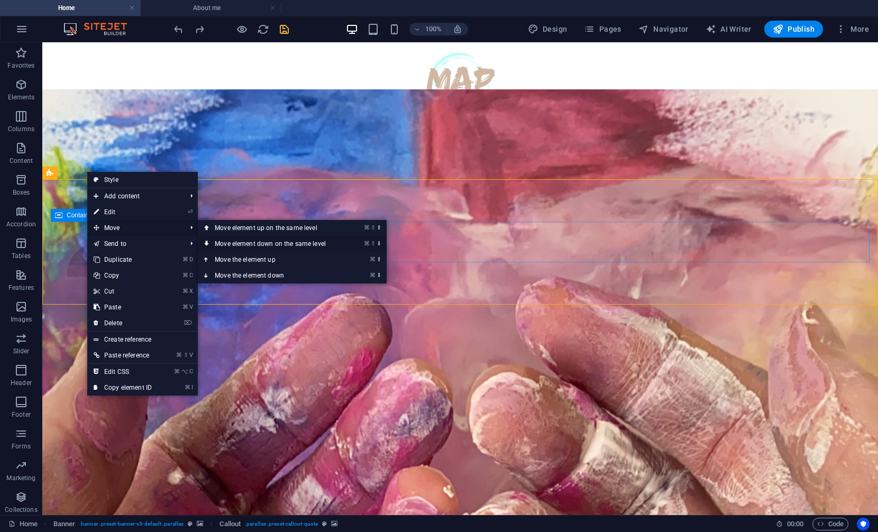
click at [227, 244] on link "⌘ ⇧ ⬇ Move element down on the same level" at bounding box center [272, 244] width 149 height 16
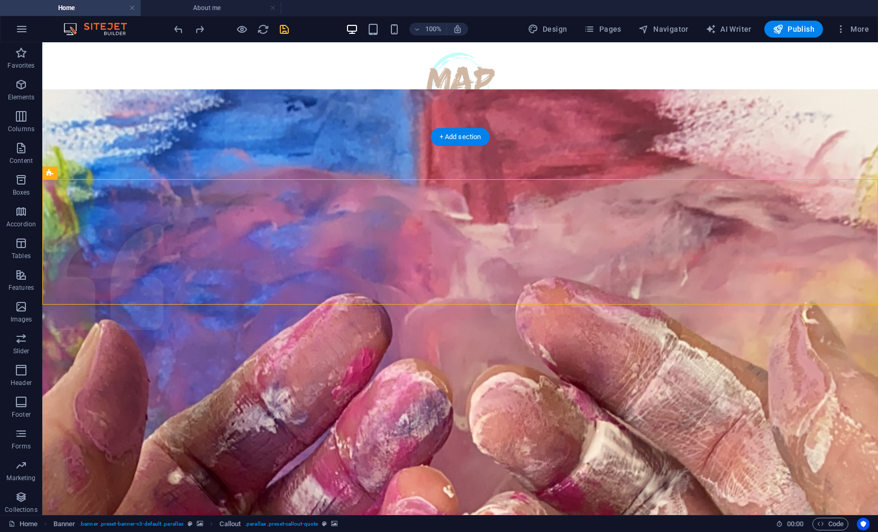
click at [553, 460] on figure at bounding box center [460, 314] width 836 height 449
click at [122, 79] on figure "Mindful Art [MEDICAL_DATA]" at bounding box center [460, 89] width 836 height 95
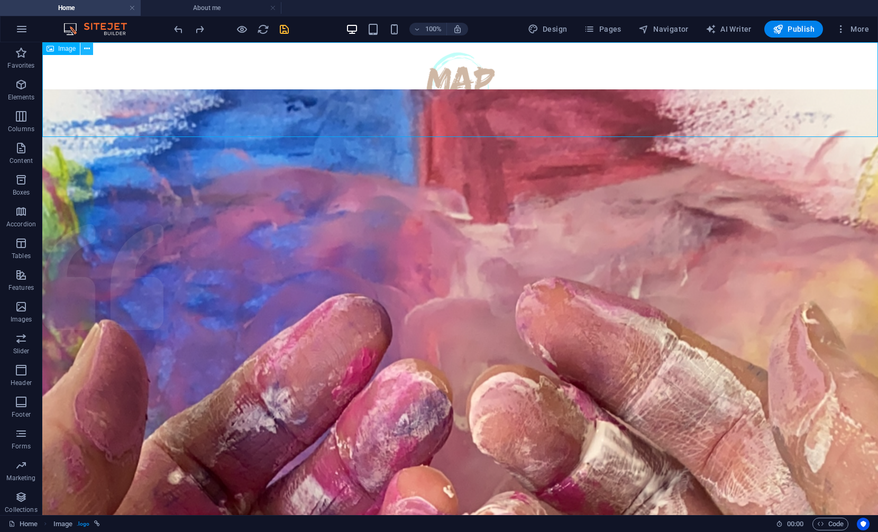
click at [85, 49] on icon at bounding box center [87, 48] width 6 height 11
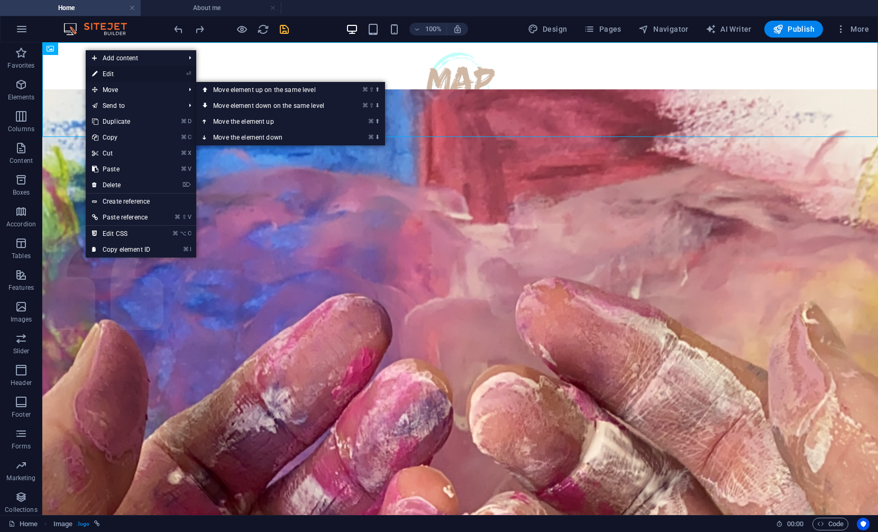
click at [120, 74] on link "⏎ Edit" at bounding box center [121, 74] width 71 height 16
select select "px"
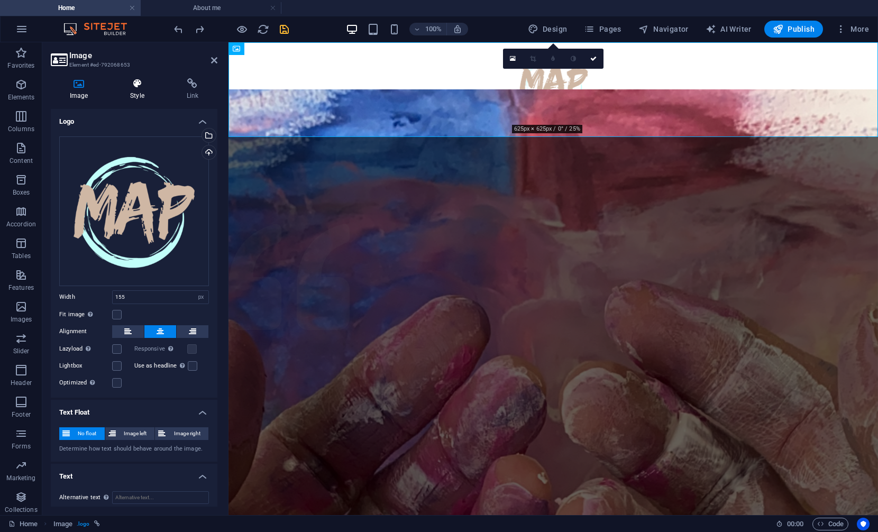
click at [140, 91] on h4 "Style" at bounding box center [139, 89] width 56 height 22
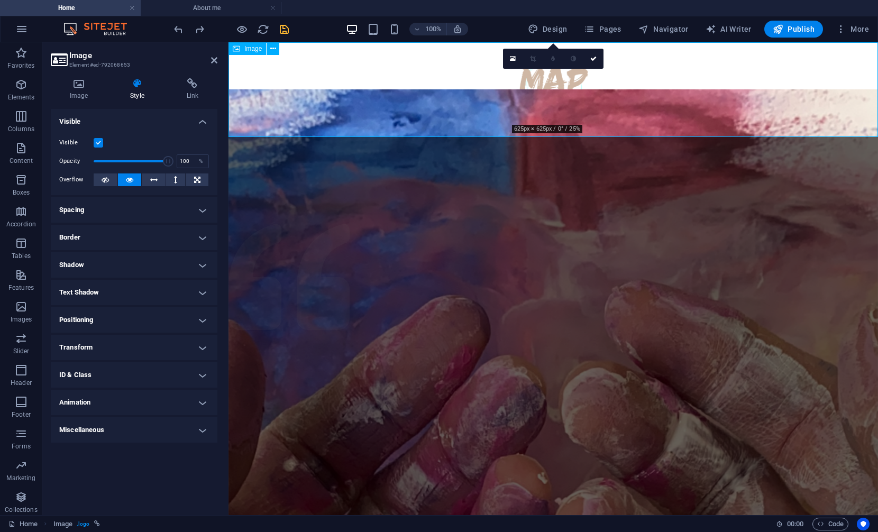
click at [285, 105] on figure "Mindful Art [MEDICAL_DATA]" at bounding box center [552, 89] width 649 height 95
click at [139, 86] on icon at bounding box center [137, 83] width 52 height 11
click at [74, 87] on icon at bounding box center [79, 83] width 56 height 11
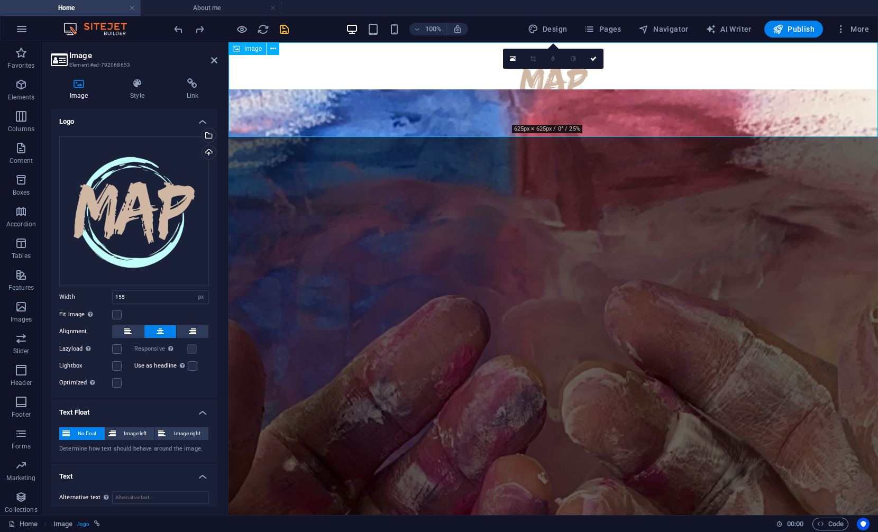
click at [271, 108] on figure "Mindful Art [MEDICAL_DATA]" at bounding box center [552, 89] width 649 height 95
click at [267, 106] on figure "Mindful Art [MEDICAL_DATA]" at bounding box center [552, 89] width 649 height 95
click at [272, 50] on icon at bounding box center [273, 48] width 6 height 11
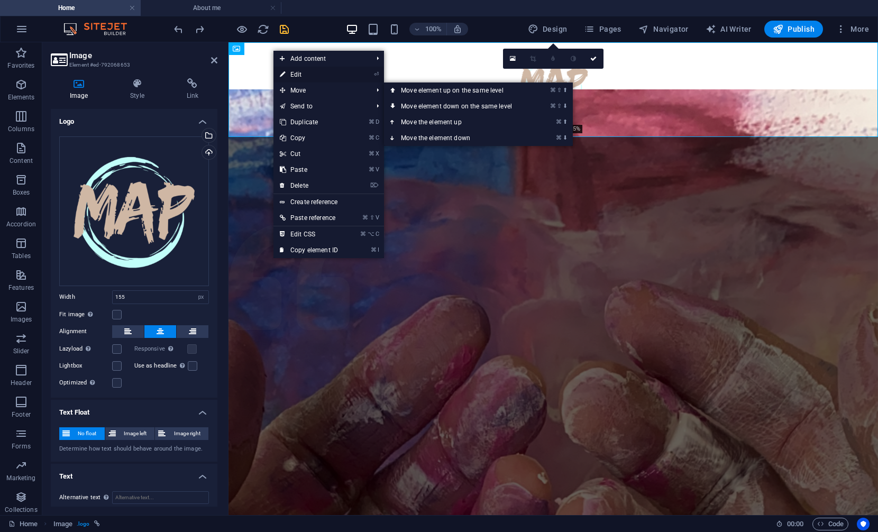
click at [301, 73] on link "⏎ Edit" at bounding box center [308, 75] width 71 height 16
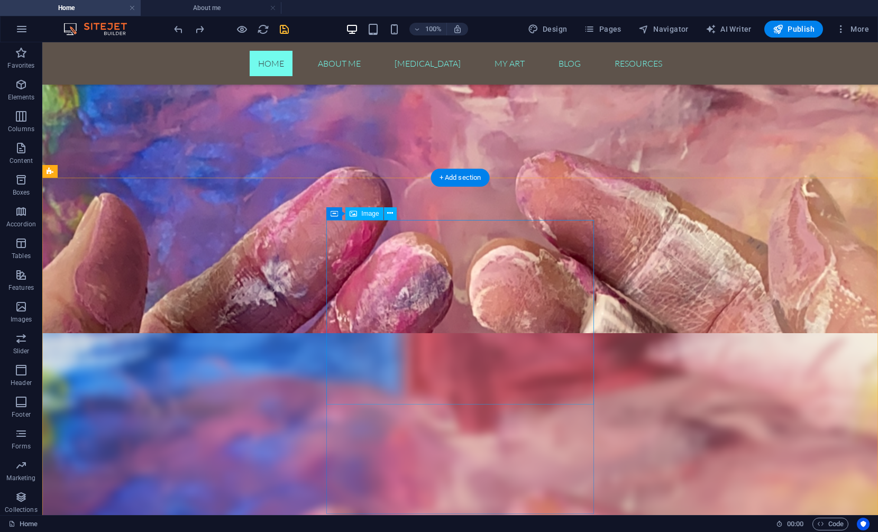
scroll to position [96, 0]
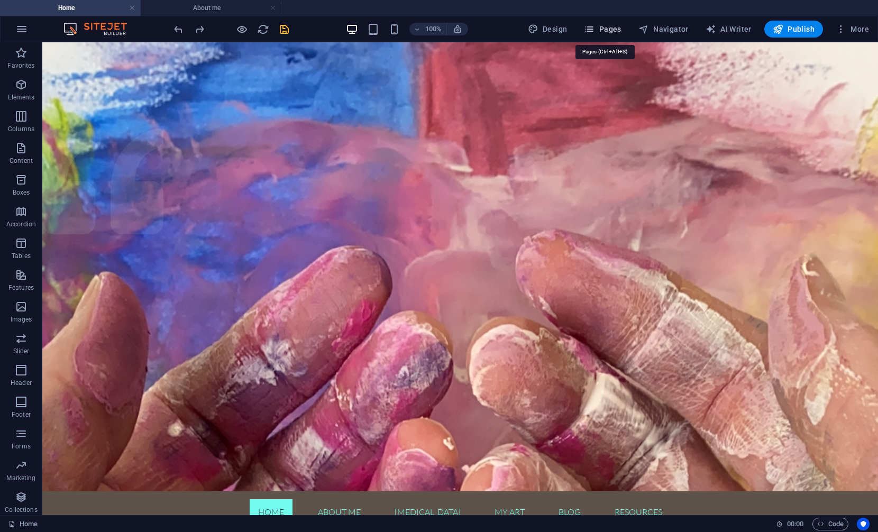
click at [617, 24] on span "Pages" at bounding box center [602, 29] width 37 height 11
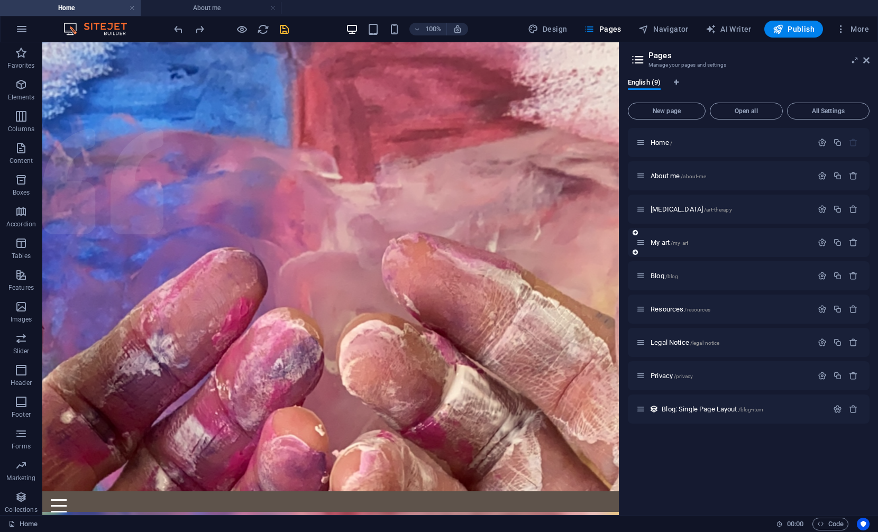
click at [676, 246] on div "My art /my-art" at bounding box center [724, 242] width 176 height 12
click at [776, 240] on p "My art /my-art" at bounding box center [729, 242] width 159 height 7
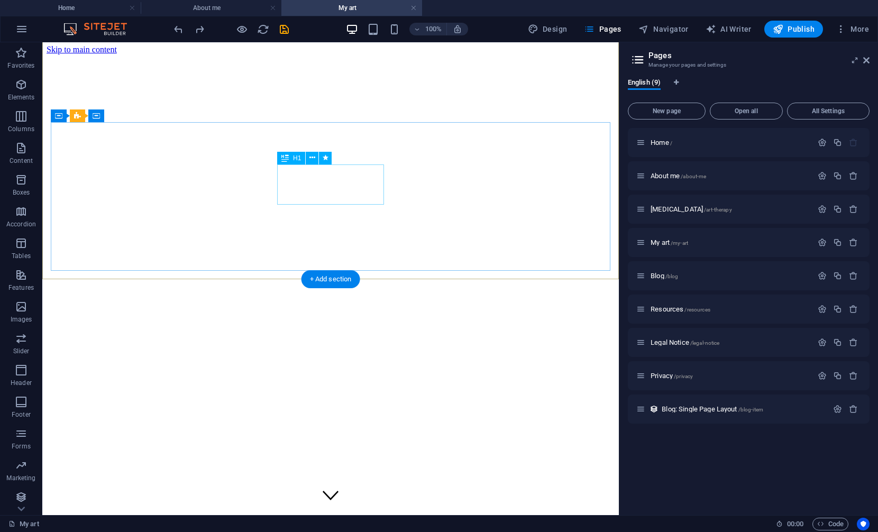
scroll to position [0, 0]
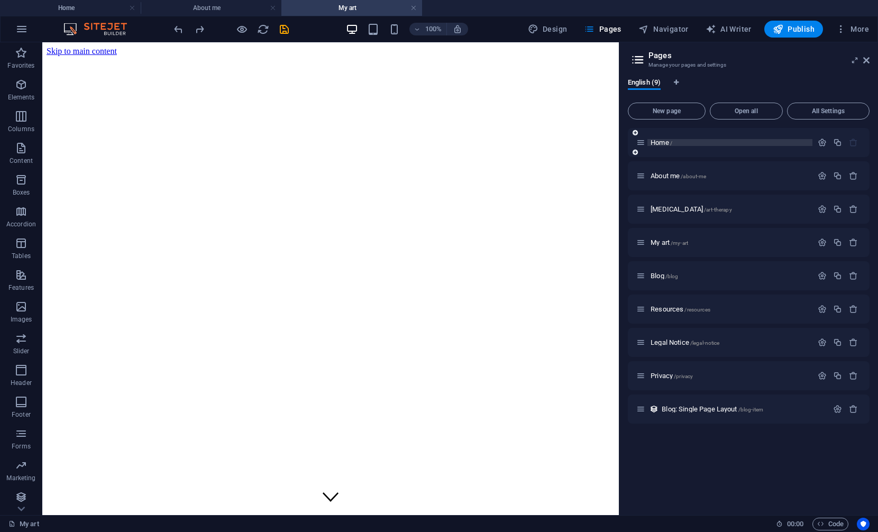
click at [694, 141] on p "Home /" at bounding box center [729, 142] width 159 height 7
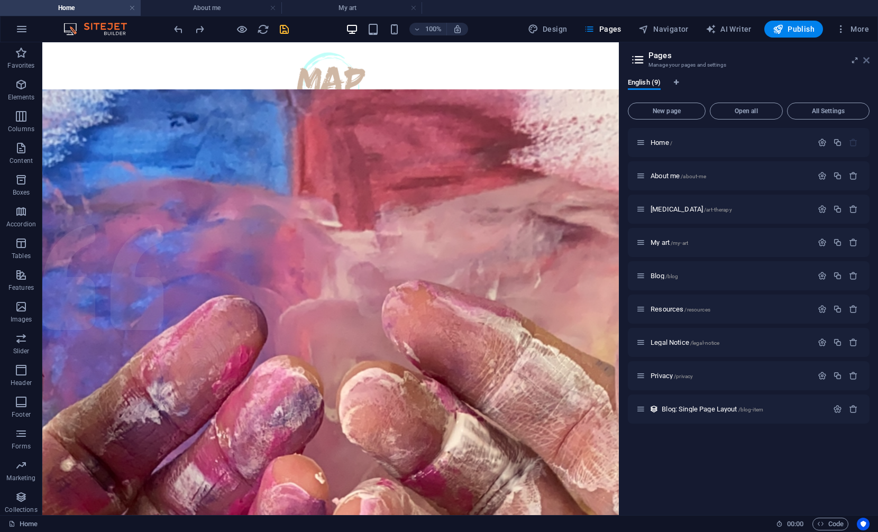
click at [865, 63] on icon at bounding box center [866, 60] width 6 height 8
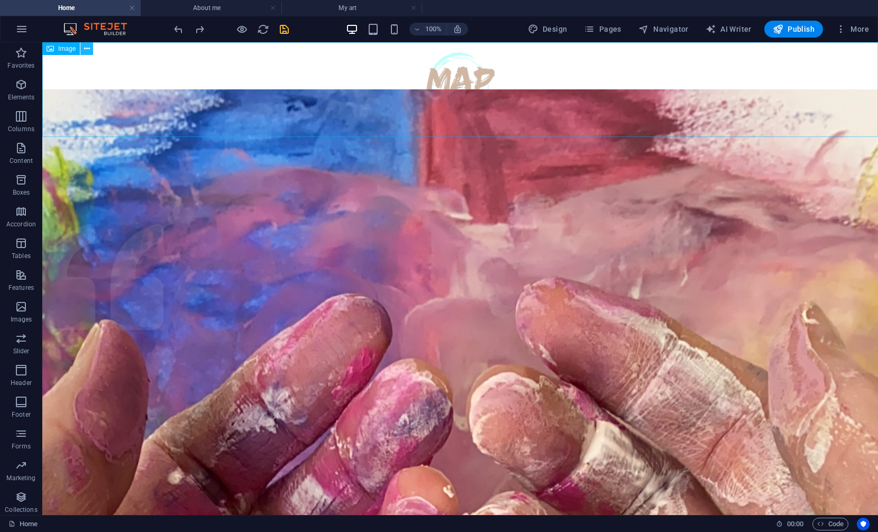
click at [88, 48] on icon at bounding box center [87, 48] width 6 height 11
click at [86, 49] on icon at bounding box center [87, 48] width 6 height 11
click at [475, 87] on figure "Mindful Art [MEDICAL_DATA]" at bounding box center [460, 89] width 836 height 95
click at [456, 91] on figure "Mindful Art [MEDICAL_DATA]" at bounding box center [460, 89] width 836 height 95
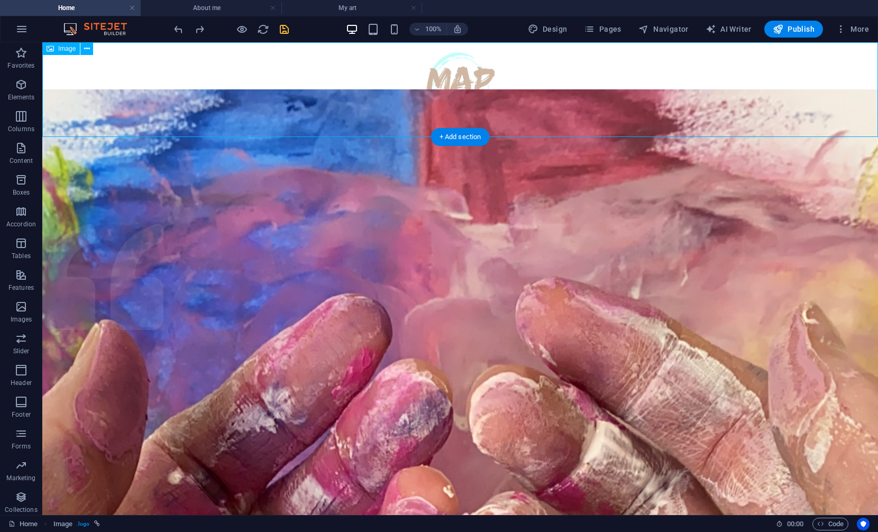
select select "px"
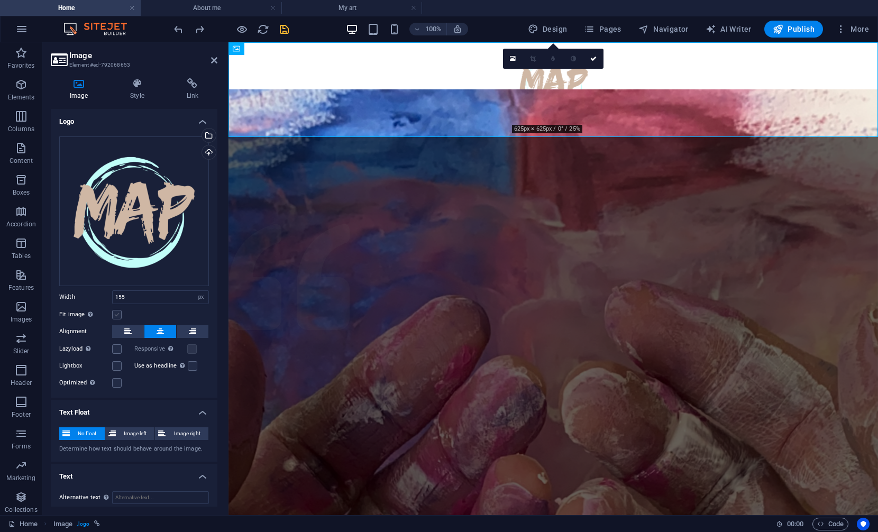
click at [120, 314] on label at bounding box center [117, 315] width 10 height 10
click at [0, 0] on input "Fit image Automatically fit image to a fixed width and height" at bounding box center [0, 0] width 0 height 0
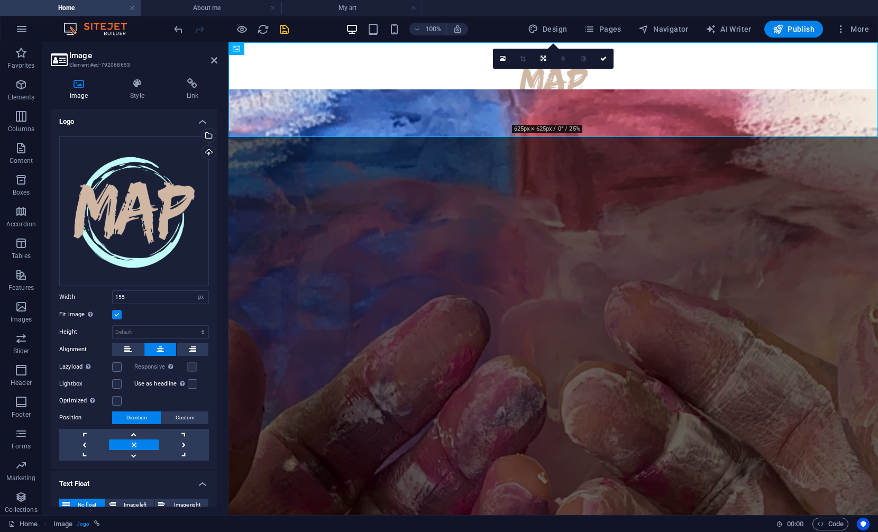
click at [120, 314] on label at bounding box center [117, 315] width 10 height 10
click at [0, 0] on input "Fit image Automatically fit image to a fixed width and height" at bounding box center [0, 0] width 0 height 0
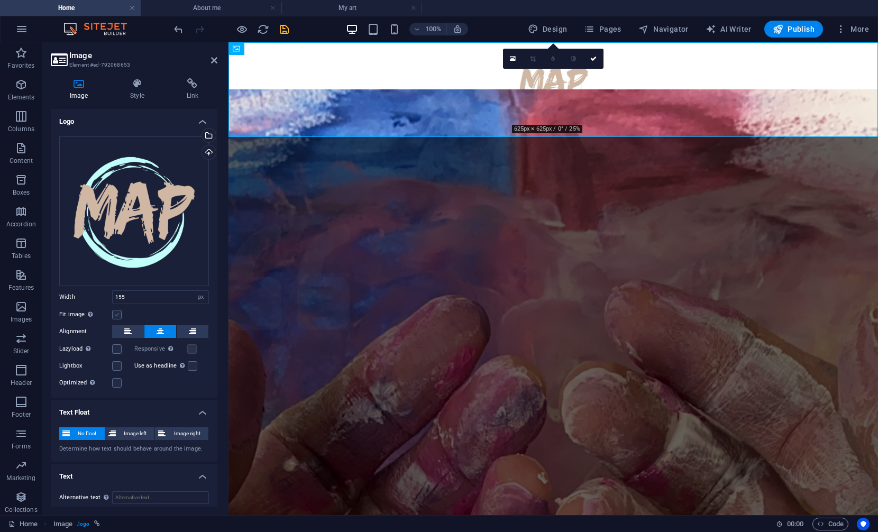
click at [120, 314] on label at bounding box center [117, 315] width 10 height 10
click at [0, 0] on input "Fit image Automatically fit image to a fixed width and height" at bounding box center [0, 0] width 0 height 0
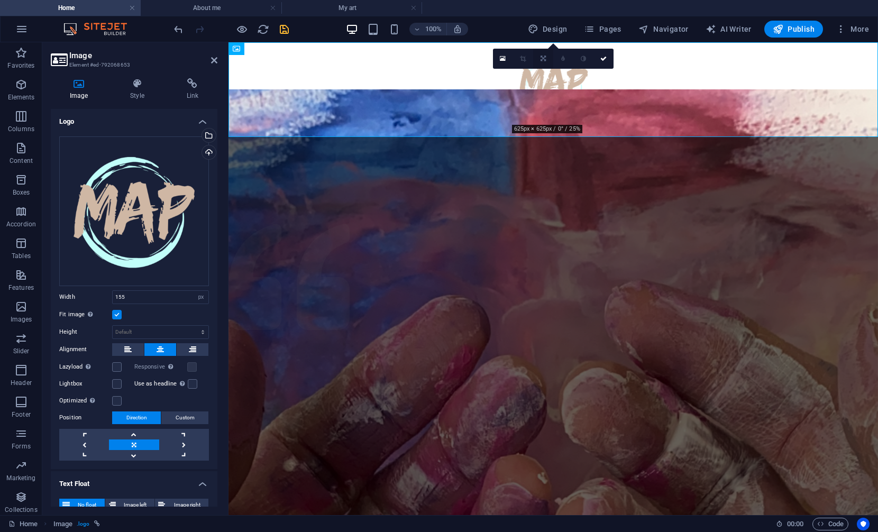
click at [546, 57] on link at bounding box center [543, 59] width 20 height 20
click at [116, 315] on label at bounding box center [117, 315] width 10 height 10
click at [0, 0] on input "Fit image Automatically fit image to a fixed width and height" at bounding box center [0, 0] width 0 height 0
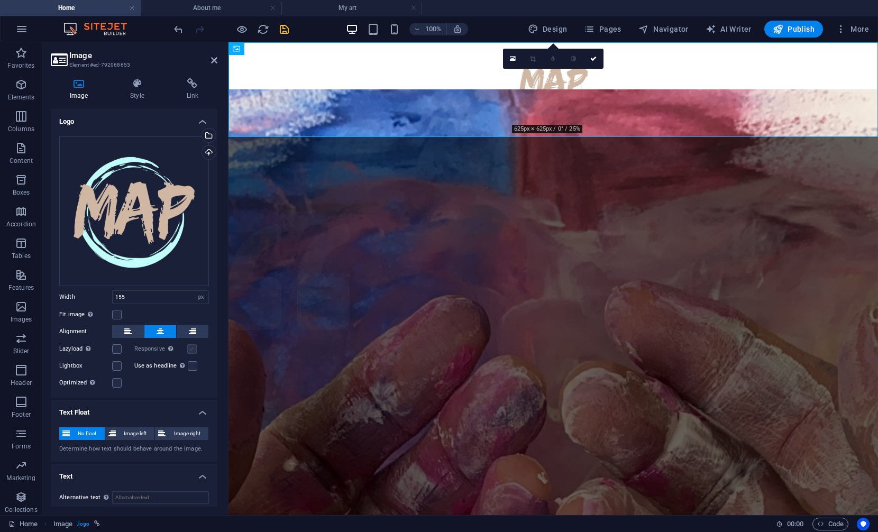
click at [190, 345] on label at bounding box center [192, 349] width 10 height 10
click at [190, 348] on label at bounding box center [192, 349] width 10 height 10
click at [142, 87] on icon at bounding box center [137, 83] width 52 height 11
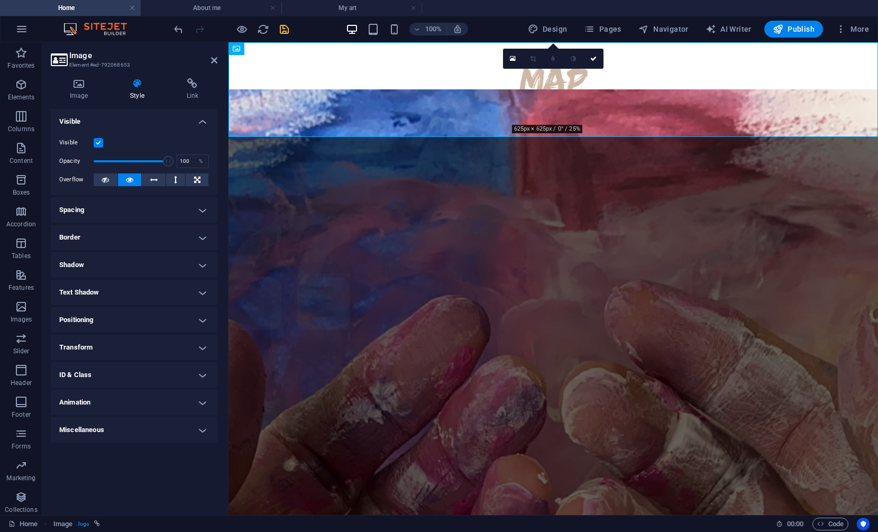
click at [97, 144] on label at bounding box center [99, 143] width 10 height 10
click at [0, 0] on input "Visible" at bounding box center [0, 0] width 0 height 0
click at [97, 144] on label at bounding box center [99, 143] width 10 height 10
click at [0, 0] on input "Visible" at bounding box center [0, 0] width 0 height 0
click at [154, 179] on icon at bounding box center [153, 179] width 7 height 13
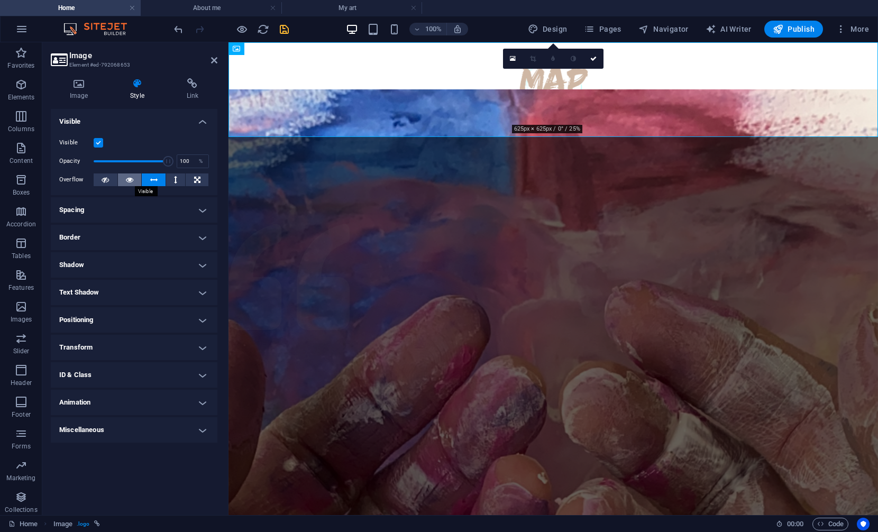
click at [135, 177] on button at bounding box center [130, 179] width 24 height 13
click at [112, 296] on h4 "Text Shadow" at bounding box center [134, 292] width 167 height 25
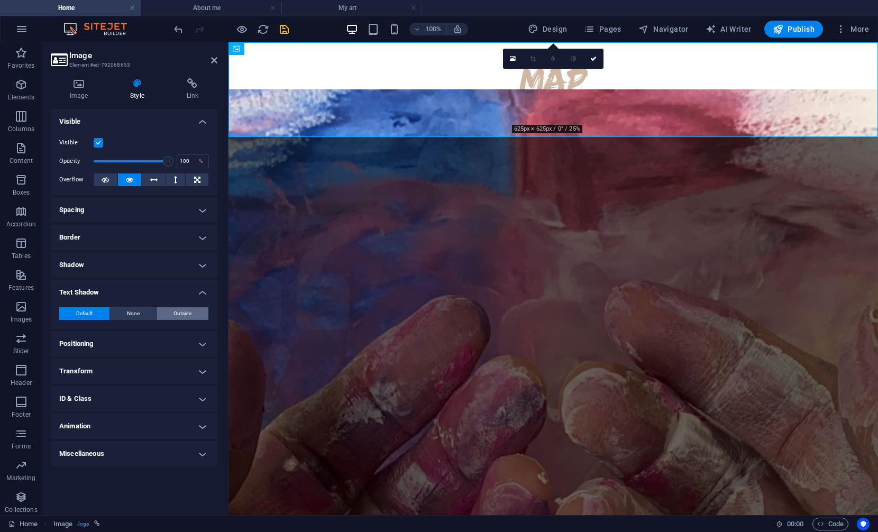
click at [173, 309] on span "Outside" at bounding box center [182, 313] width 18 height 13
type input "2"
type input "4"
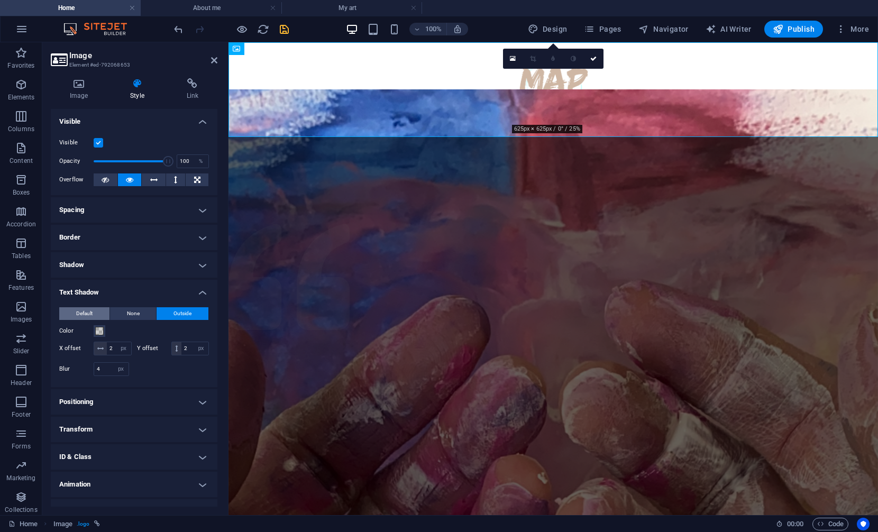
click at [88, 312] on span "Default" at bounding box center [84, 313] width 16 height 13
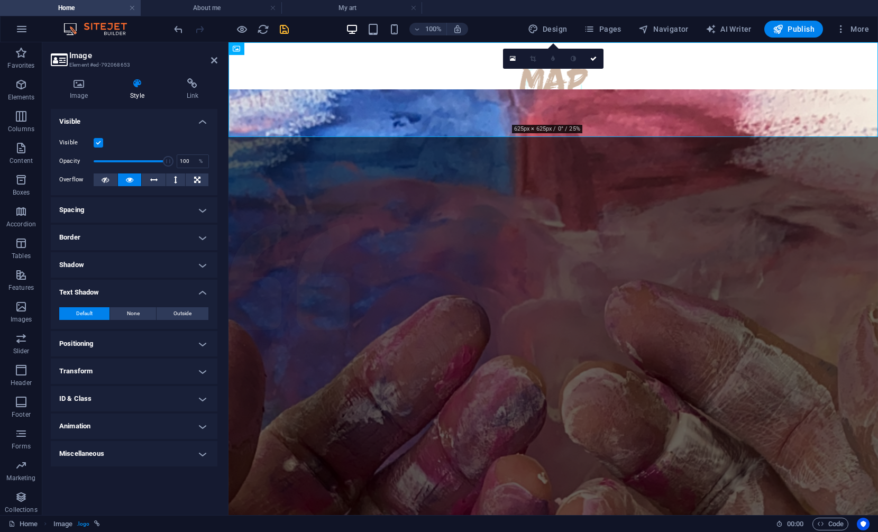
click at [85, 339] on h4 "Positioning" at bounding box center [134, 343] width 167 height 25
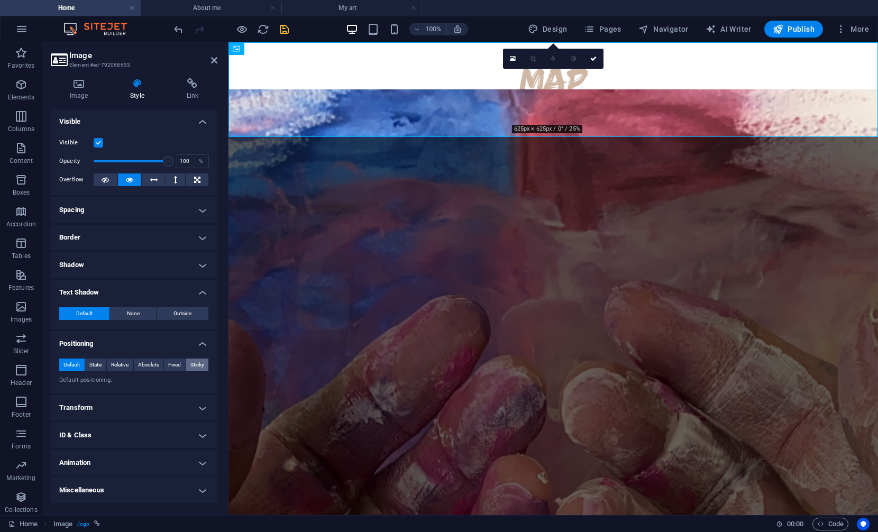
click at [200, 366] on span "Sticky" at bounding box center [197, 365] width 14 height 13
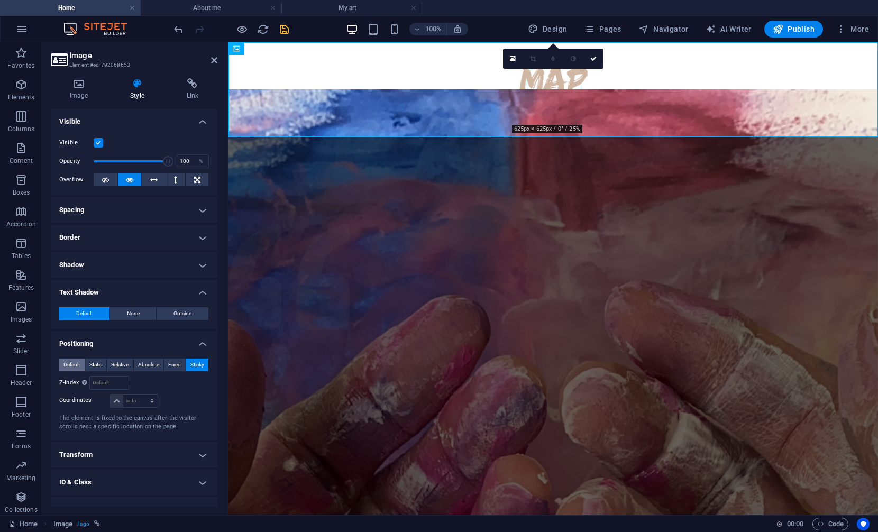
click at [69, 365] on span "Default" at bounding box center [71, 365] width 16 height 13
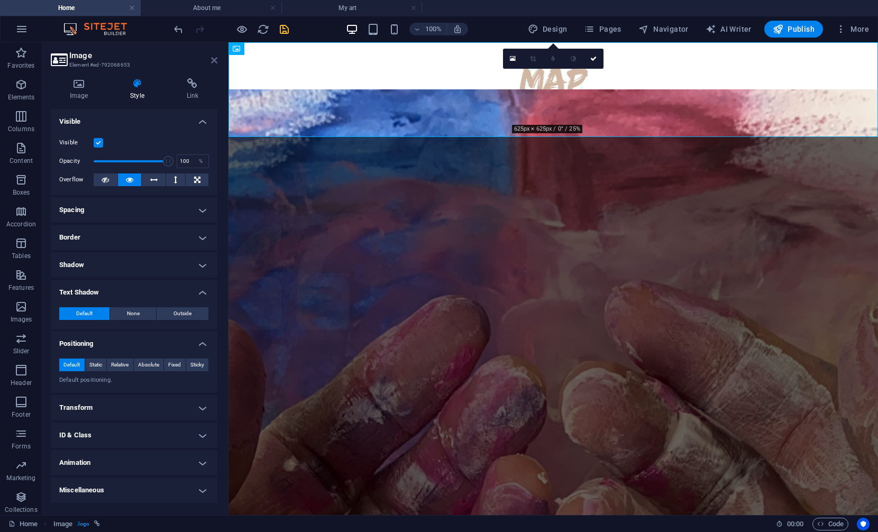
click at [212, 59] on icon at bounding box center [214, 60] width 6 height 8
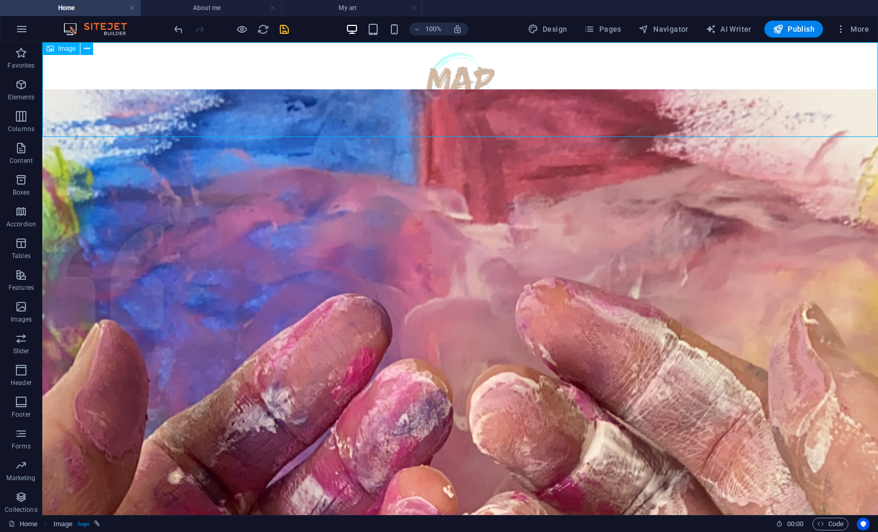
click at [66, 47] on span "Image" at bounding box center [66, 48] width 17 height 6
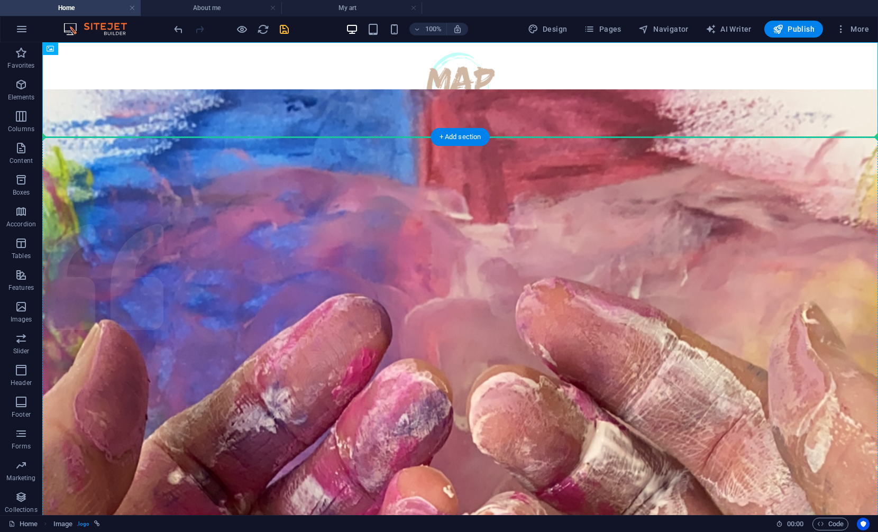
drag, startPoint x: 107, startPoint y: 92, endPoint x: 70, endPoint y: 145, distance: 64.6
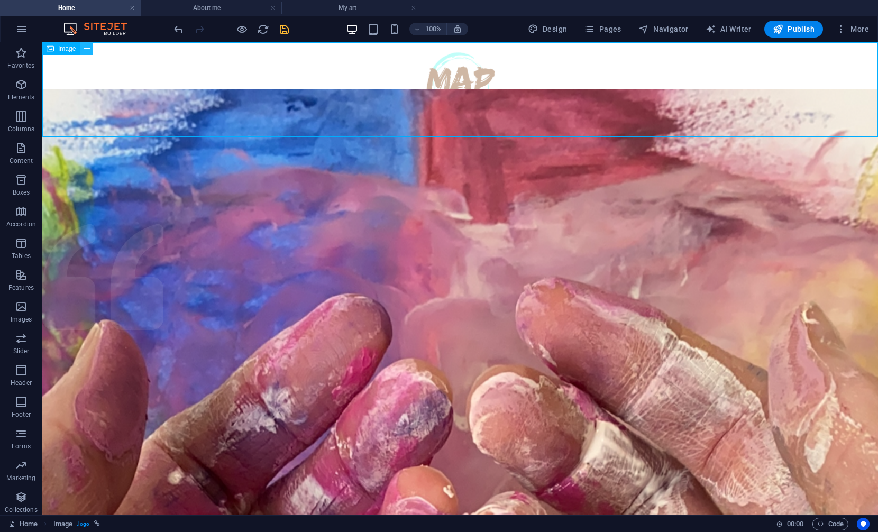
click at [88, 48] on icon at bounding box center [87, 48] width 6 height 11
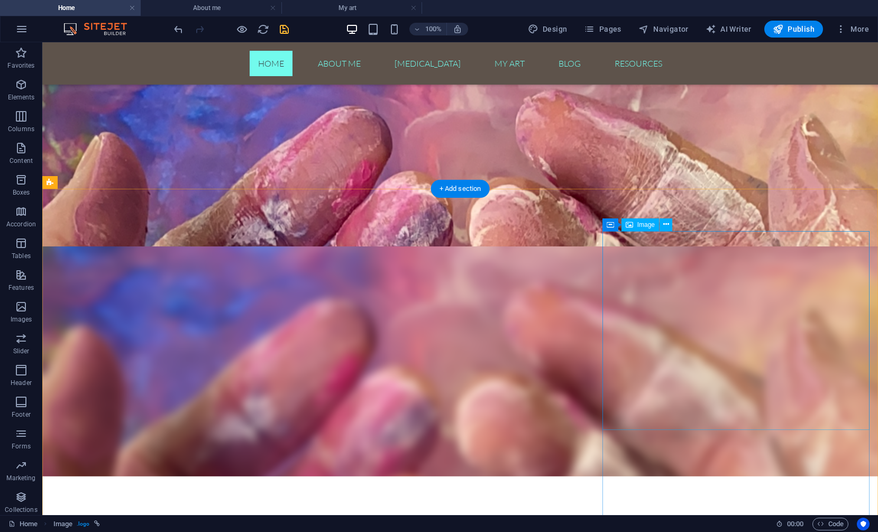
scroll to position [376, 0]
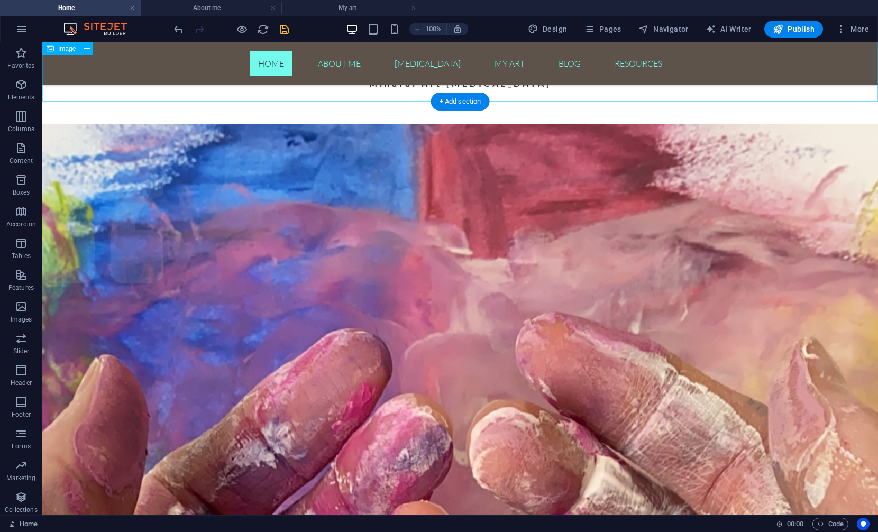
scroll to position [0, 0]
